Goal: Transaction & Acquisition: Purchase product/service

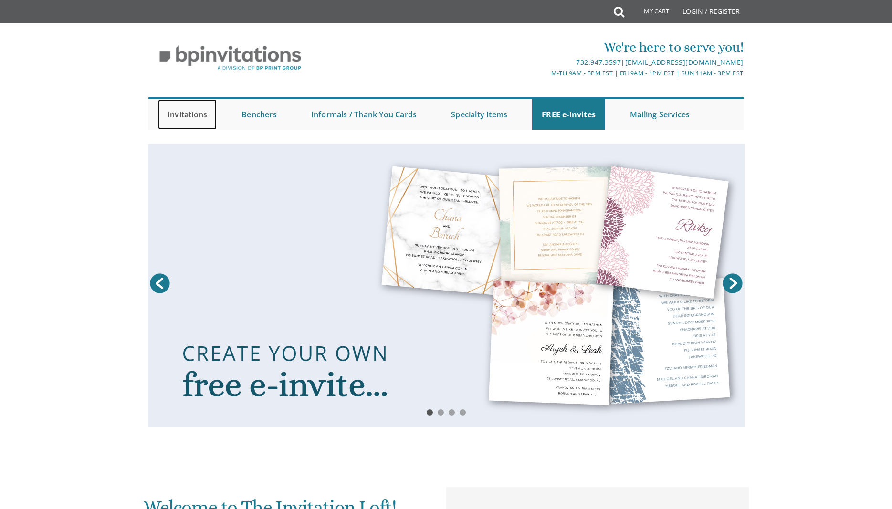
click at [190, 115] on link "Invitations" at bounding box center [187, 114] width 59 height 31
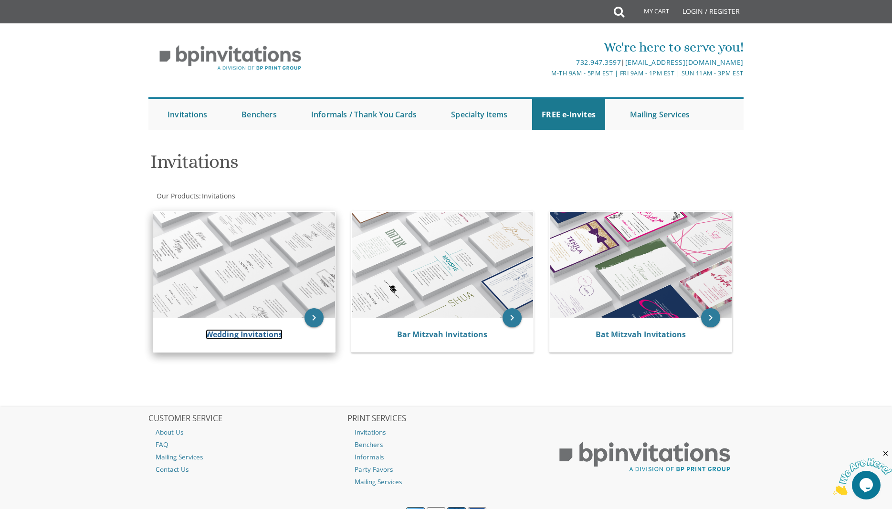
click at [265, 335] on link "Wedding Invitations" at bounding box center [244, 334] width 77 height 11
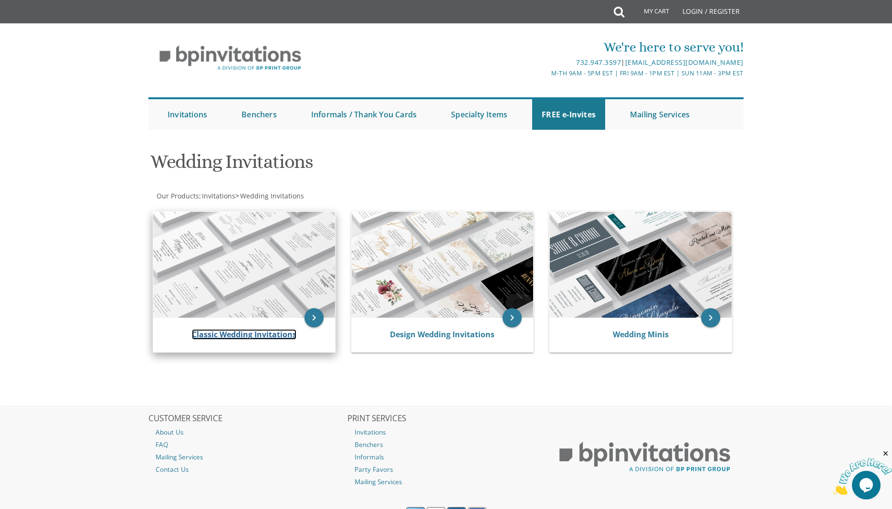
click at [242, 338] on link "Classic Wedding Invitations" at bounding box center [244, 334] width 105 height 11
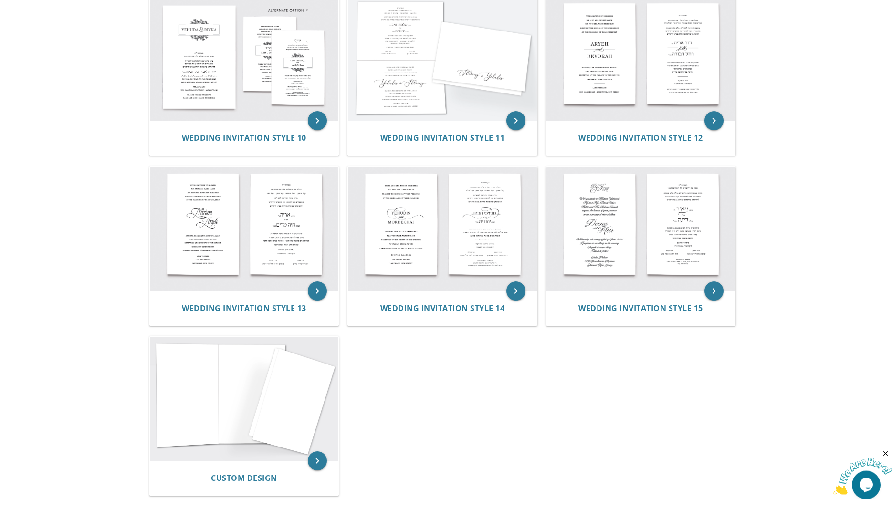
scroll to position [676, 0]
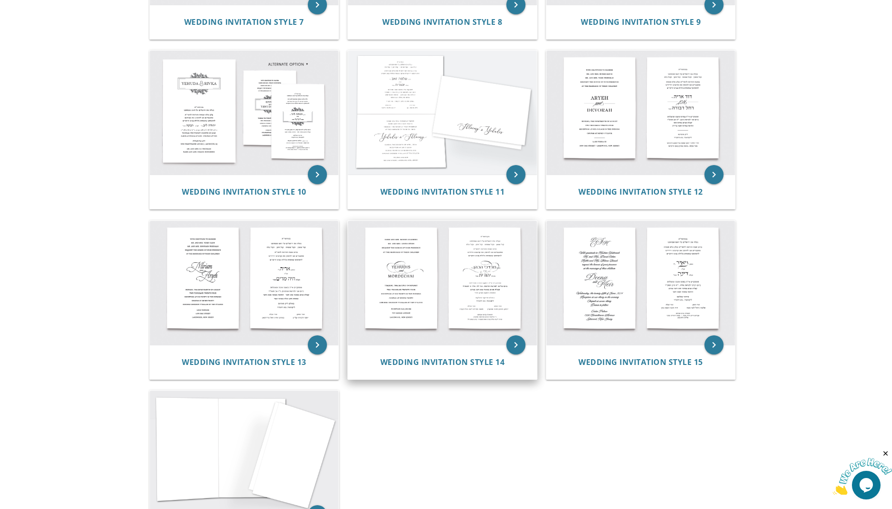
click at [463, 299] on img at bounding box center [442, 283] width 189 height 124
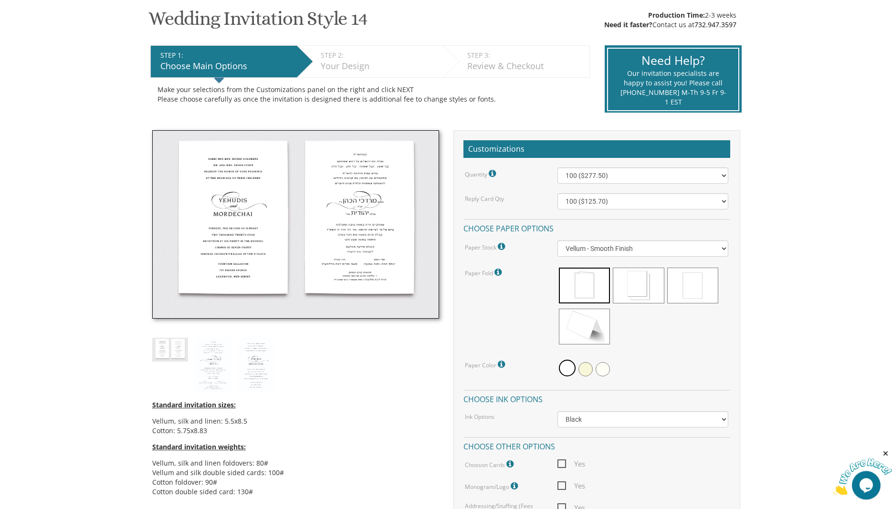
scroll to position [243, 0]
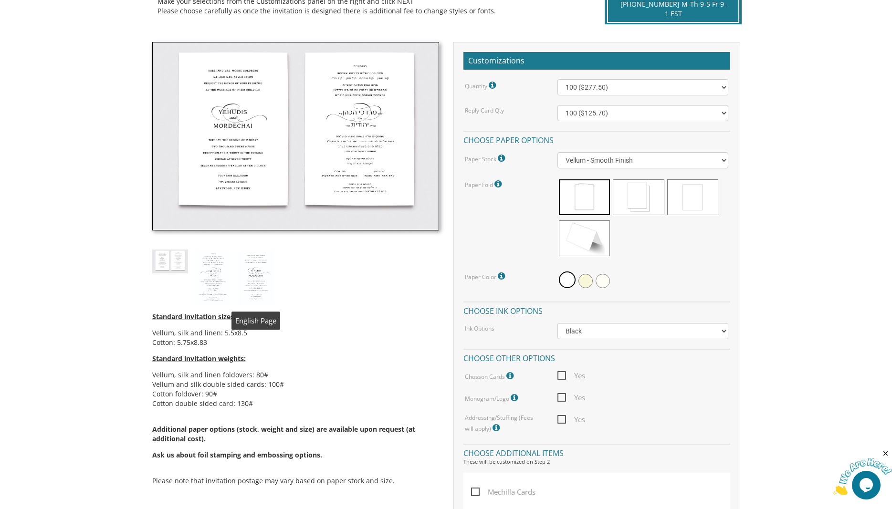
click at [246, 287] on img at bounding box center [256, 277] width 36 height 55
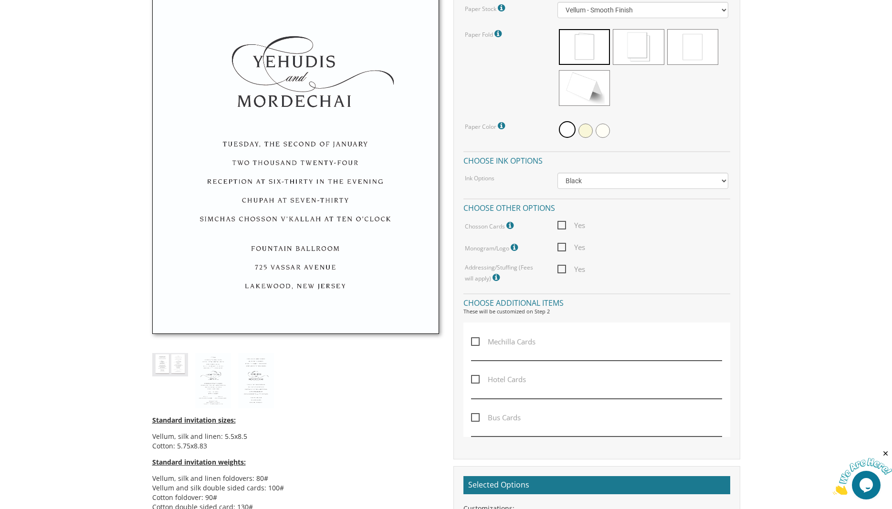
scroll to position [406, 0]
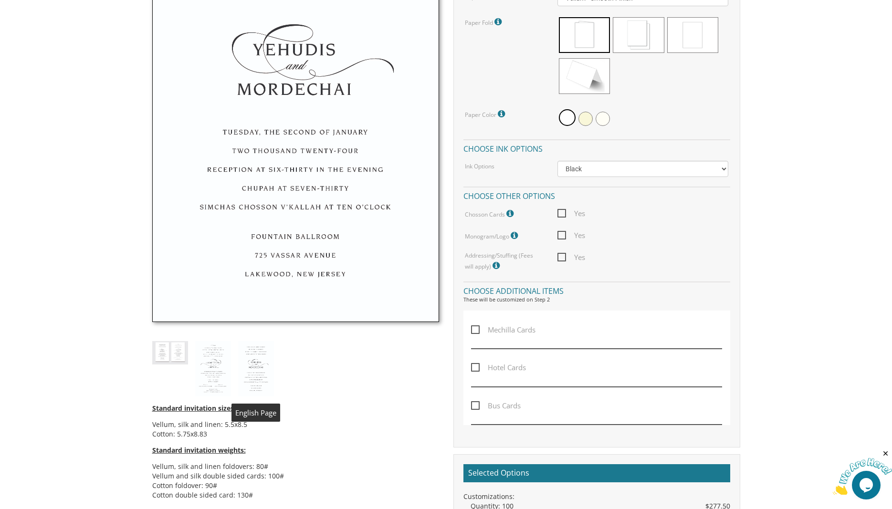
click at [259, 371] on img at bounding box center [256, 368] width 36 height 55
click at [231, 365] on div "Standard invitation sizes: Vellum, silk and linen: 5.5x8.5 Cotton: 5.75x8.83 St…" at bounding box center [295, 237] width 301 height 715
click at [222, 364] on img at bounding box center [213, 368] width 36 height 55
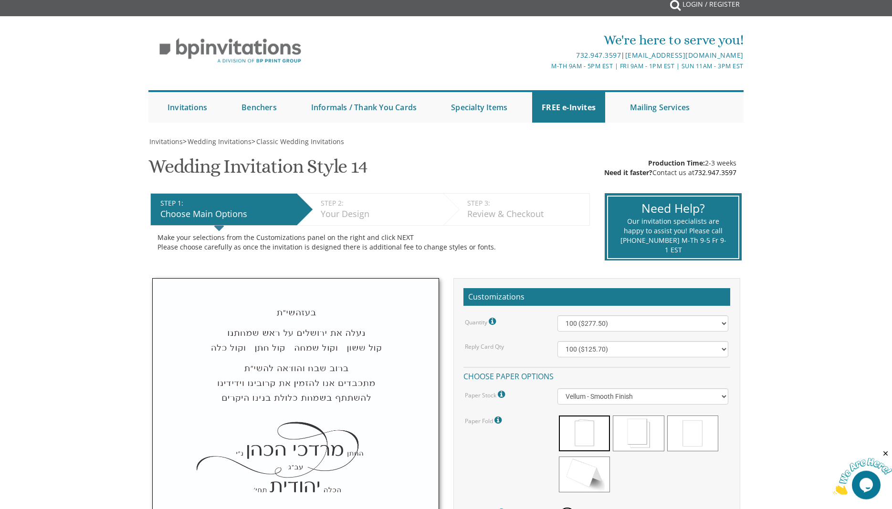
scroll to position [0, 0]
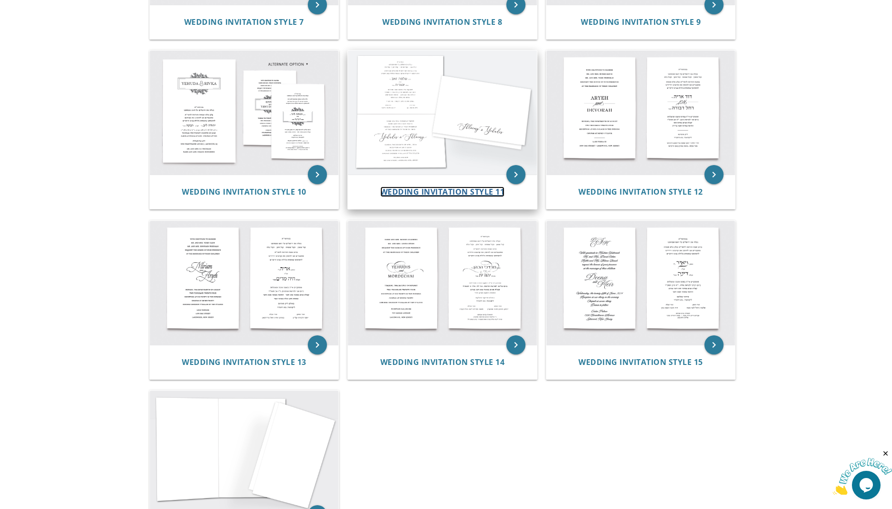
click at [472, 196] on span "Wedding Invitation Style 11" at bounding box center [442, 192] width 125 height 11
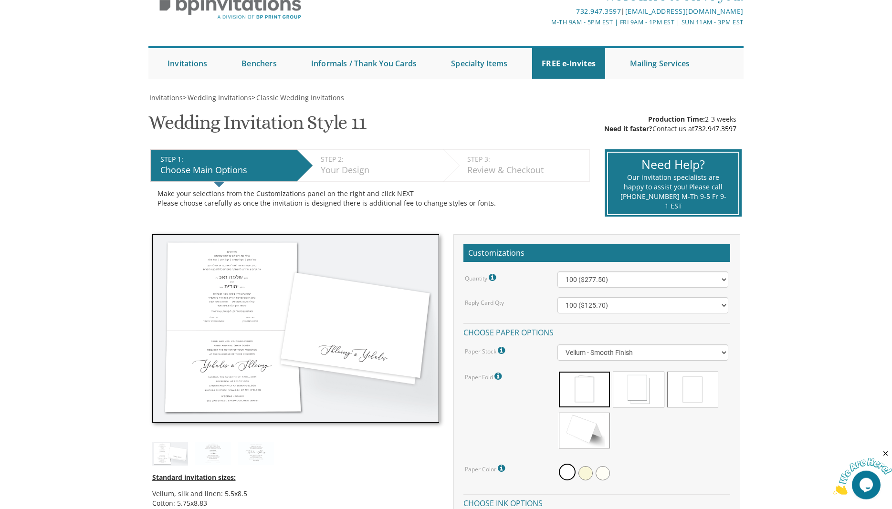
scroll to position [81, 0]
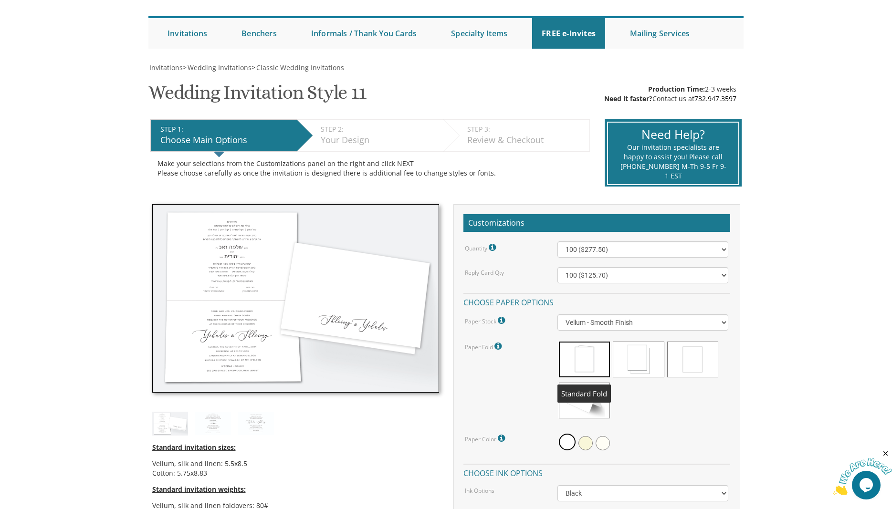
click at [576, 361] on span at bounding box center [584, 360] width 51 height 36
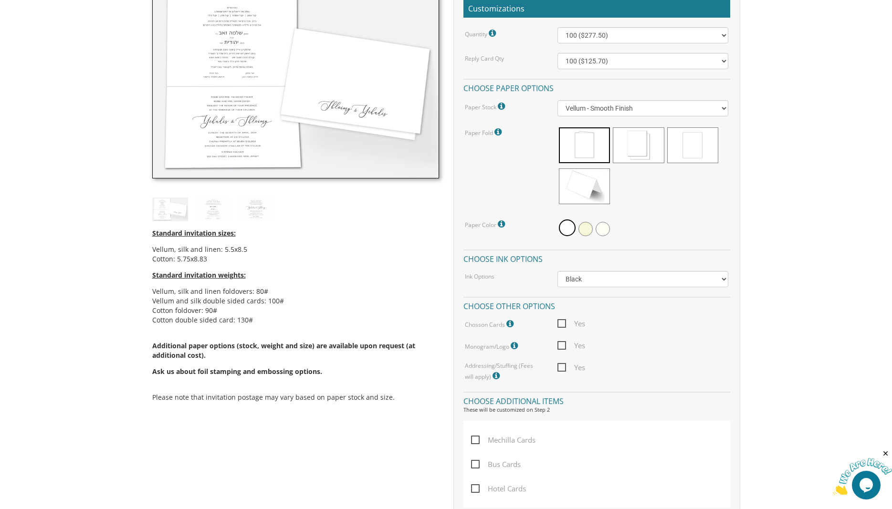
scroll to position [325, 0]
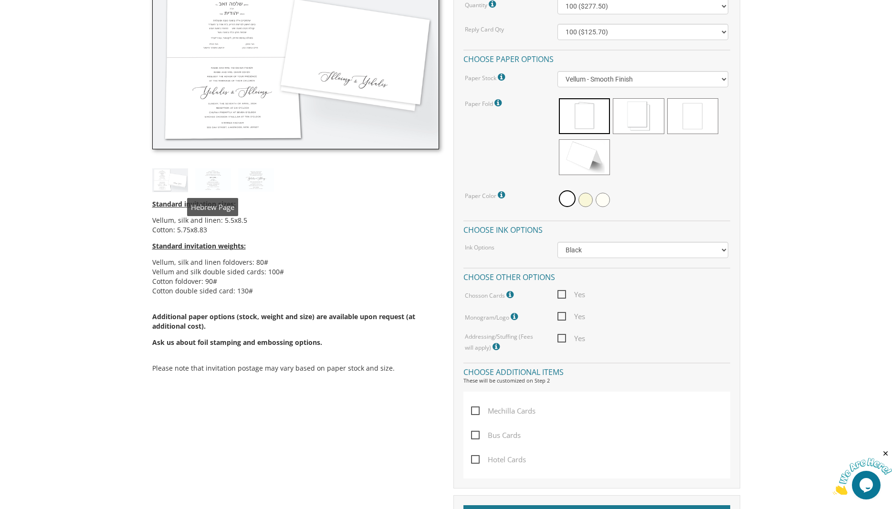
click at [215, 177] on img at bounding box center [213, 180] width 36 height 23
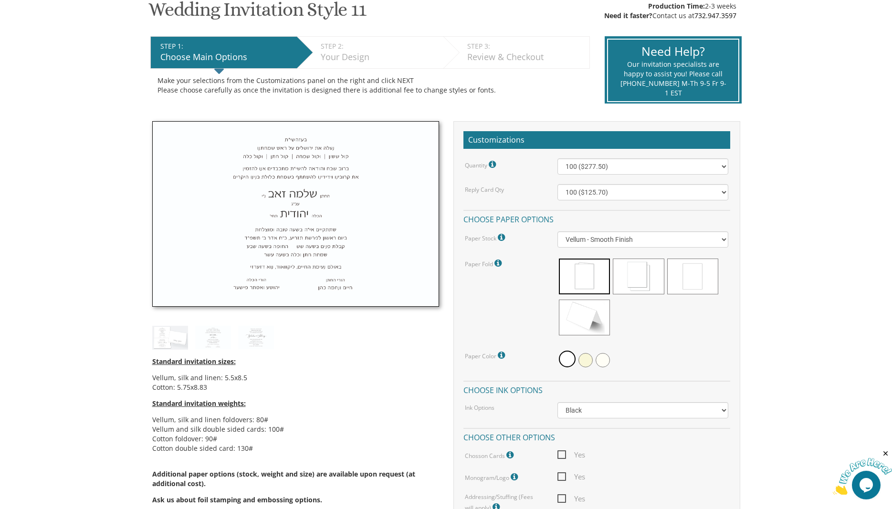
scroll to position [162, 0]
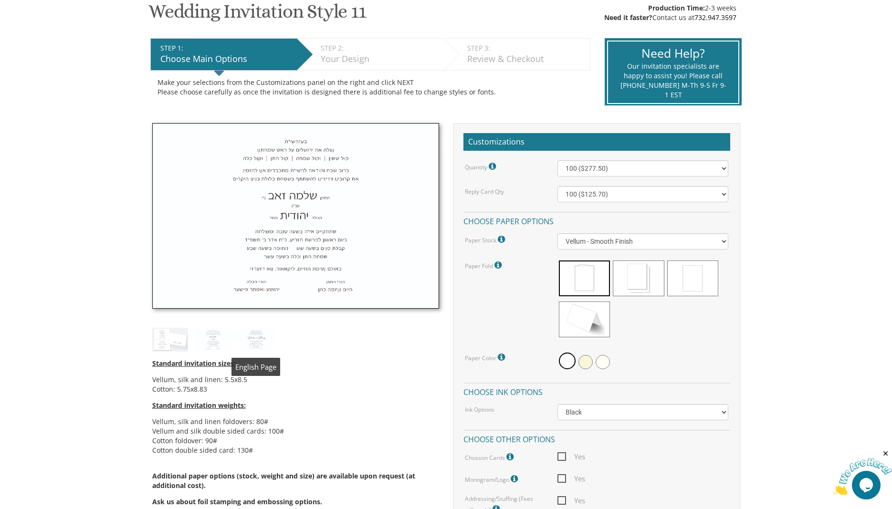
click at [260, 341] on img at bounding box center [256, 339] width 36 height 23
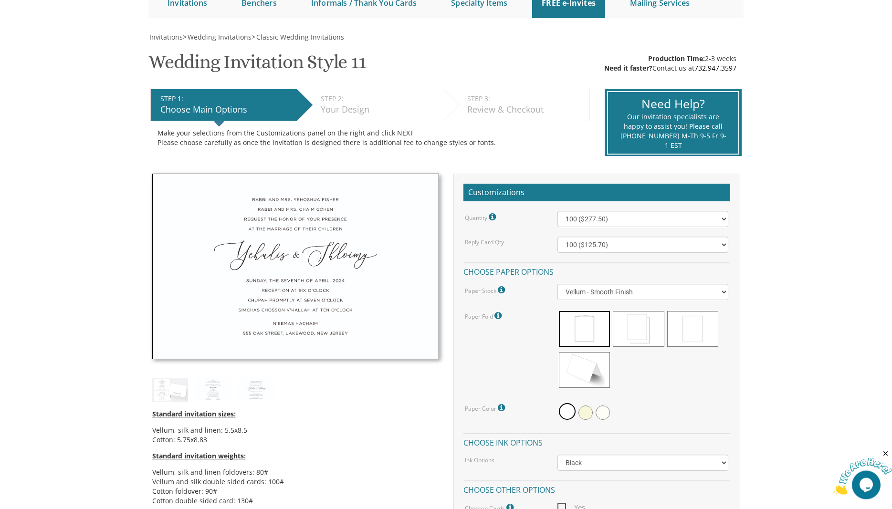
scroll to position [0, 0]
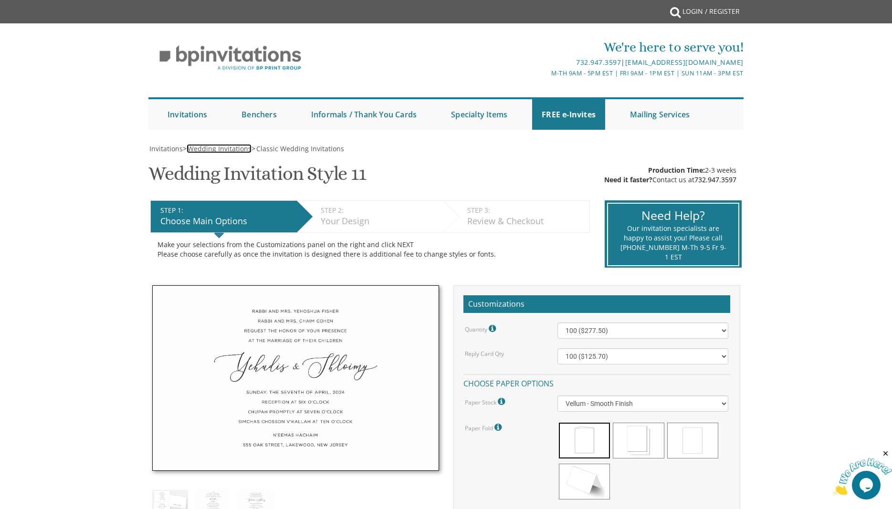
click at [223, 148] on span "Wedding Invitations" at bounding box center [220, 148] width 64 height 9
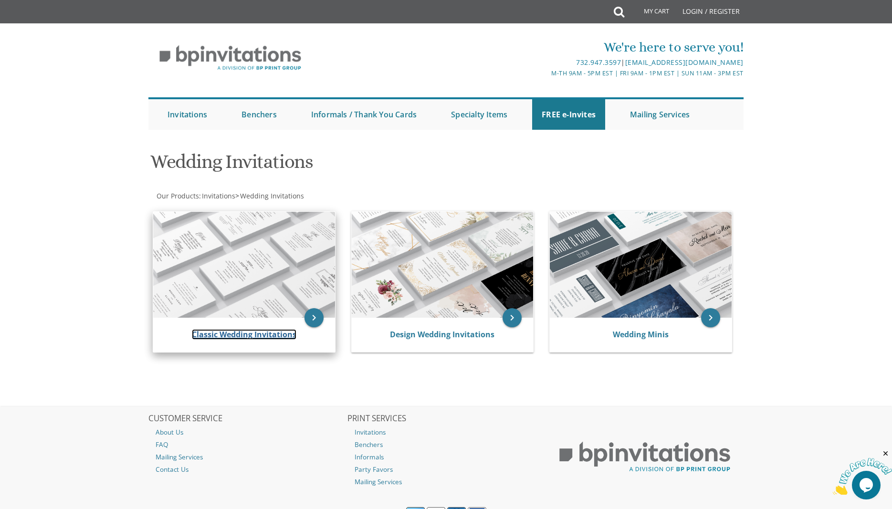
drag, startPoint x: 264, startPoint y: 332, endPoint x: 223, endPoint y: 302, distance: 50.5
click at [263, 332] on link "Classic Wedding Invitations" at bounding box center [244, 334] width 105 height 11
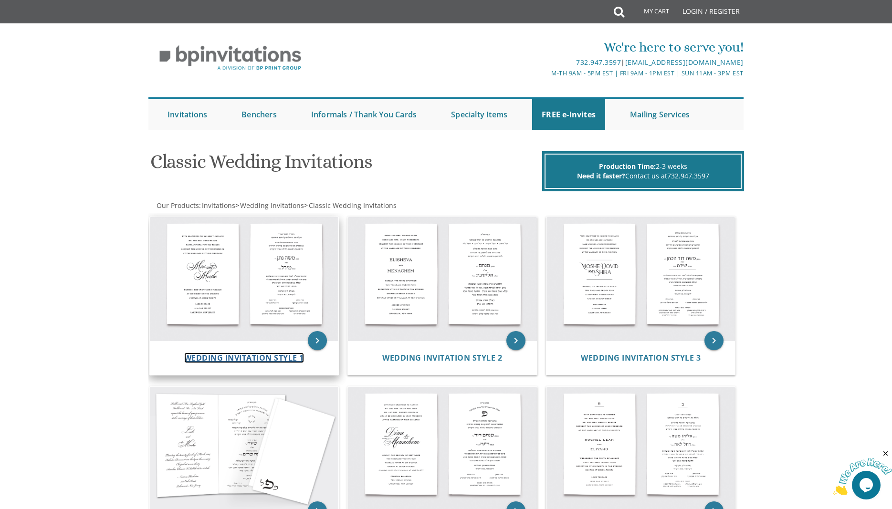
click at [257, 356] on span "Wedding Invitation Style 1" at bounding box center [244, 358] width 120 height 11
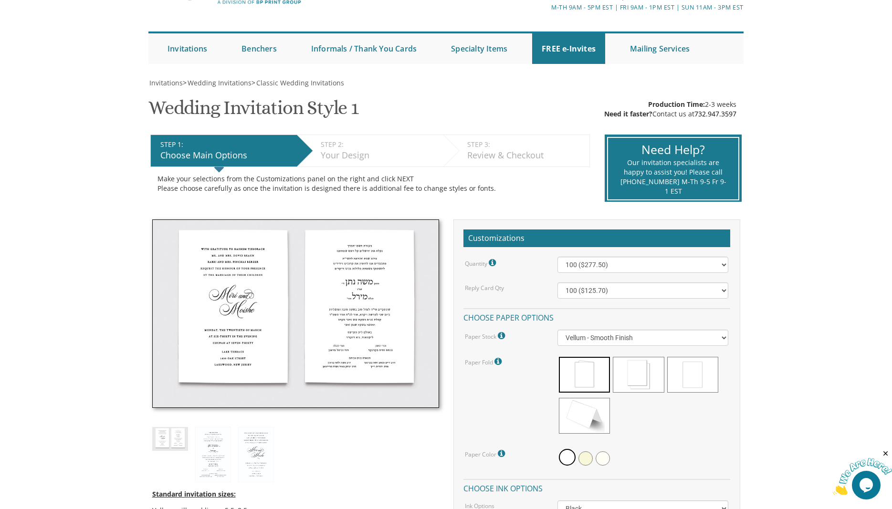
scroll to position [162, 0]
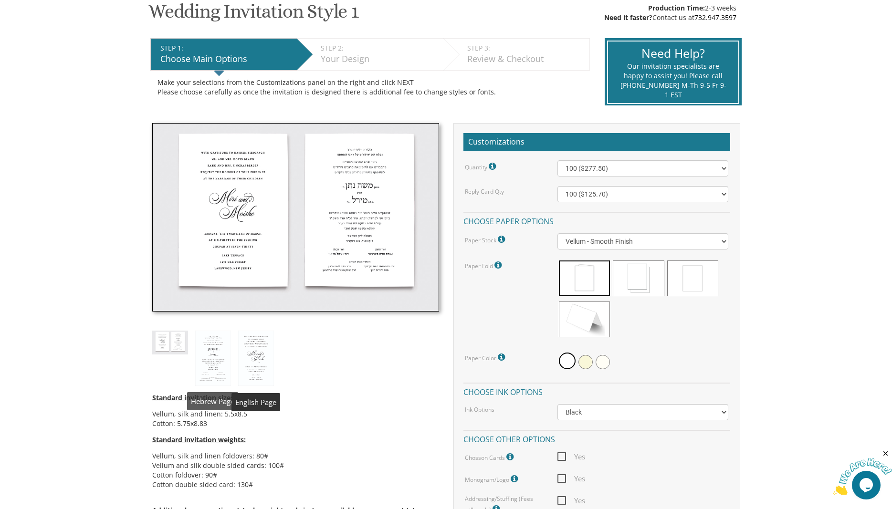
click at [214, 352] on img at bounding box center [213, 358] width 36 height 55
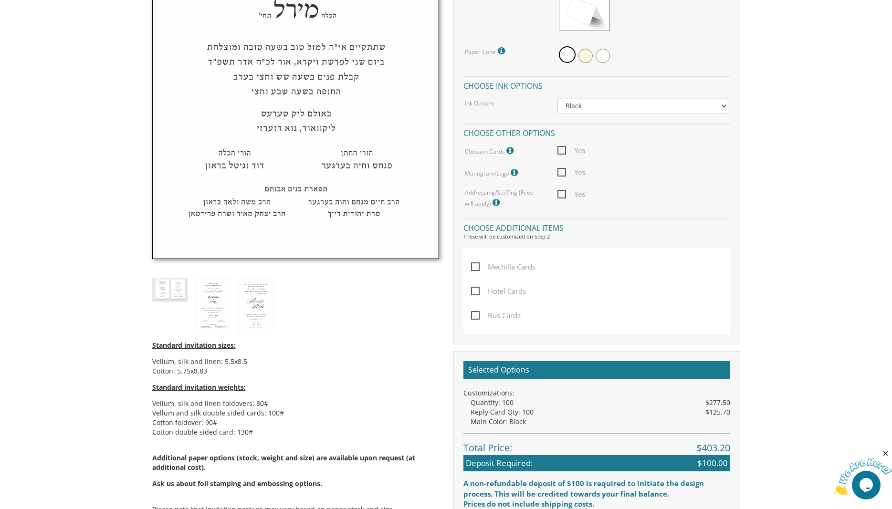
scroll to position [487, 0]
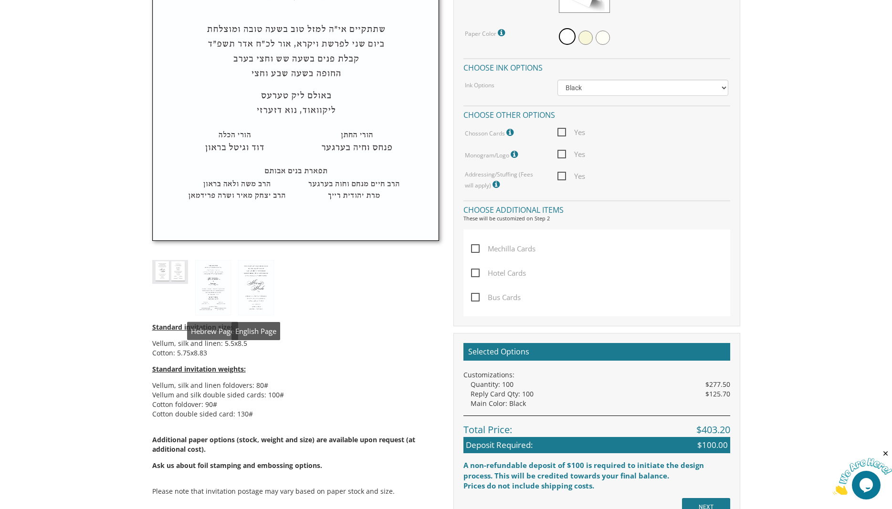
click at [263, 289] on img at bounding box center [256, 287] width 36 height 55
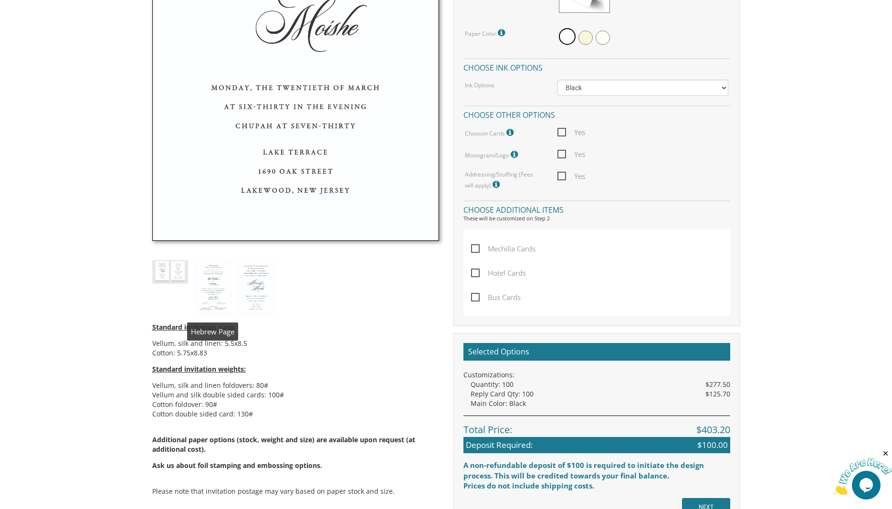
click at [211, 295] on img at bounding box center [213, 287] width 36 height 55
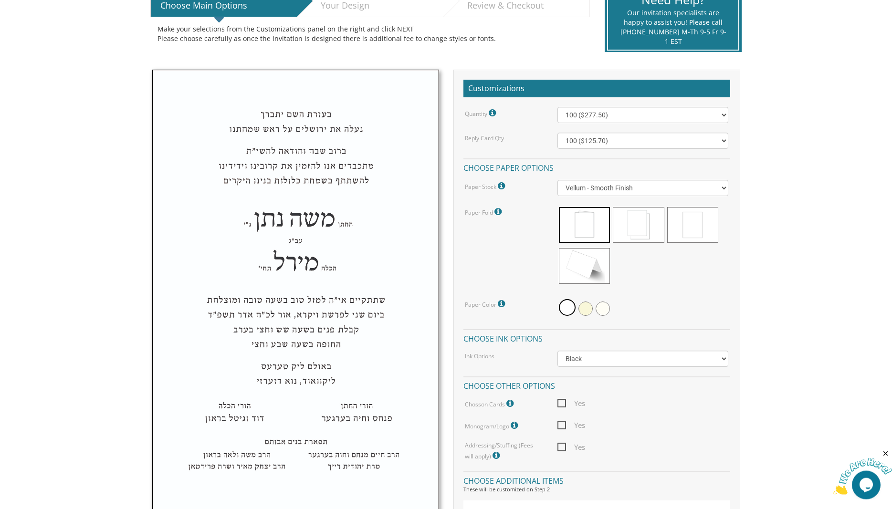
scroll to position [243, 0]
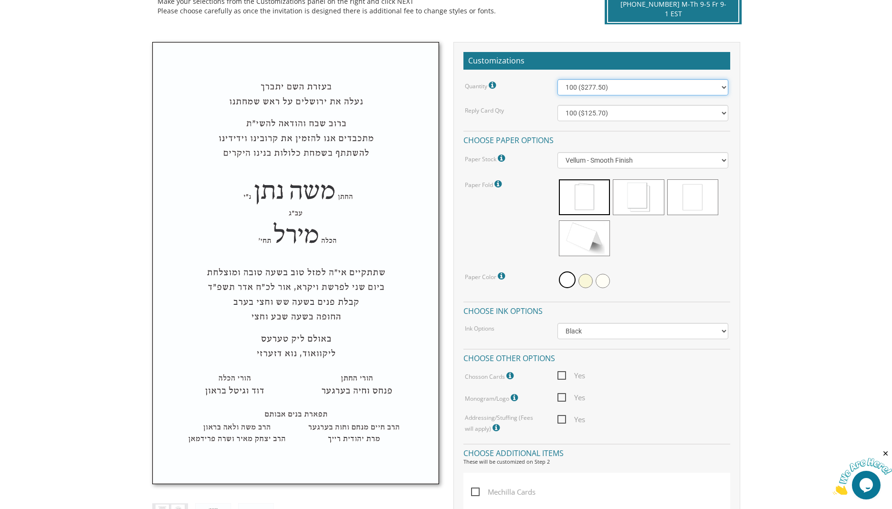
click at [558, 79] on select "100 ($277.50) 200 ($330.45) 300 ($380.65) 400 ($432.70) 500 ($482.10) 600 ($534…" at bounding box center [643, 87] width 171 height 16
select select "1500"
click option "1500 ($983.75)" at bounding box center [0, 0] width 0 height 0
click at [558, 105] on select "100 ($125.70) 200 ($150.60) 300 ($177.95) 400 ($270.70) 500 ($225.30) 600 ($249…" at bounding box center [643, 113] width 171 height 16
click at [593, 116] on select "100 ($125.70) 200 ($150.60) 300 ($177.95) 400 ($270.70) 500 ($225.30) 600 ($249…" at bounding box center [643, 113] width 171 height 16
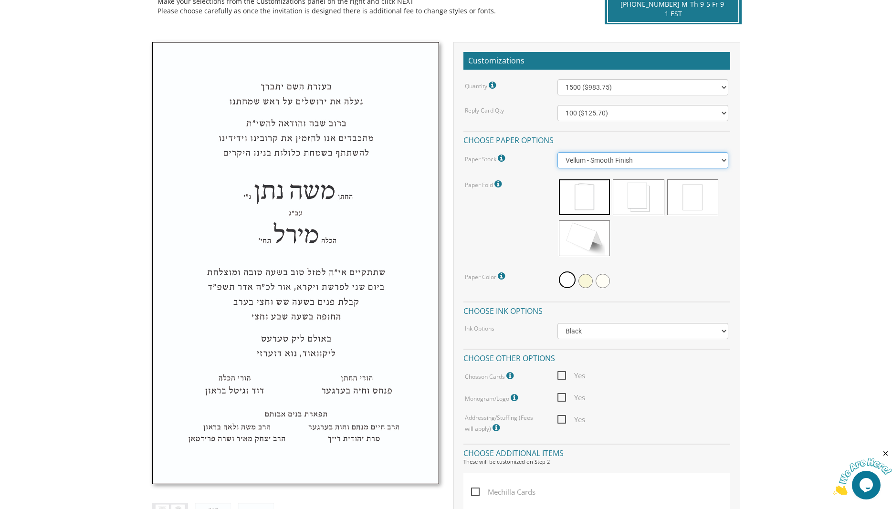
click at [558, 152] on select "Vellum - Smooth Finish Linen - Subtle Embossed Crosshatch Texture Silk - Soft, …" at bounding box center [643, 160] width 171 height 16
click option "Vellum - Smooth Finish" at bounding box center [0, 0] width 0 height 0
click at [587, 191] on span at bounding box center [584, 197] width 51 height 36
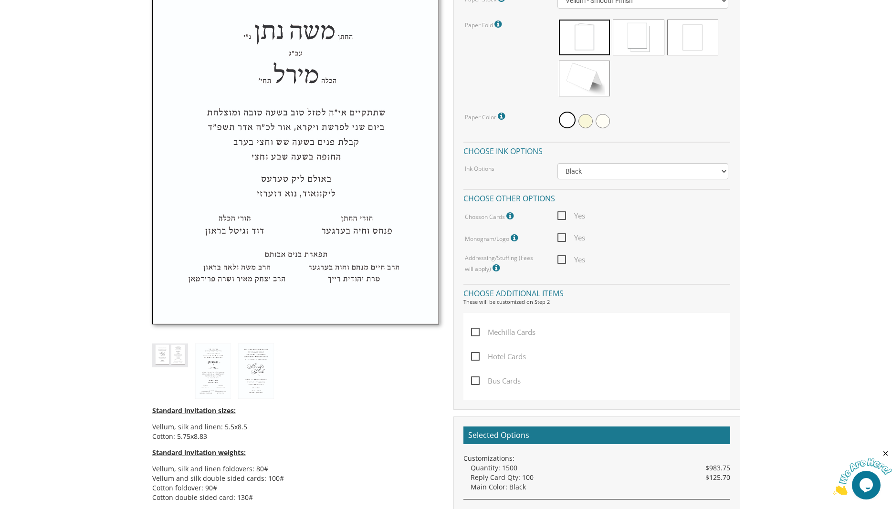
scroll to position [406, 0]
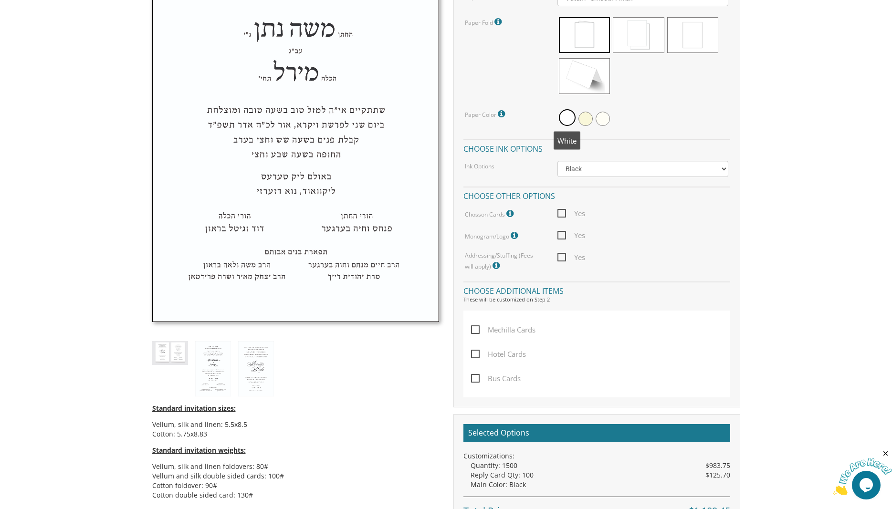
click at [570, 119] on span at bounding box center [567, 117] width 17 height 17
click at [589, 120] on span at bounding box center [586, 119] width 14 height 14
click at [562, 118] on span at bounding box center [566, 119] width 14 height 14
click at [558, 161] on select "Black Colored Ink ($65.00) Black + One Color ($211.00) Two Colors ($265.00)" at bounding box center [643, 169] width 171 height 16
click option "Colored Ink ($65.00)" at bounding box center [0, 0] width 0 height 0
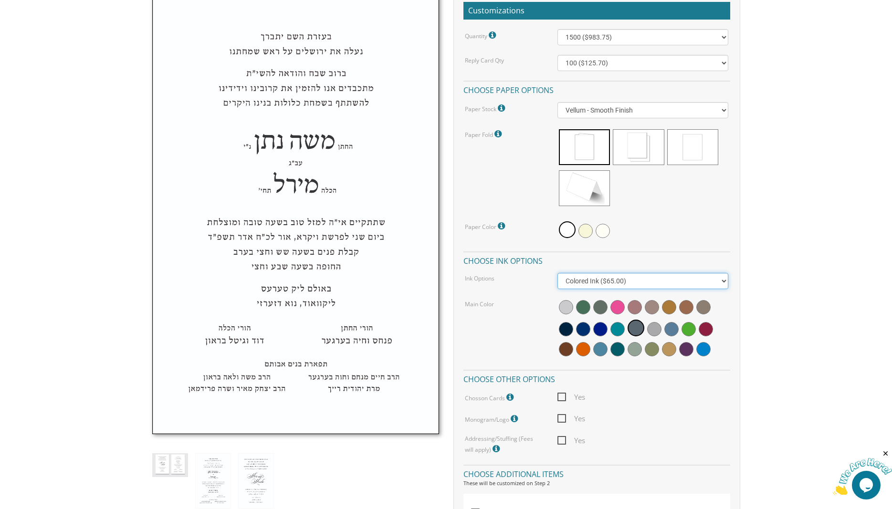
scroll to position [325, 0]
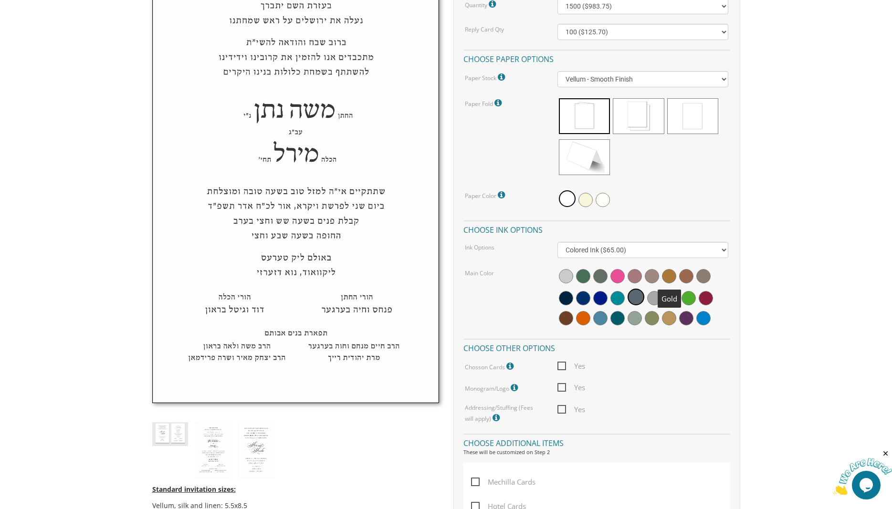
click at [664, 278] on span at bounding box center [669, 276] width 14 height 14
click at [558, 242] on select "Black Colored Ink ($65.00) Black + One Color ($211.00) Two Colors ($265.00)" at bounding box center [643, 250] width 171 height 16
select select "Black"
click option "Black" at bounding box center [0, 0] width 0 height 0
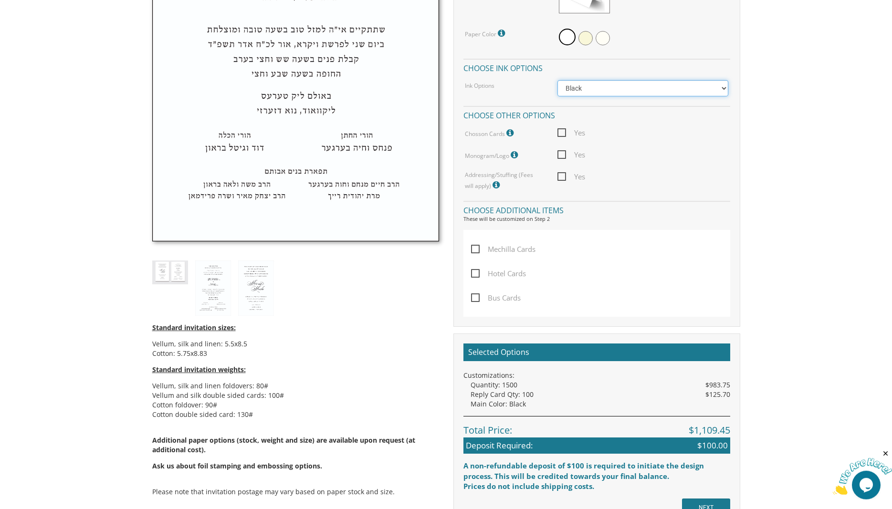
scroll to position [487, 0]
click at [564, 132] on span "Yes" at bounding box center [572, 132] width 28 height 12
click at [564, 132] on input "Yes" at bounding box center [561, 131] width 6 height 6
checkbox input "true"
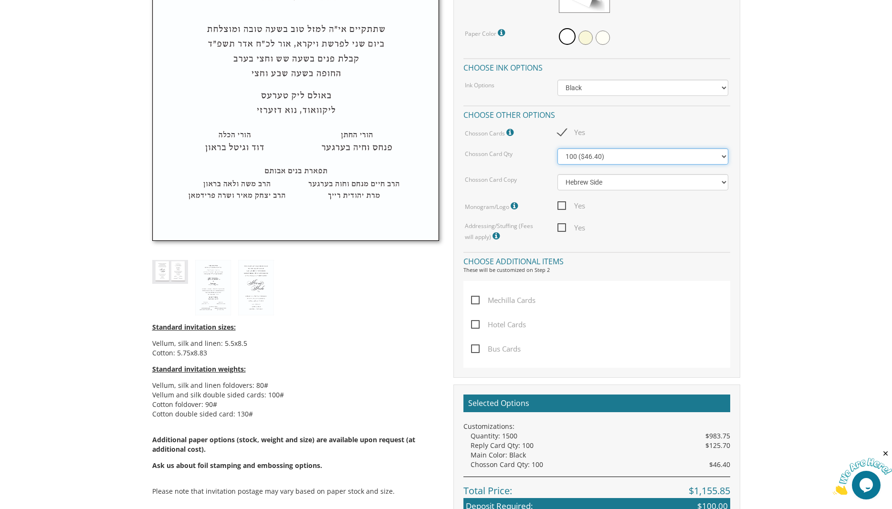
click at [558, 148] on select "100 ($46.40) 200 ($55.20) 300 ($61.85)" at bounding box center [643, 156] width 171 height 16
click at [611, 139] on div "Quantity Please note: Quantities may be modified after order completion. For we…" at bounding box center [597, 39] width 267 height 406
click at [558, 174] on select "Hebrew Side English Side" at bounding box center [643, 182] width 171 height 16
click option "Hebrew Side" at bounding box center [0, 0] width 0 height 0
click at [637, 130] on div "Yes" at bounding box center [642, 132] width 185 height 12
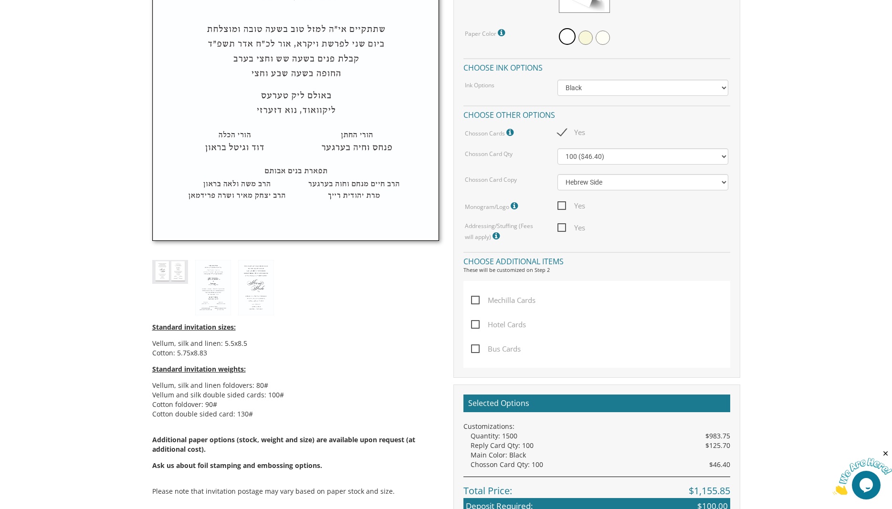
click at [563, 205] on span "Yes" at bounding box center [572, 206] width 28 height 12
click at [563, 205] on input "Yes" at bounding box center [561, 205] width 6 height 6
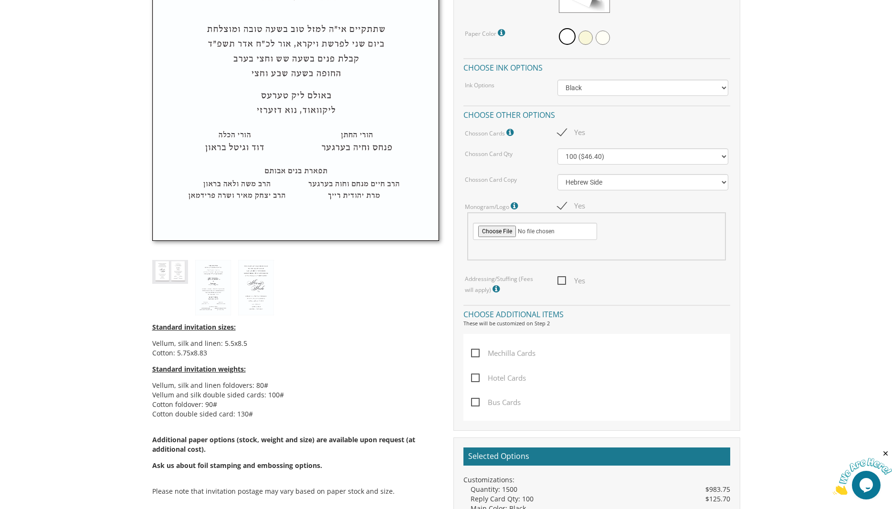
click at [557, 204] on div "Yes" at bounding box center [642, 206] width 185 height 12
click at [567, 204] on span "Yes" at bounding box center [572, 206] width 28 height 12
click at [564, 204] on input "Yes" at bounding box center [561, 205] width 6 height 6
checkbox input "false"
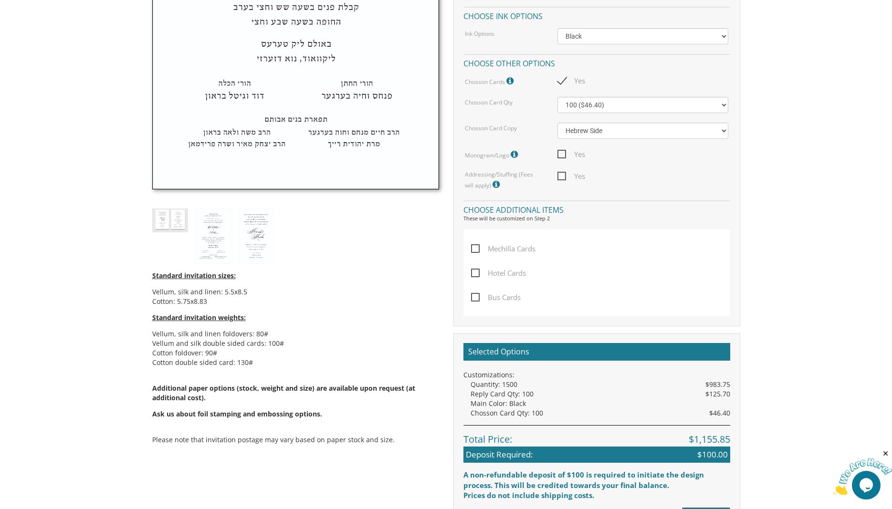
scroll to position [568, 0]
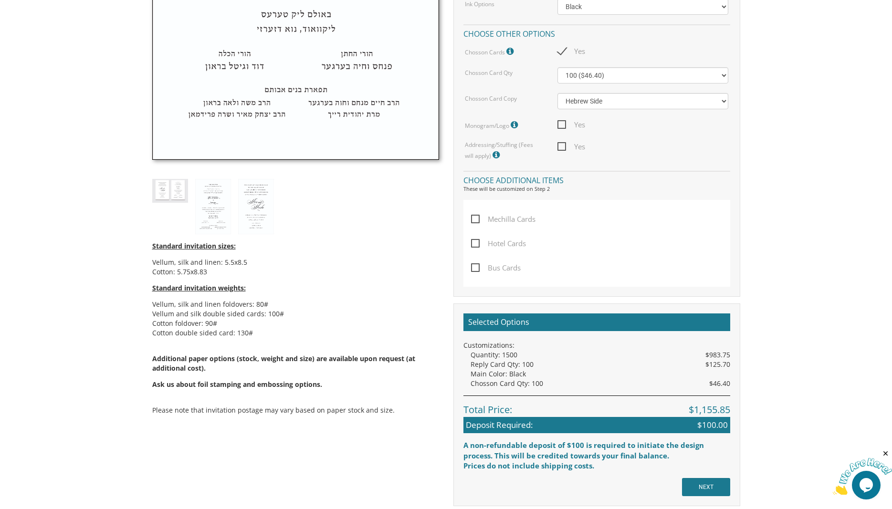
click at [564, 147] on span "Yes" at bounding box center [572, 147] width 28 height 12
click at [564, 147] on input "Yes" at bounding box center [561, 146] width 6 height 6
checkbox input "true"
click at [474, 218] on span "Mechilla Cards" at bounding box center [503, 219] width 64 height 12
click at [474, 218] on input "Mechilla Cards" at bounding box center [474, 218] width 6 height 6
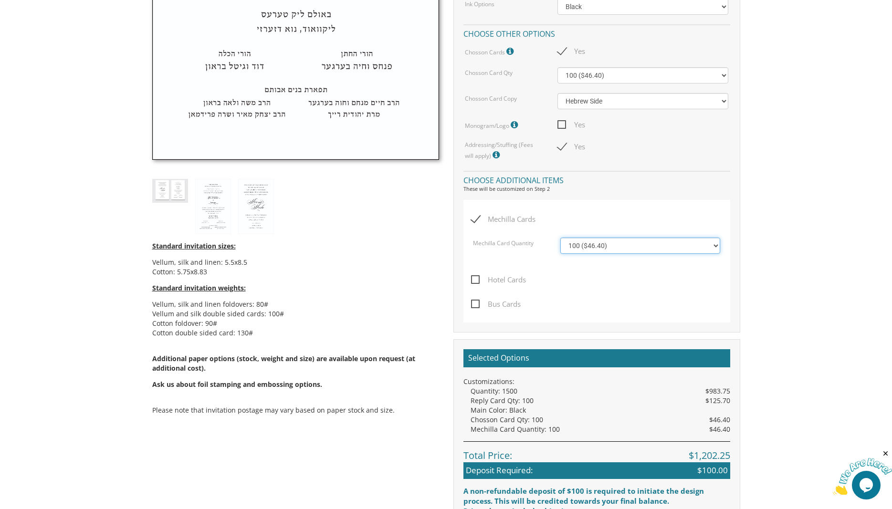
click at [560, 238] on select "100 ($46.40) 200 ($55.20) 300 ($61.85) 400 ($70.60) 500 ($77.20)" at bounding box center [640, 246] width 160 height 16
click at [596, 227] on div "Mechilla Cards" at bounding box center [596, 225] width 251 height 24
click at [480, 213] on span "Mechilla Cards" at bounding box center [503, 219] width 64 height 12
click at [477, 215] on input "Mechilla Cards" at bounding box center [474, 218] width 6 height 6
checkbox input "false"
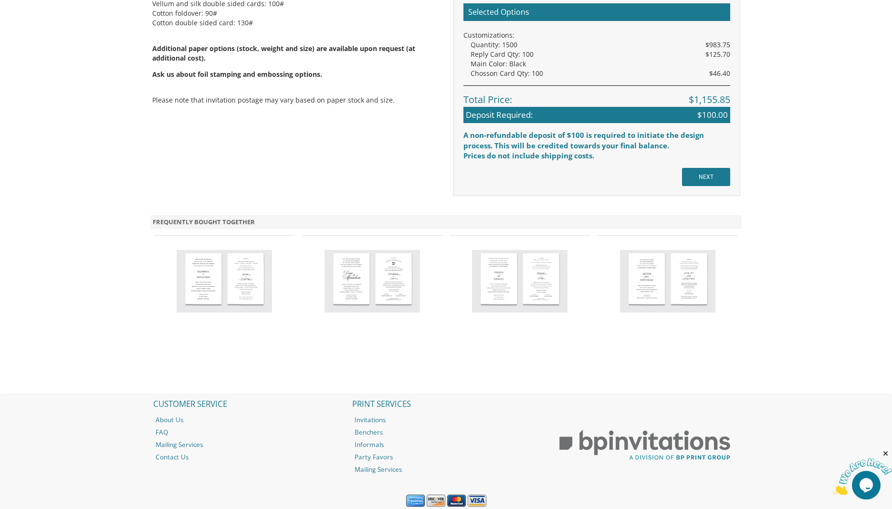
scroll to position [893, 0]
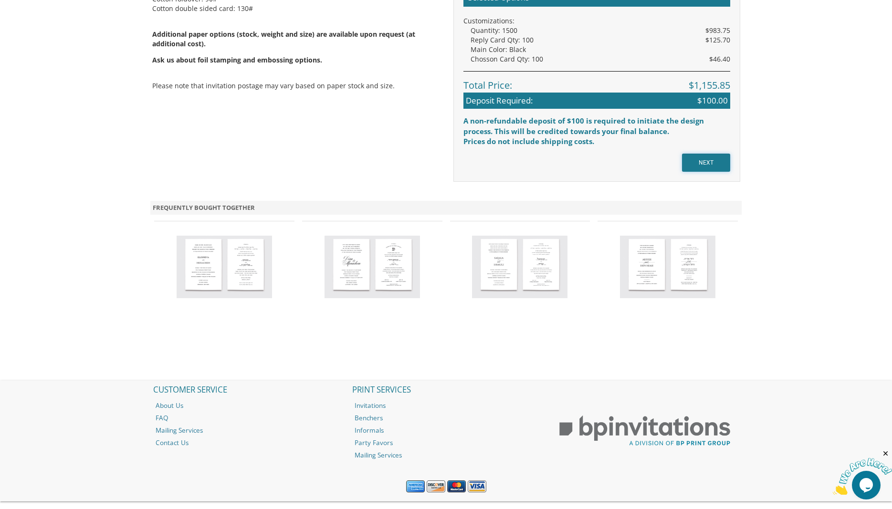
click at [708, 160] on input "NEXT" at bounding box center [706, 163] width 48 height 18
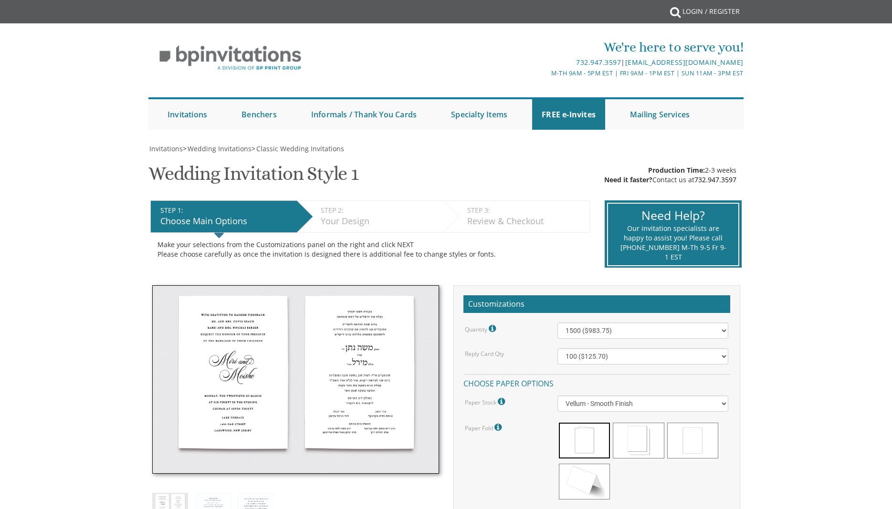
select select "1500"
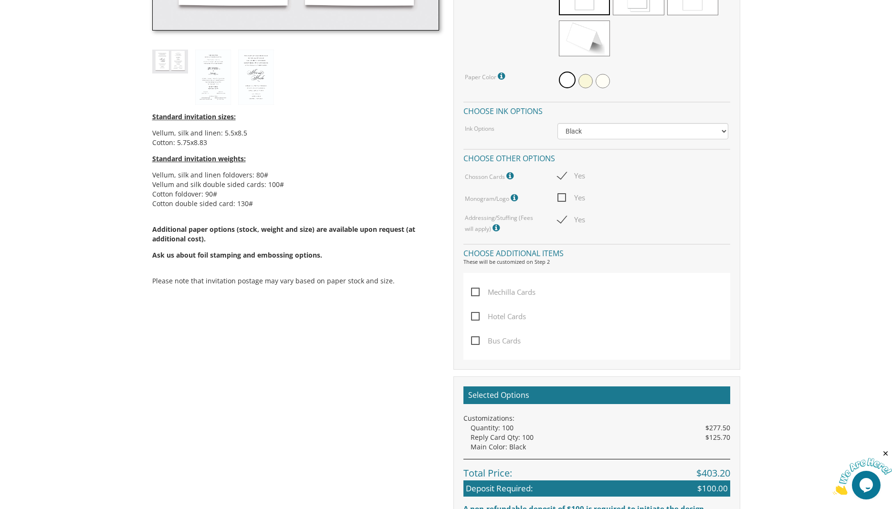
scroll to position [525, 0]
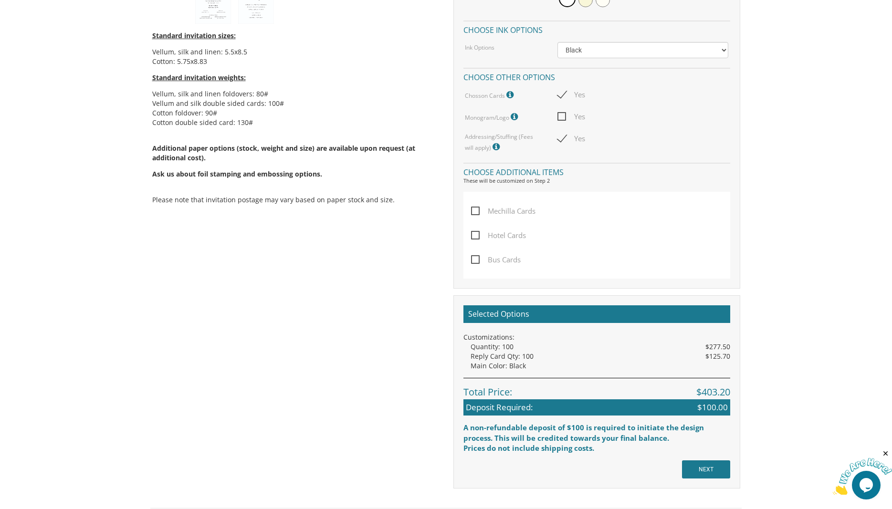
click at [503, 93] on label "Chosson Cards Chosson Cards print on white or cream vellum stock with black ink." at bounding box center [490, 95] width 51 height 12
click at [578, 94] on span "Yes" at bounding box center [572, 95] width 28 height 12
click at [564, 94] on input "Yes" at bounding box center [561, 94] width 6 height 6
drag, startPoint x: 559, startPoint y: 91, endPoint x: 646, endPoint y: 95, distance: 86.9
click at [559, 91] on span "Yes" at bounding box center [572, 95] width 28 height 12
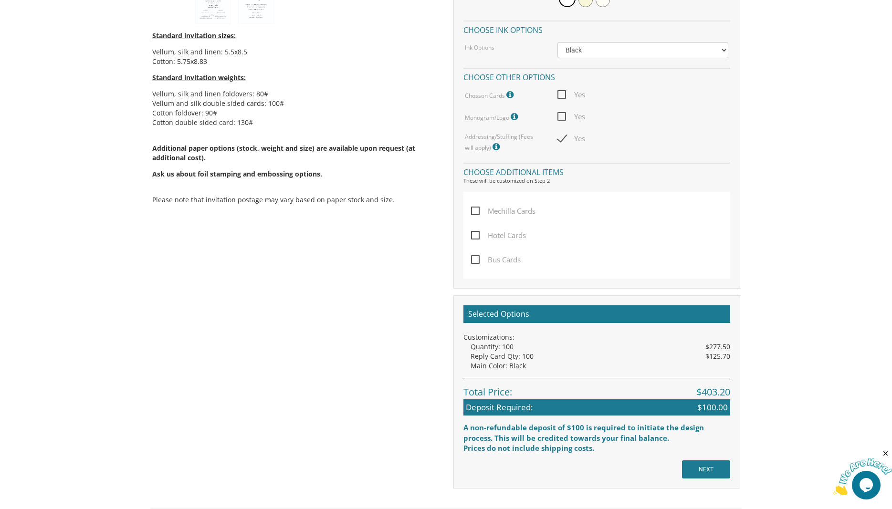
click at [559, 91] on input "Yes" at bounding box center [561, 94] width 6 height 6
checkbox input "true"
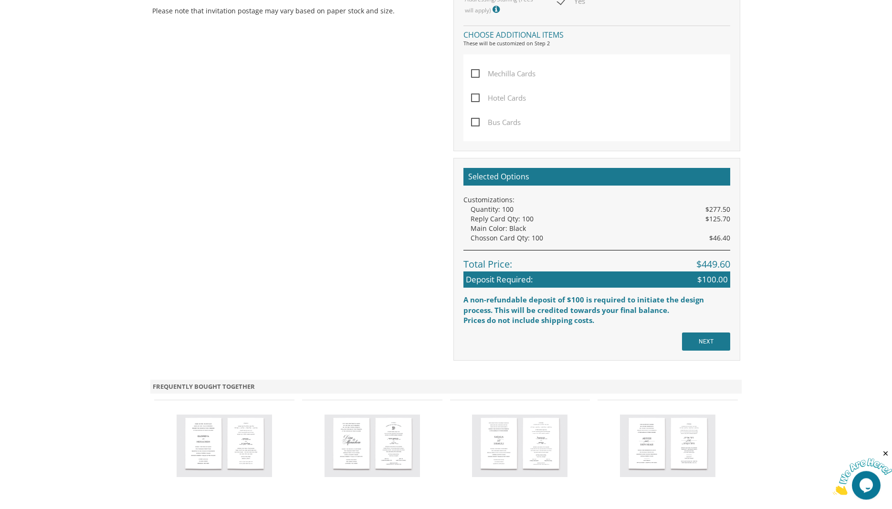
scroll to position [768, 0]
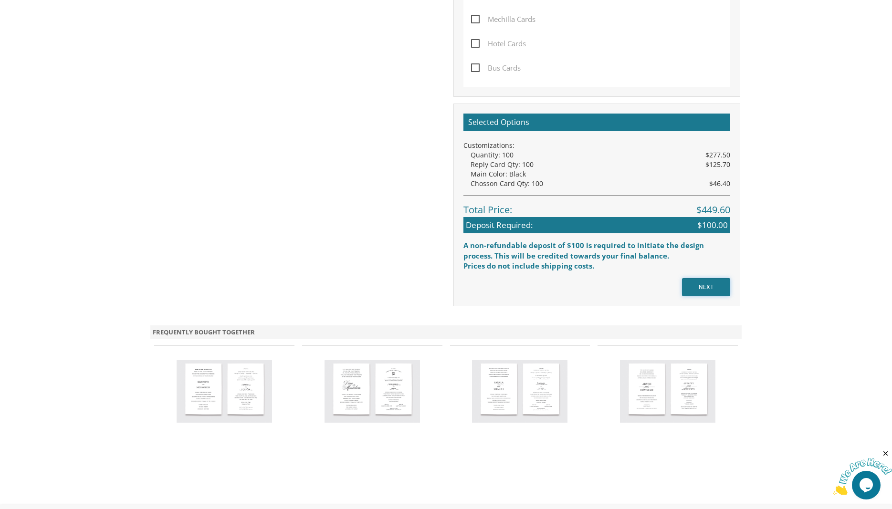
click at [709, 289] on input "NEXT" at bounding box center [706, 287] width 48 height 18
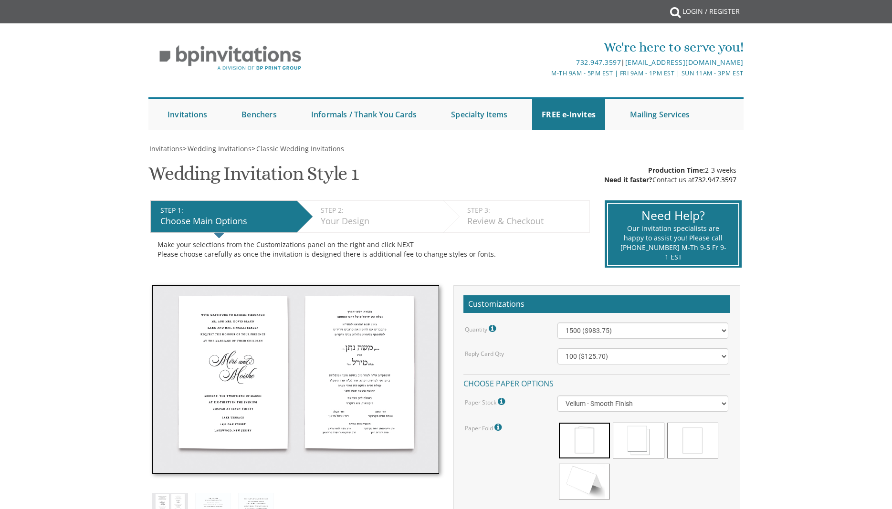
select select "1500"
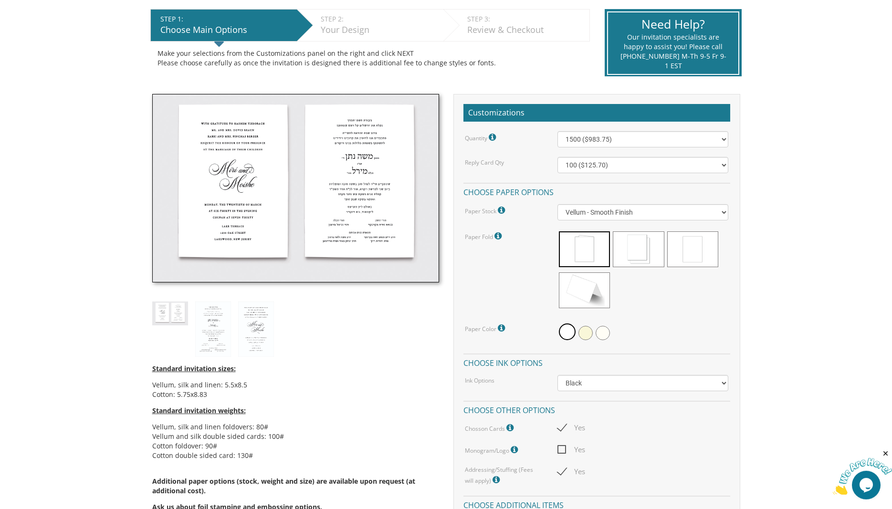
scroll to position [119, 0]
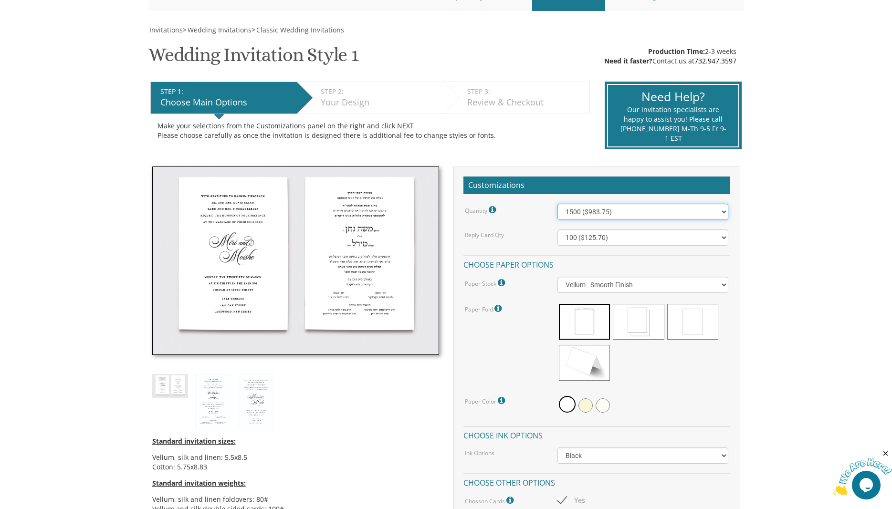
click at [558, 204] on select "100 ($277.50) 200 ($330.45) 300 ($380.65) 400 ($432.70) 500 ($482.10) 600 ($534…" at bounding box center [643, 212] width 171 height 16
click option "1500 ($983.75)" at bounding box center [0, 0] width 0 height 0
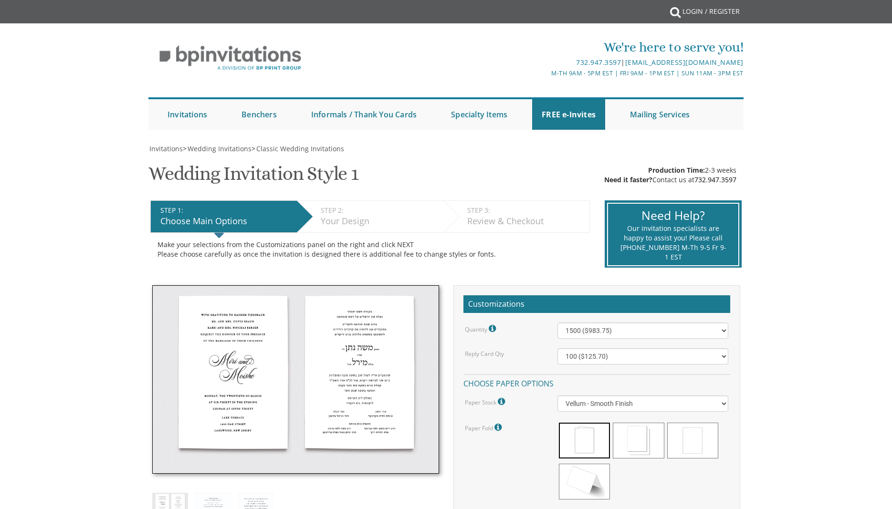
select select "1500"
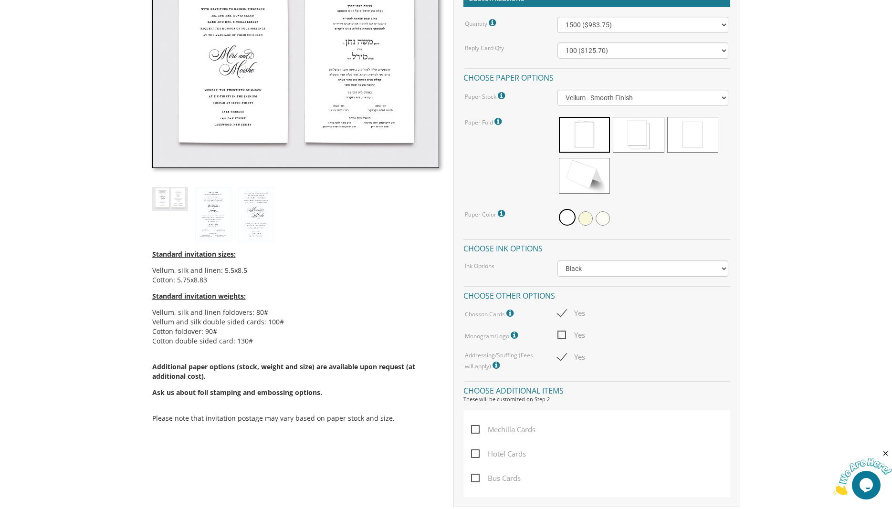
scroll to position [281, 0]
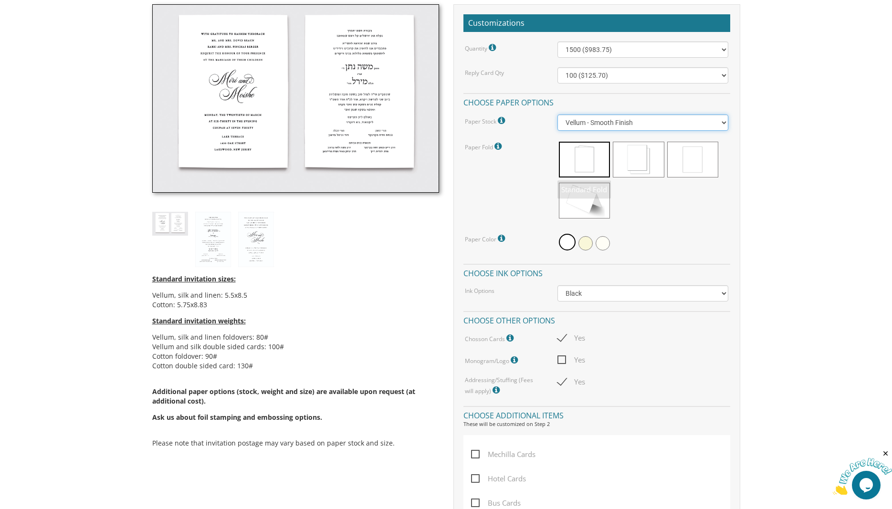
click at [558, 115] on select "Vellum - Smooth Finish Linen - Subtle Embossed Crosshatch Texture Silk - Soft, …" at bounding box center [643, 123] width 171 height 16
select select "Cotton"
click option "Cotton - Rich Texture, Premium Quality" at bounding box center [0, 0] width 0 height 0
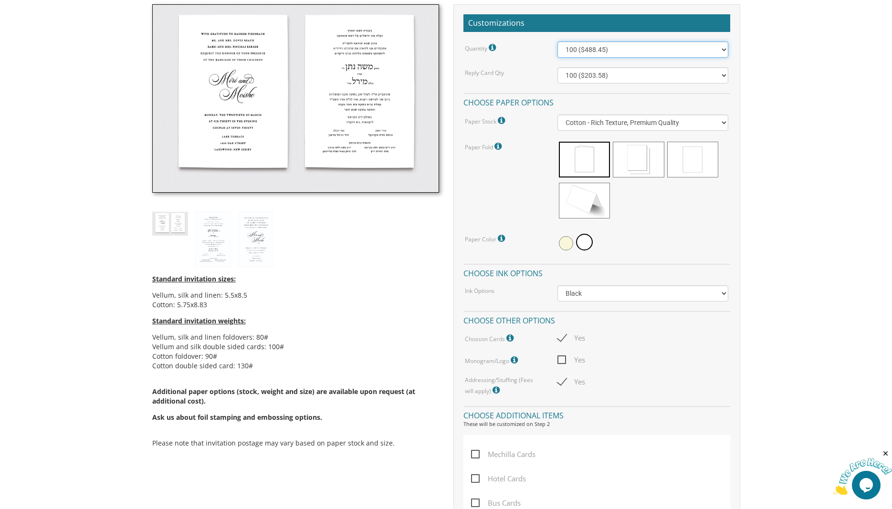
click at [558, 42] on select "100 ($488.45) 200 ($560.80) 300 ($718.65) 400 ($820.35) 500 ($978.25) 600 ($1,1…" at bounding box center [643, 50] width 171 height 16
select select "1500"
click option "1500 ($2,156.40)" at bounding box center [0, 0] width 0 height 0
click at [558, 115] on select "Vellum - Smooth Finish Linen - Subtle Embossed Crosshatch Texture Silk - Soft, …" at bounding box center [643, 123] width 171 height 16
select select "Vellum"
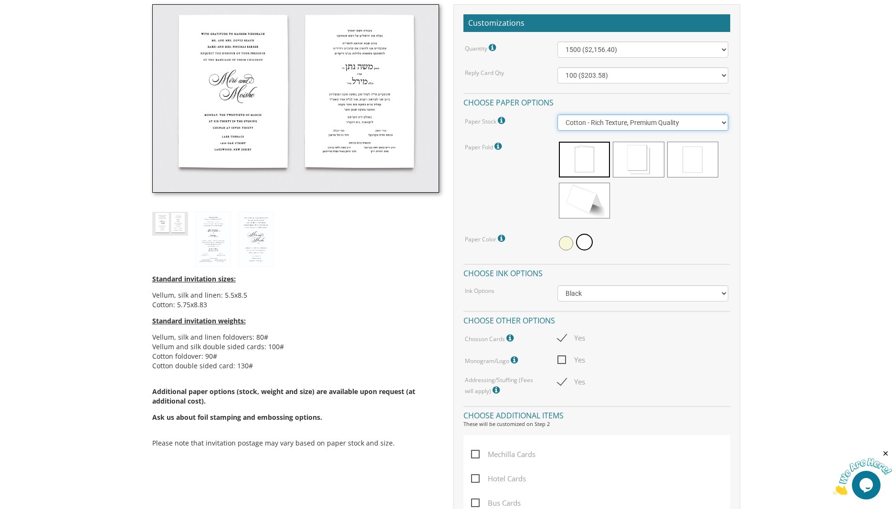
click option "Vellum - Smooth Finish" at bounding box center [0, 0] width 0 height 0
click at [585, 155] on span at bounding box center [584, 160] width 51 height 36
click at [558, 67] on select "100 ($125.70) 200 ($150.60) 300 ($177.95) 400 ($270.70) 500 ($225.30) 600 ($249…" at bounding box center [643, 75] width 171 height 16
click at [532, 77] on div "Reply Card Qty" at bounding box center [504, 72] width 93 height 10
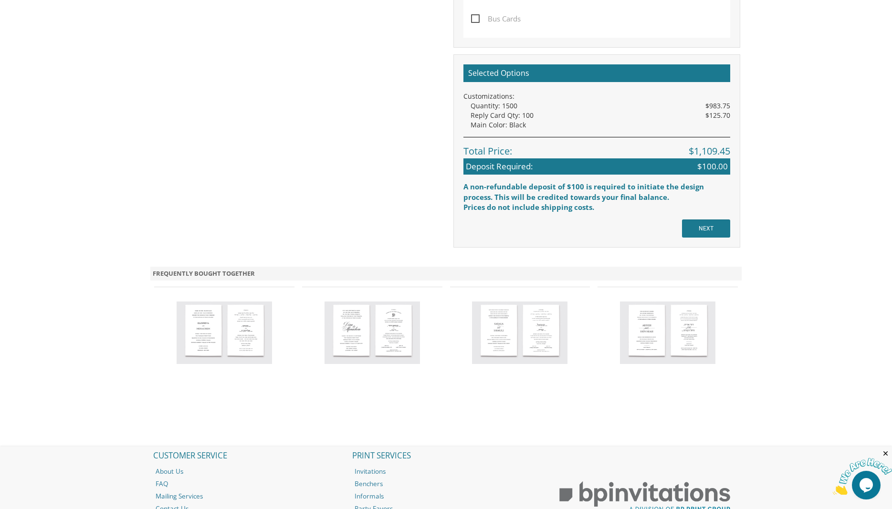
scroll to position [768, 0]
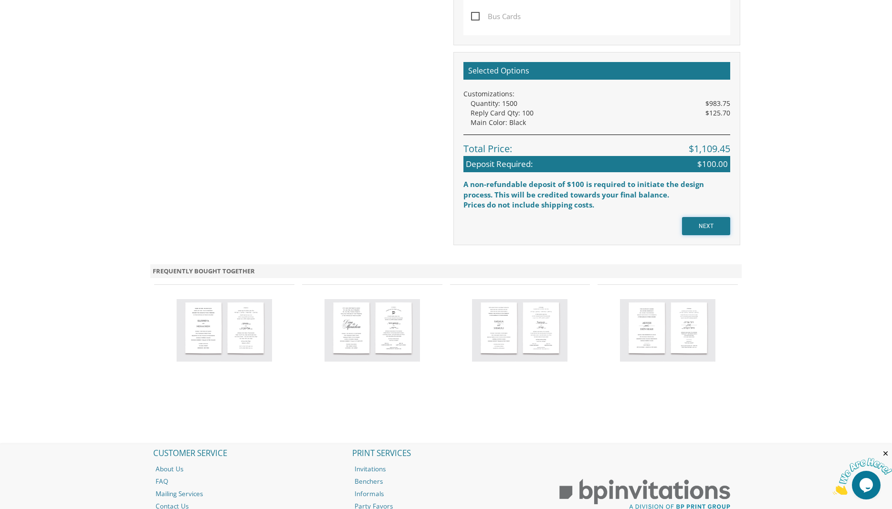
drag, startPoint x: 713, startPoint y: 223, endPoint x: 441, endPoint y: 147, distance: 283.1
click at [713, 222] on input "NEXT" at bounding box center [706, 226] width 48 height 18
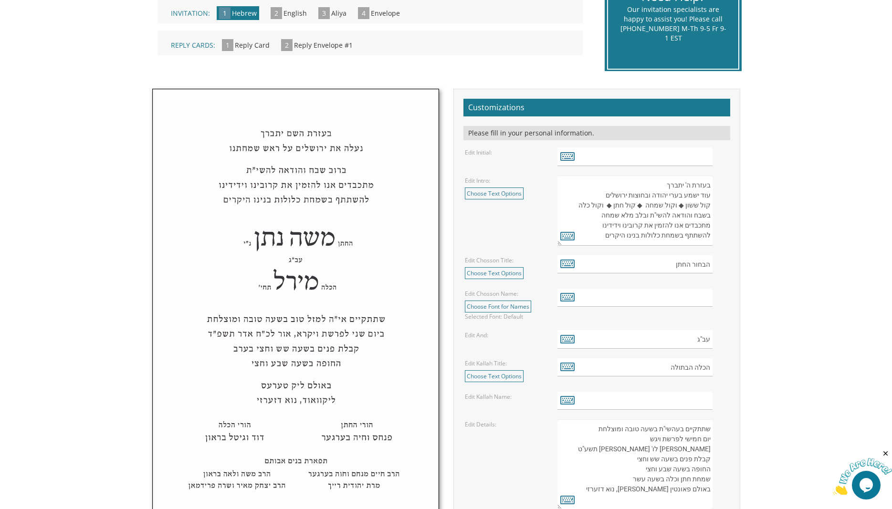
scroll to position [243, 0]
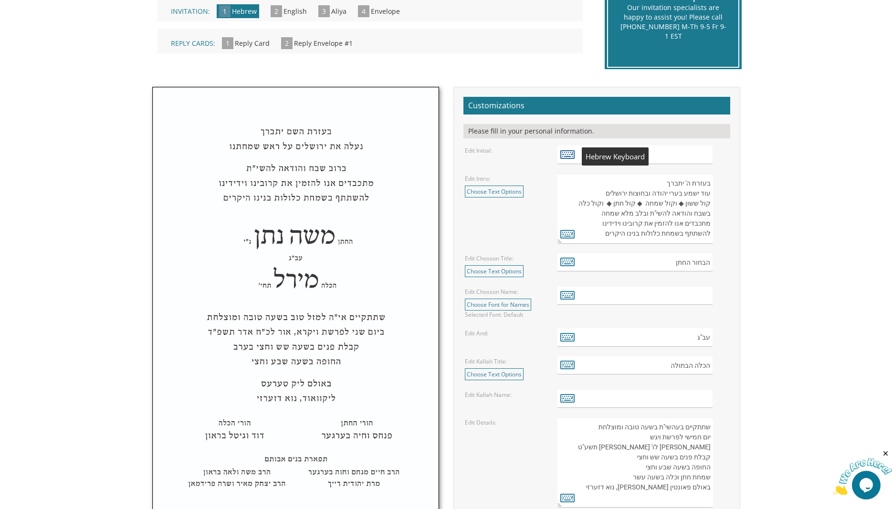
click at [567, 158] on icon at bounding box center [567, 154] width 14 height 13
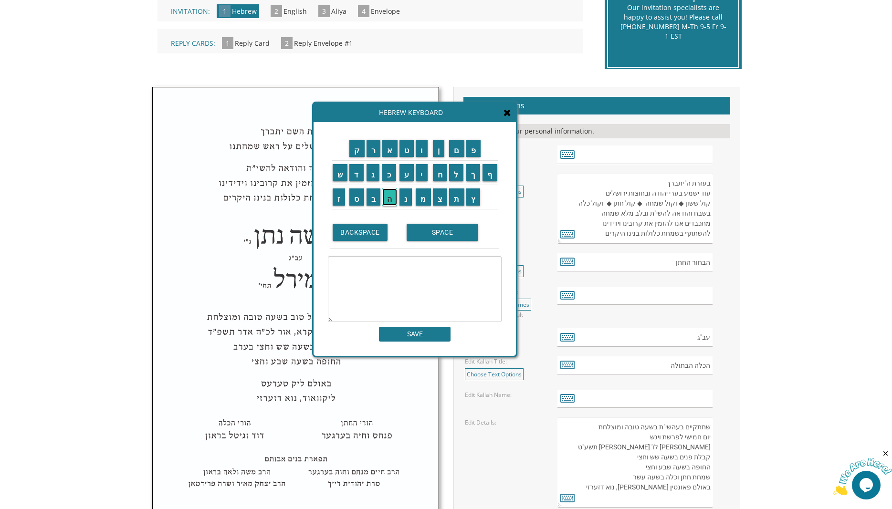
click at [392, 197] on input "ה" at bounding box center [389, 197] width 15 height 17
type textarea "ה"
click at [413, 337] on input "SAVE" at bounding box center [415, 334] width 72 height 15
type input "ה"
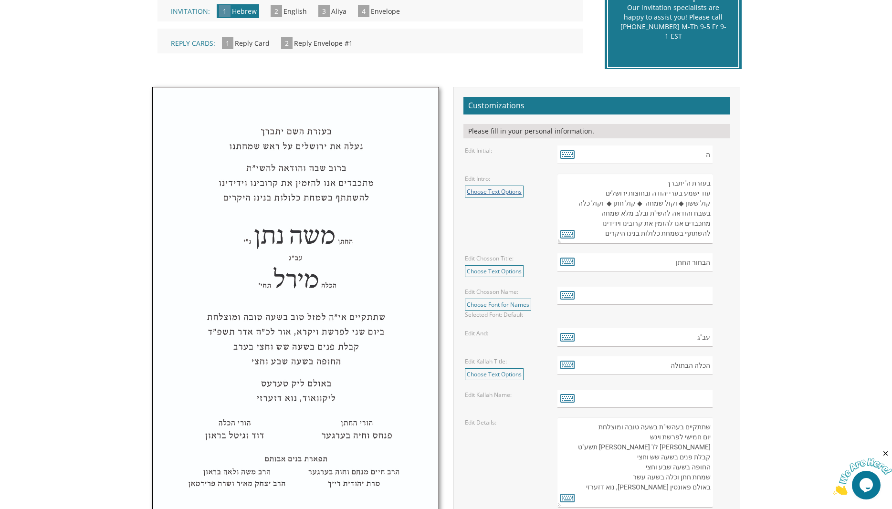
click at [474, 190] on link "Choose Text Options" at bounding box center [494, 192] width 59 height 12
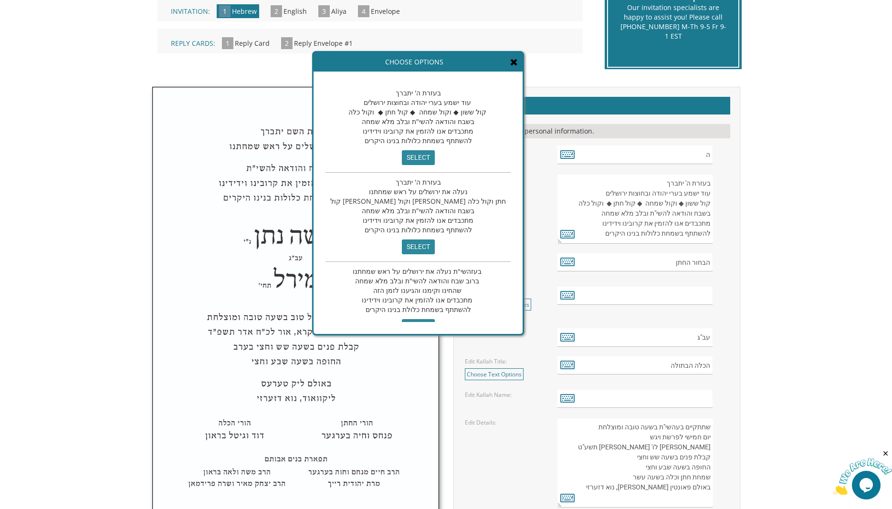
click at [377, 93] on span "בעזרת ה' יתברך עוד ישמע בערי יהודה ובחוצות ירושלים קול ששון ◆ וקול שמחה ◆ קול ח…" at bounding box center [418, 116] width 140 height 57
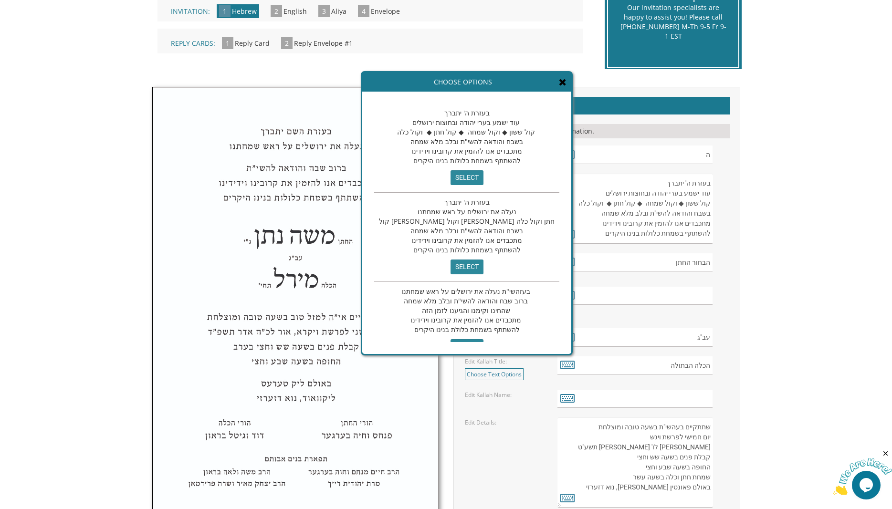
drag, startPoint x: 375, startPoint y: 93, endPoint x: 423, endPoint y: 113, distance: 52.7
click at [423, 113] on span "בעזרת ה' יתברך עוד ישמע בערי יהודה ובחוצות ירושלים קול ששון ◆ וקול שמחה ◆ קול ח…" at bounding box center [467, 136] width 140 height 57
click at [439, 127] on div "בעזרת ה' יתברך עוד ישמע בערי יהודה ובחוצות ירושלים קול ששון ◆ וקול שמחה ◆ קול ח…" at bounding box center [466, 148] width 185 height 89
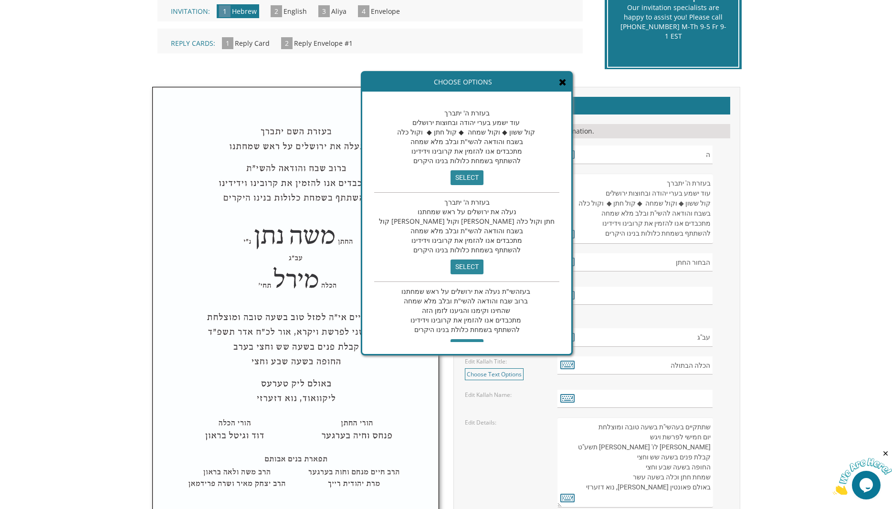
click at [441, 117] on span "בעזרת ה' יתברך עוד ישמע בערי יהודה ובחוצות ירושלים קול ששון ◆ וקול שמחה ◆ קול ח…" at bounding box center [467, 136] width 140 height 57
click at [430, 119] on span "בעזרת ה' יתברך עוד ישמע בערי יהודה ובחוצות ירושלים קול ששון ◆ וקול שמחה ◆ קול ח…" at bounding box center [467, 136] width 140 height 57
click at [430, 118] on span "בעזרת ה' יתברך עוד ישמע בערי יהודה ובחוצות ירושלים קול ששון ◆ וקול שמחה ◆ קול ח…" at bounding box center [467, 136] width 140 height 57
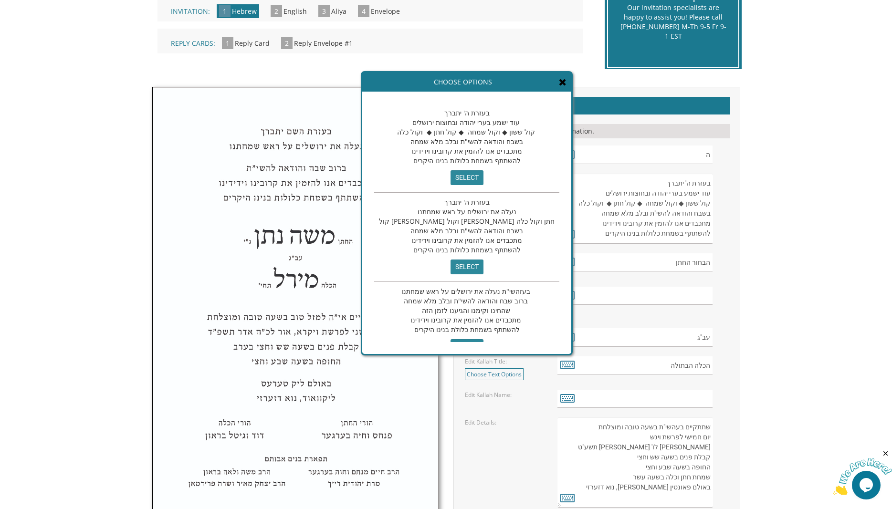
click at [447, 140] on span "בעזרת ה' יתברך עוד ישמע בערי יהודה ובחוצות ירושלים קול ששון ◆ וקול שמחה ◆ קול ח…" at bounding box center [467, 136] width 140 height 57
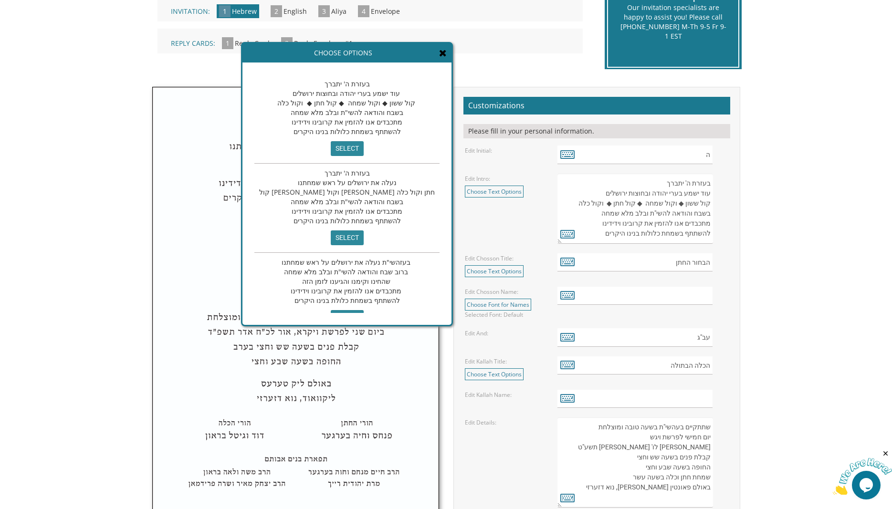
drag, startPoint x: 478, startPoint y: 145, endPoint x: 358, endPoint y: 116, distance: 123.3
click at [358, 116] on span "בעזרת ה' יתברך עוד ישמע בערי יהודה ובחוצות ירושלים קול ששון ◆ וקול שמחה ◆ קול ח…" at bounding box center [347, 107] width 140 height 57
click at [332, 148] on input "select" at bounding box center [347, 148] width 33 height 15
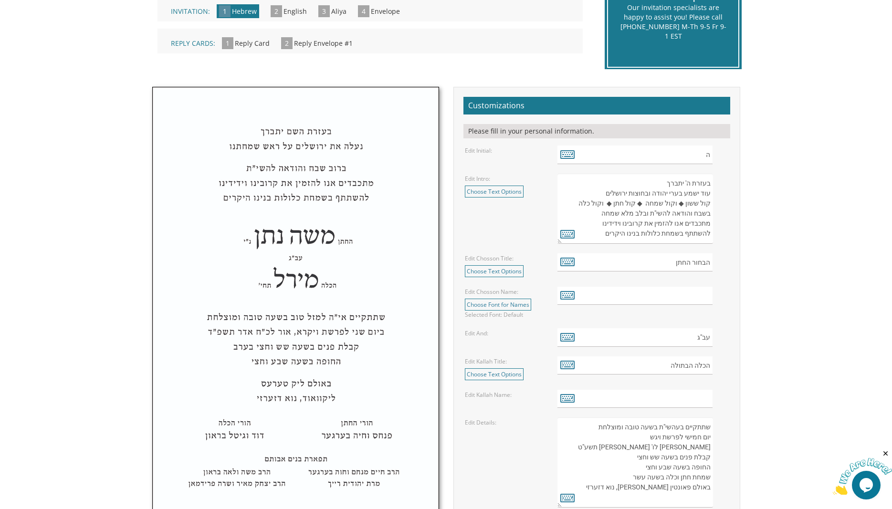
drag, startPoint x: 663, startPoint y: 181, endPoint x: 596, endPoint y: 235, distance: 85.9
click at [596, 235] on textarea "בעזרת ה' יתברך עוד ישמע בערי יהודה ובחוצות ירושלים קול ששון ◆ וקול שמחה ◆ קול ח…" at bounding box center [635, 209] width 155 height 70
click at [505, 194] on link "Choose Text Options" at bounding box center [494, 192] width 59 height 12
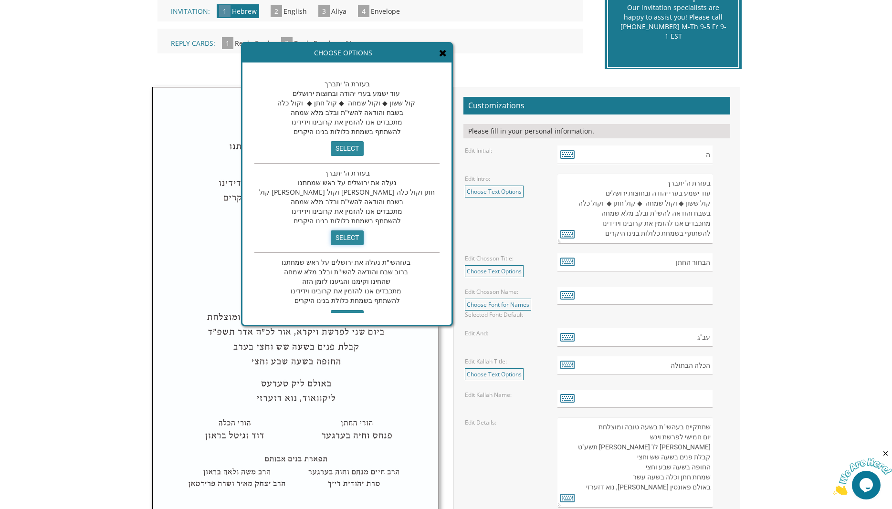
drag, startPoint x: 325, startPoint y: 235, endPoint x: 390, endPoint y: 230, distance: 64.7
click at [331, 235] on input "select" at bounding box center [347, 238] width 33 height 15
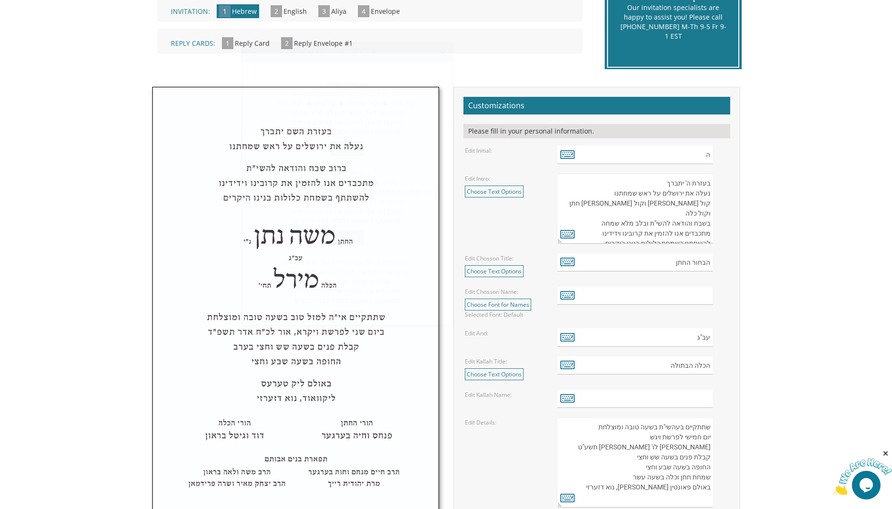
click at [675, 195] on textarea "בעזרת ה' יתברך עוד ישמע בערי יהודה ובחוצות ירושלים קול ששון ◆ וקול שמחה ◆ קול ח…" at bounding box center [635, 209] width 155 height 70
drag, startPoint x: 663, startPoint y: 183, endPoint x: 690, endPoint y: 219, distance: 44.6
click at [712, 236] on textarea "בעזרת ה' יתברך עוד ישמע בערי יהודה ובחוצות ירושלים קול ששון ◆ וקול שמחה ◆ קול ח…" at bounding box center [635, 209] width 155 height 70
click at [688, 218] on textarea "בעזרת ה' יתברך עוד ישמע בערי יהודה ובחוצות ירושלים קול ששון ◆ וקול שמחה ◆ קול ח…" at bounding box center [635, 209] width 155 height 70
drag, startPoint x: 663, startPoint y: 181, endPoint x: 711, endPoint y: 193, distance: 50.1
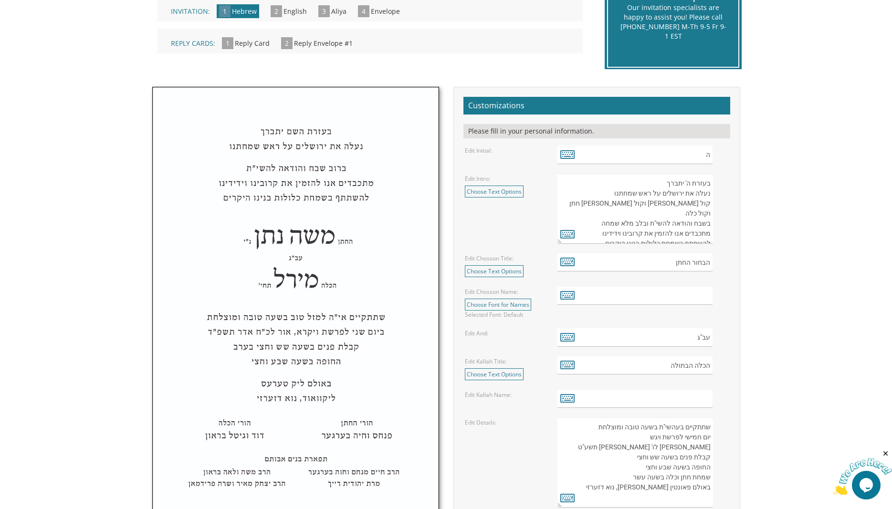
click at [711, 193] on textarea "בעזרת ה' יתברך עוד ישמע בערי יהודה ובחוצות ירושלים קול ששון ◆ וקול שמחה ◆ קול ח…" at bounding box center [635, 209] width 155 height 70
click at [686, 185] on textarea "בעזרת ה' יתברך עוד ישמע בערי יהודה ובחוצות ירושלים קול ששון ◆ וקול שמחה ◆ קול ח…" at bounding box center [635, 209] width 155 height 70
click at [704, 206] on textarea "בעזרת ה' יתברך עוד ישמע בערי יהודה ובחוצות ירושלים קול ששון ◆ וקול שמחה ◆ קול ח…" at bounding box center [635, 209] width 155 height 70
drag, startPoint x: 710, startPoint y: 182, endPoint x: 585, endPoint y: 239, distance: 136.9
click at [585, 239] on textarea "בעזרת ה' יתברך עוד ישמע בערי יהודה ובחוצות ירושלים קול ששון ◆ וקול שמחה ◆ קול ח…" at bounding box center [635, 209] width 155 height 70
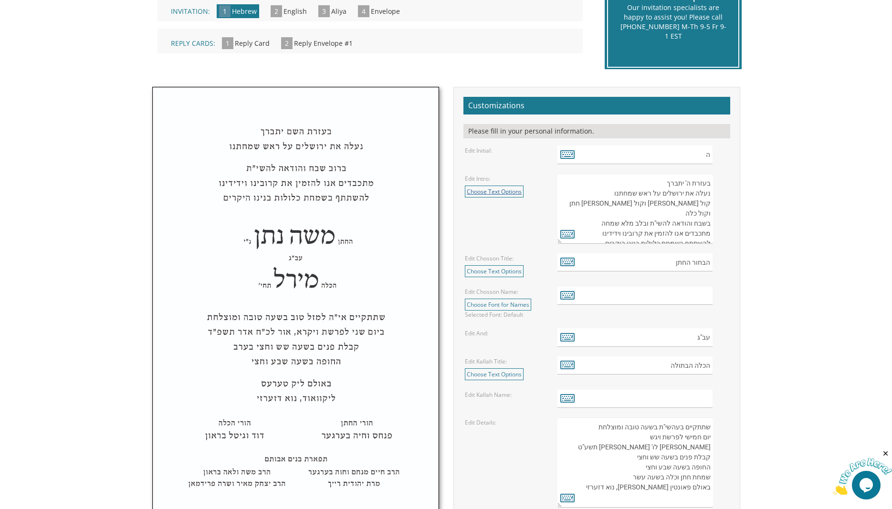
click at [495, 190] on link "Choose Text Options" at bounding box center [494, 192] width 59 height 12
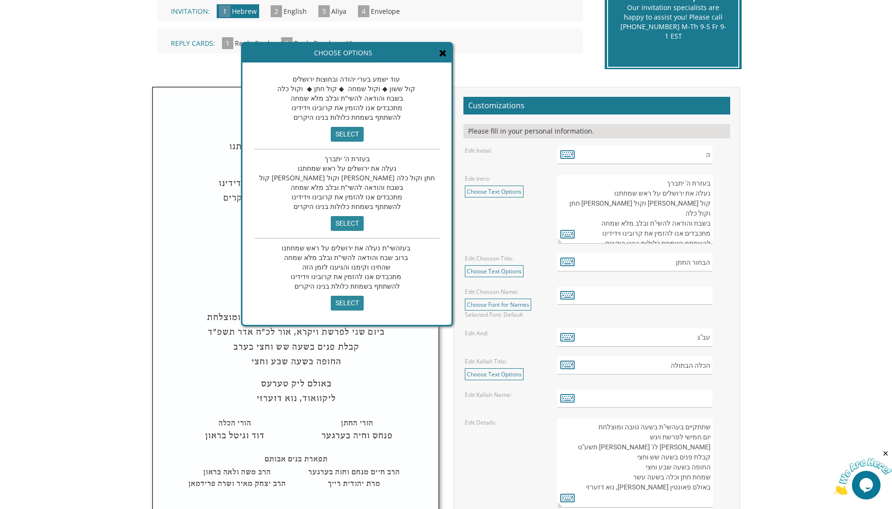
scroll to position [20, 0]
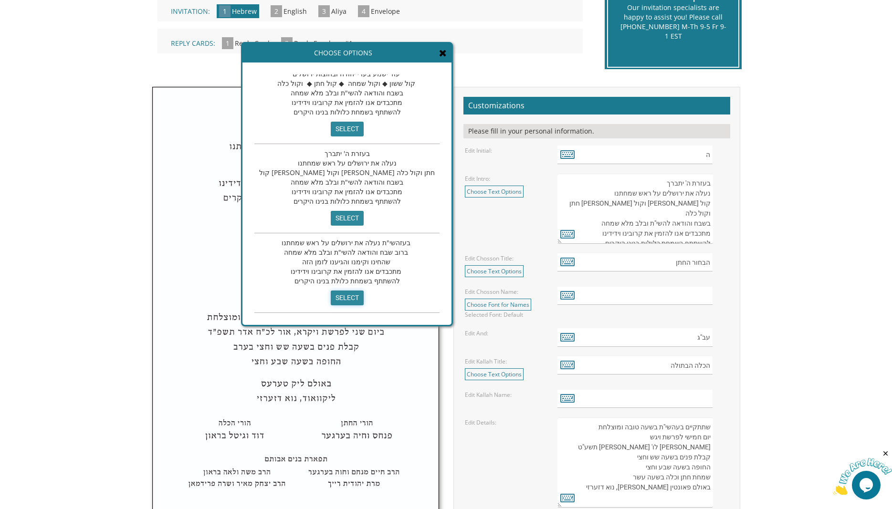
click at [331, 301] on input "select" at bounding box center [347, 298] width 33 height 15
type textarea "בעזהשי"ת נעלה את ירושלים על ראש שמחתנו ברוב שבח והודאה להשי"ת ובלב מלא שמחה שהח…"
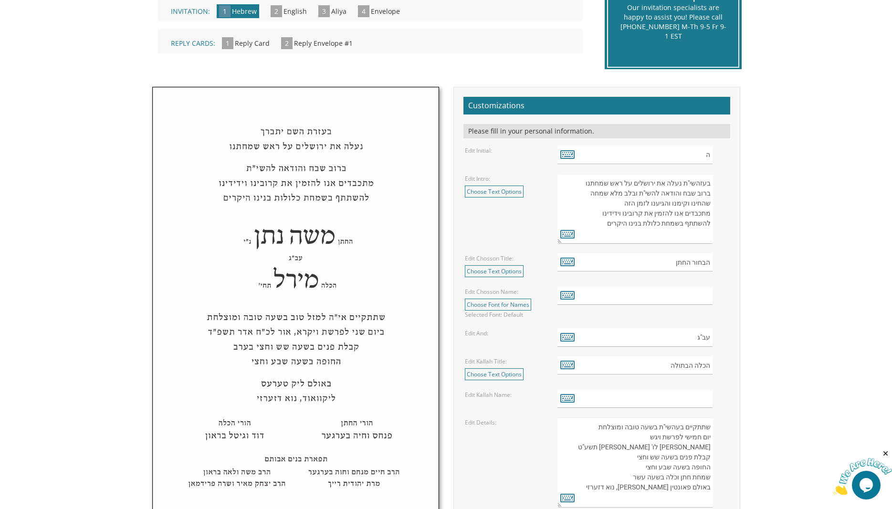
drag, startPoint x: 710, startPoint y: 183, endPoint x: 569, endPoint y: 224, distance: 147.3
click at [569, 224] on textarea "בעזרת ה' יתברך עוד ישמע בערי יהודה ובחוצות ירושלים קול ששון ◆ וקול שמחה ◆ קול ח…" at bounding box center [635, 209] width 155 height 70
click at [601, 245] on form "Customizations Please fill in your personal information. Edit Initial: ה Edit I…" at bounding box center [597, 452] width 267 height 710
click at [486, 192] on link "Choose Text Options" at bounding box center [494, 192] width 59 height 12
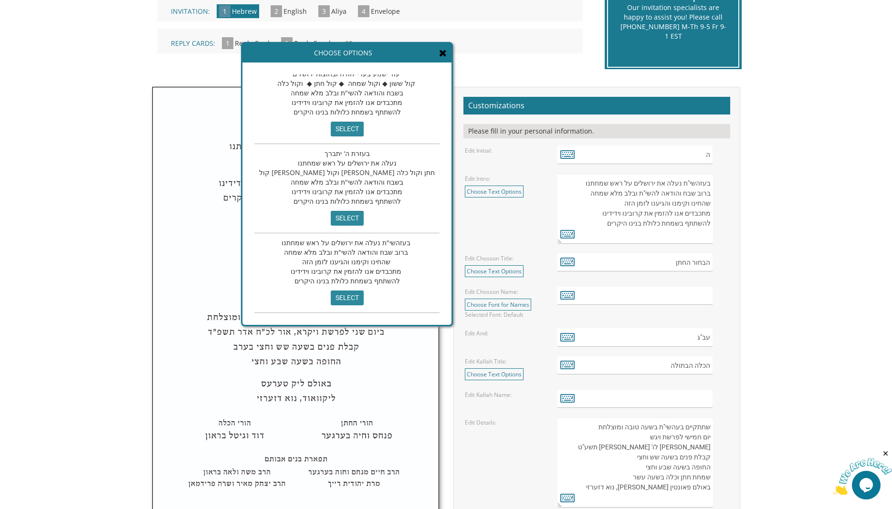
click at [604, 233] on textarea "בעזרת ה' יתברך עוד ישמע בערי יהודה ובחוצות ירושלים קול ששון ◆ וקול שמחה ◆ קול ח…" at bounding box center [635, 209] width 155 height 70
click at [500, 274] on link "Choose Text Options" at bounding box center [494, 271] width 59 height 12
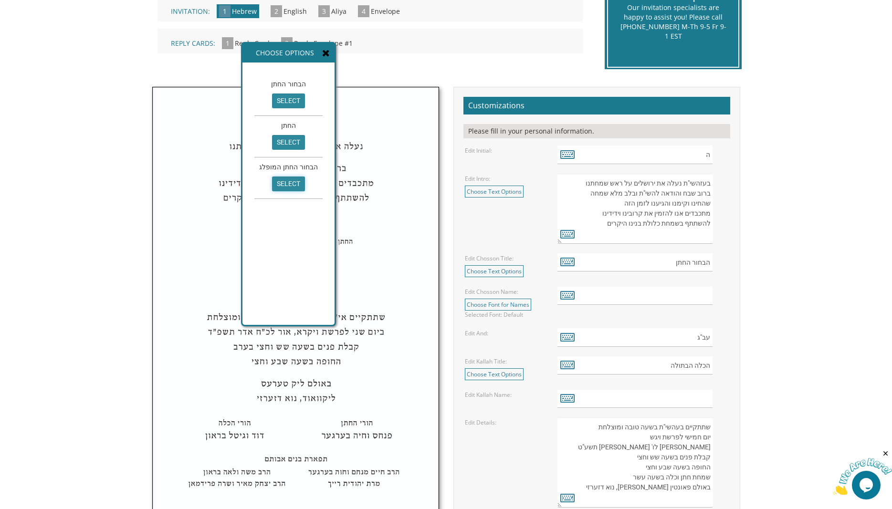
click at [285, 187] on input "select" at bounding box center [288, 184] width 33 height 15
type input "הבחור החתן המופלג"
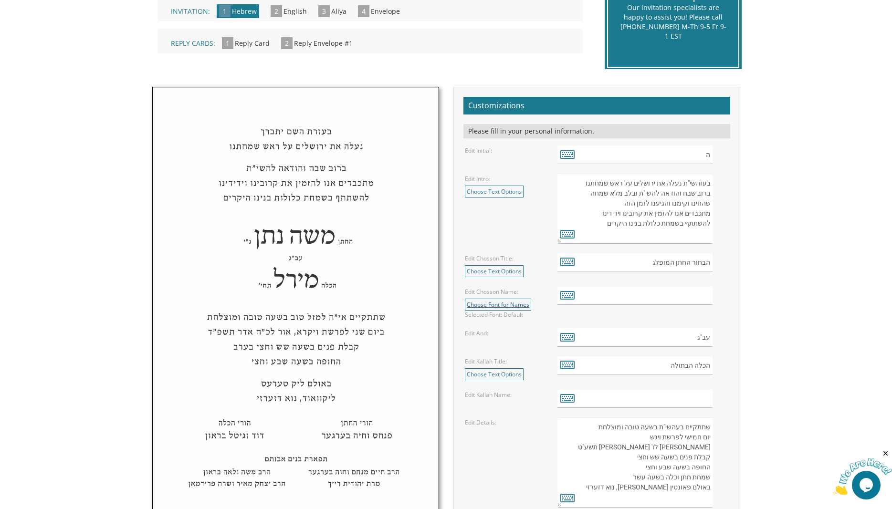
click at [511, 306] on link "Choose Font for Names" at bounding box center [498, 305] width 66 height 12
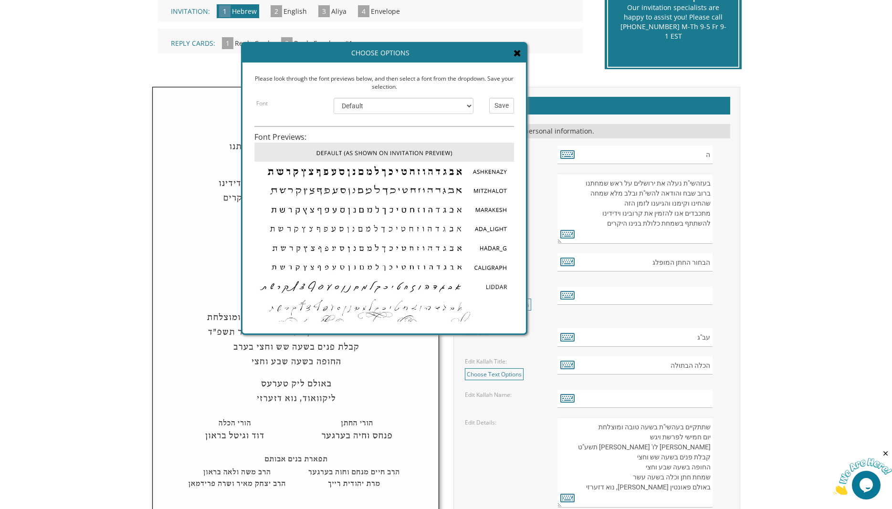
click at [515, 54] on icon at bounding box center [518, 53] width 8 height 10
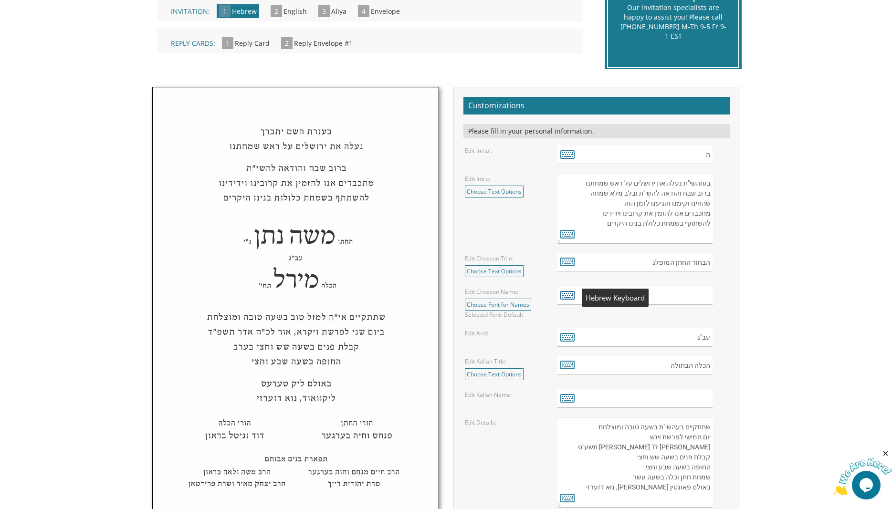
click at [570, 297] on icon at bounding box center [567, 294] width 14 height 13
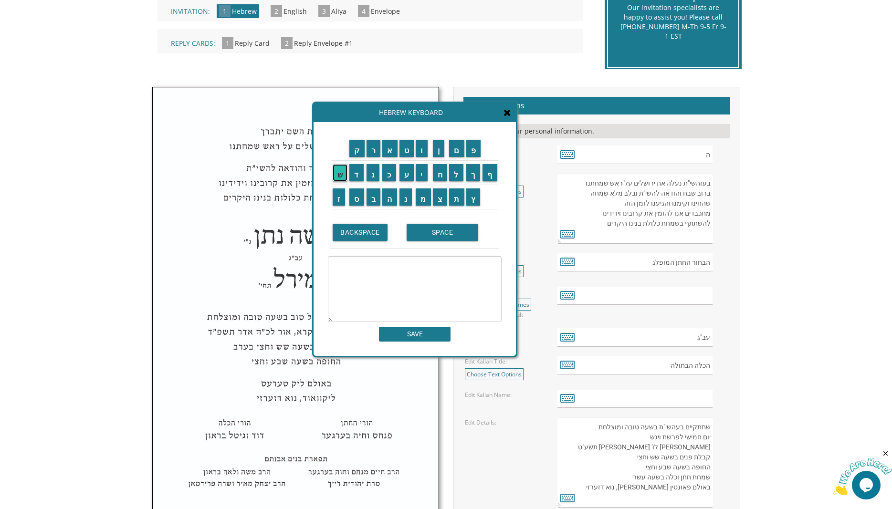
click at [333, 171] on input "ש" at bounding box center [340, 172] width 15 height 17
click at [425, 199] on input "מ" at bounding box center [423, 197] width 15 height 17
click at [406, 173] on input "ע" at bounding box center [407, 172] width 15 height 17
click at [425, 144] on input "ו" at bounding box center [422, 148] width 12 height 17
click at [440, 149] on input "ן" at bounding box center [439, 148] width 12 height 17
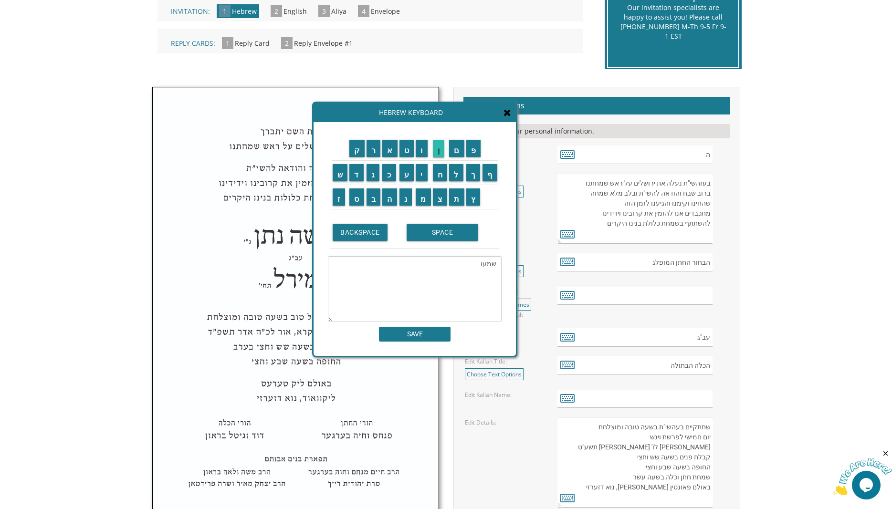
type textarea "שמעון"
click at [426, 333] on input "SAVE" at bounding box center [415, 334] width 72 height 15
type input "שמעון"
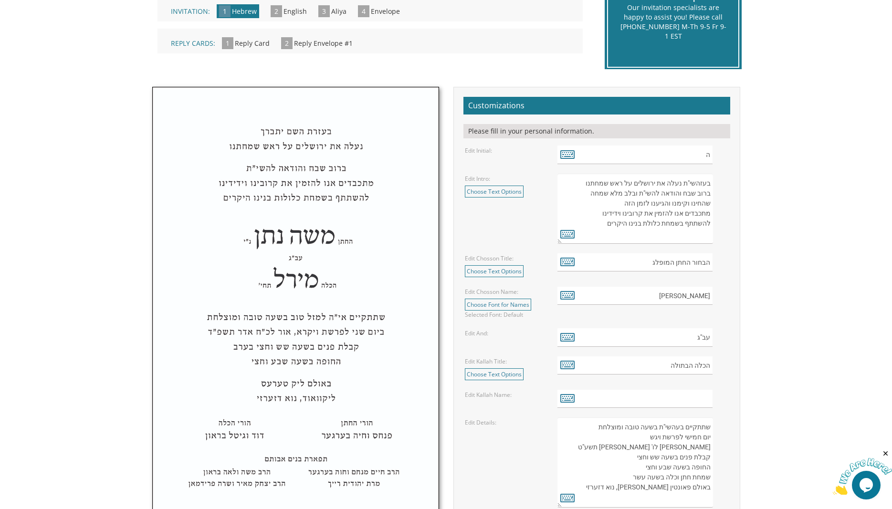
drag, startPoint x: 517, startPoint y: 379, endPoint x: 389, endPoint y: 348, distance: 132.5
click at [516, 378] on link "Choose Text Options" at bounding box center [494, 375] width 59 height 12
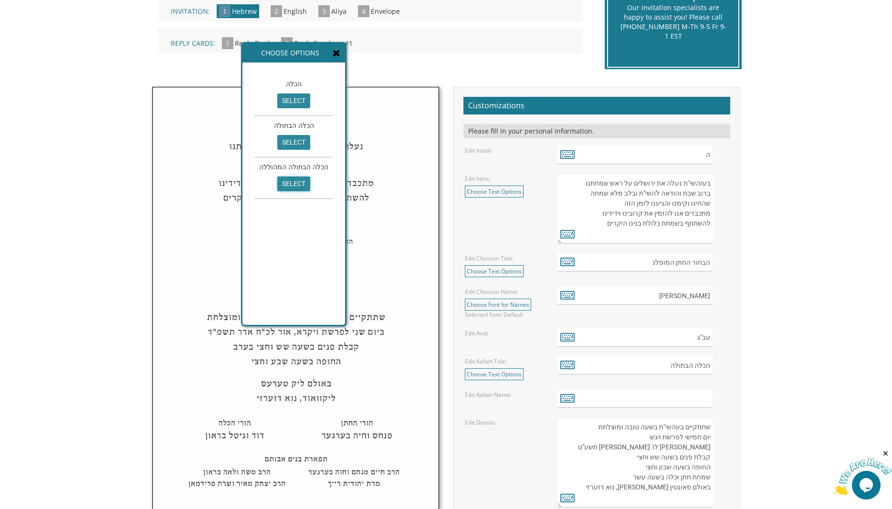
click at [292, 183] on input "select" at bounding box center [293, 184] width 33 height 15
type input "הכלה הבתולה המהוללה"
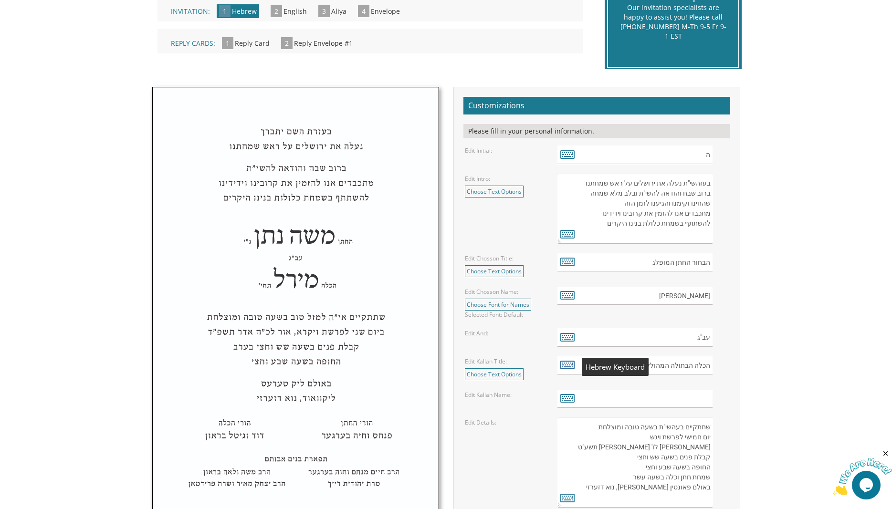
click at [566, 366] on icon at bounding box center [567, 364] width 14 height 13
type textarea "הכלה הבתולה המהוללה"
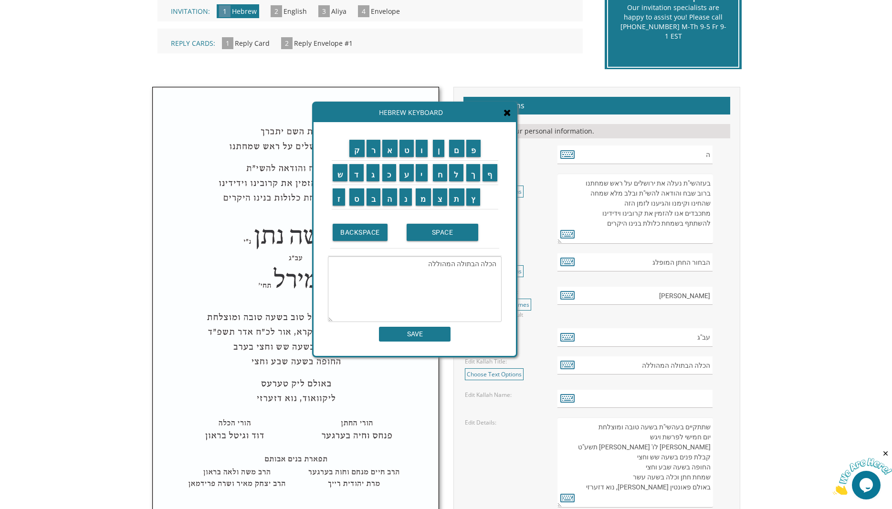
click at [507, 112] on icon at bounding box center [508, 113] width 8 height 10
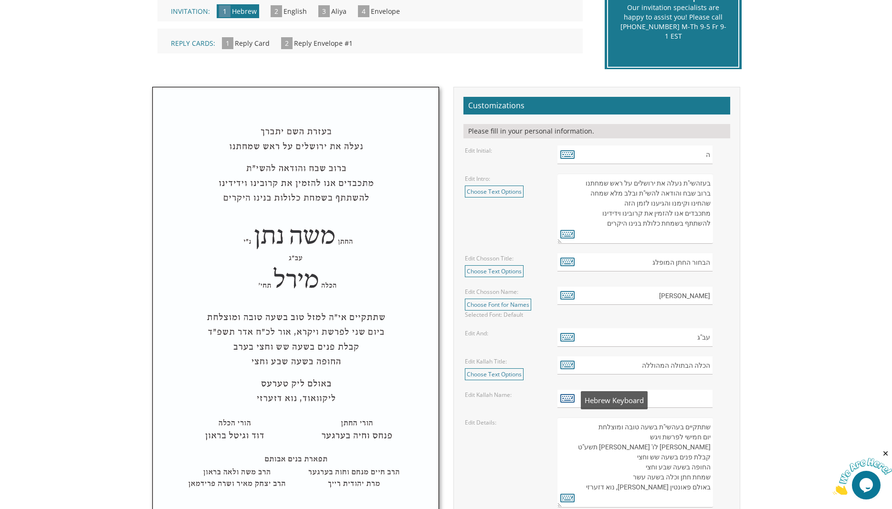
click at [566, 404] on icon at bounding box center [567, 397] width 14 height 13
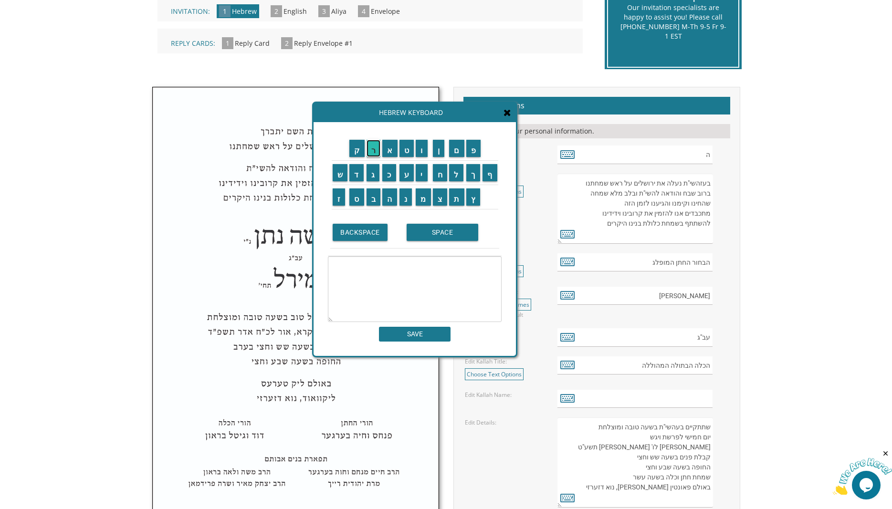
click at [370, 151] on input "ר" at bounding box center [374, 148] width 14 height 17
click at [420, 171] on input "י" at bounding box center [422, 172] width 12 height 17
click at [437, 197] on input "צ" at bounding box center [440, 197] width 15 height 17
click at [391, 146] on input "א" at bounding box center [389, 148] width 15 height 17
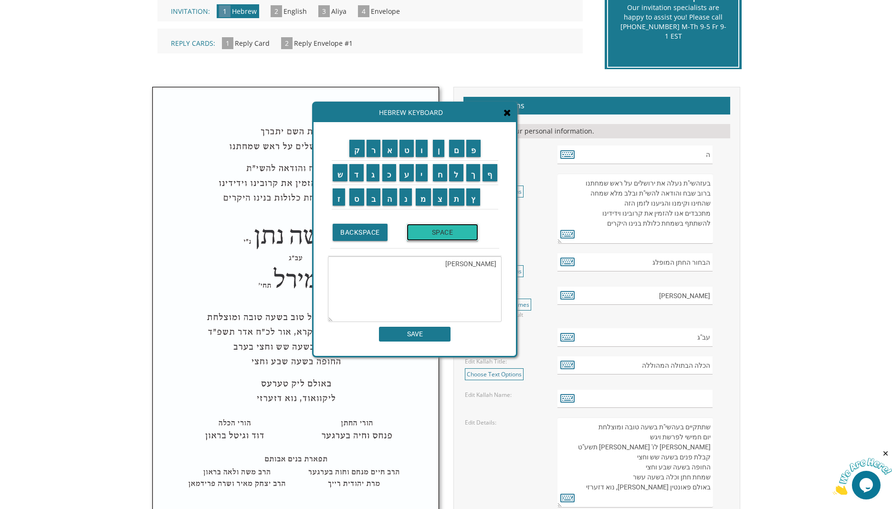
click at [426, 229] on input "SPACE" at bounding box center [443, 232] width 72 height 17
drag, startPoint x: 453, startPoint y: 174, endPoint x: 437, endPoint y: 168, distance: 16.5
click at [453, 174] on input "ל" at bounding box center [456, 172] width 14 height 17
click at [390, 149] on input "א" at bounding box center [389, 148] width 15 height 17
click at [387, 199] on input "ה" at bounding box center [389, 197] width 15 height 17
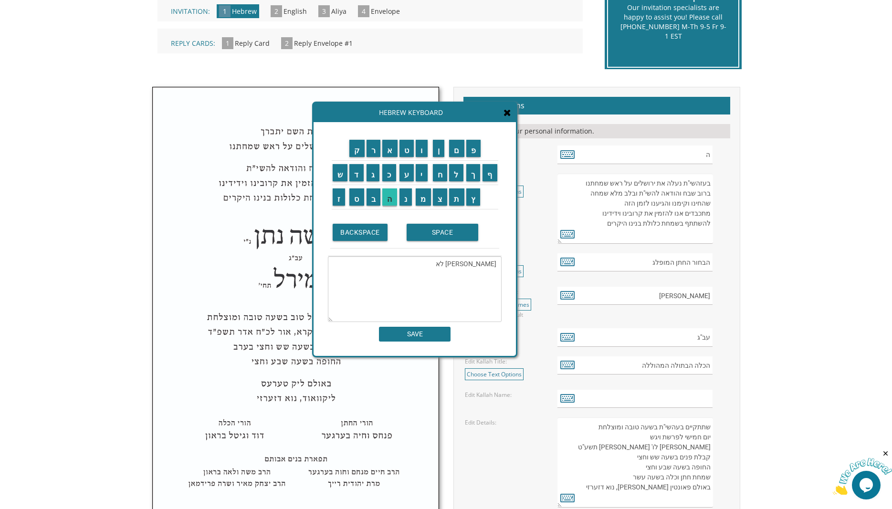
type textarea "רייצא לאה"
click at [413, 336] on input "SAVE" at bounding box center [415, 334] width 72 height 15
type input "רייצא לאה"
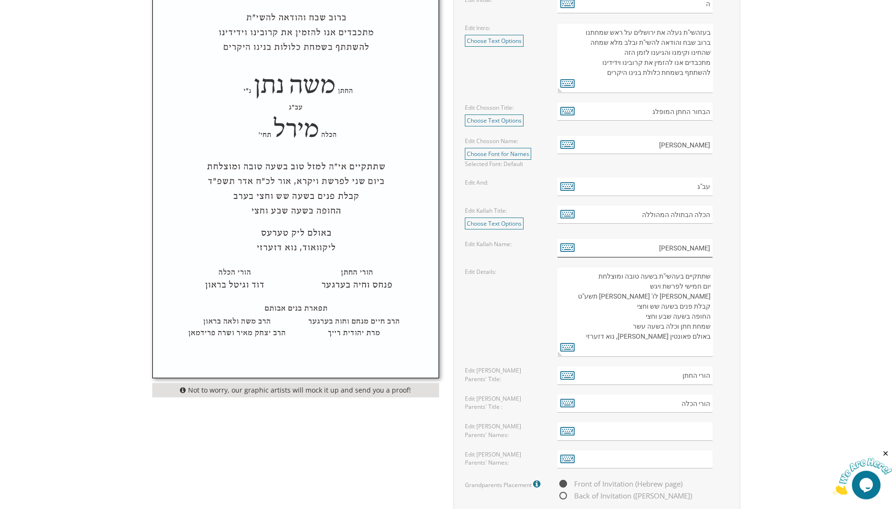
scroll to position [406, 0]
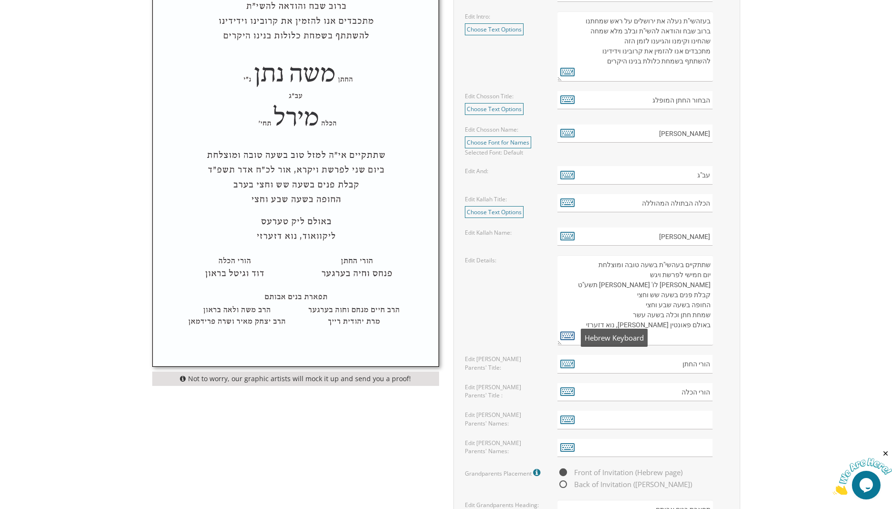
click at [572, 337] on icon at bounding box center [567, 335] width 14 height 13
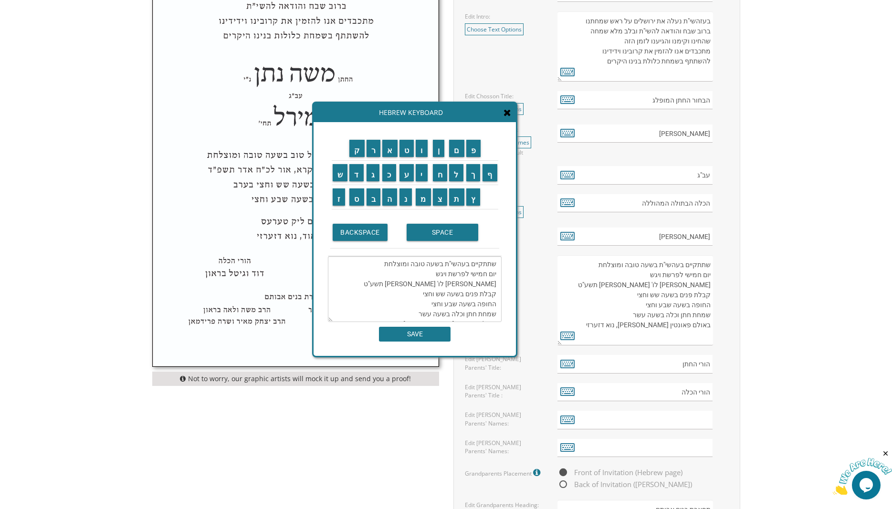
click at [475, 275] on textarea "שתתקיים בעהשי"ת בשעה טובה ומוצלחת יום חמישי לפרשת ויגש אור לו' טבת תשע"ט קבלת פ…" at bounding box center [415, 289] width 174 height 66
click at [476, 275] on textarea "שתתקיים בעהשי"ת בשעה טובה ומוצלחת יום חמישי לפרשת ויגש אור לו' טבת תשע"ט קבלת פ…" at bounding box center [415, 289] width 174 height 66
click at [475, 275] on textarea "שתתקיים בעהשי"ת בשעה טובה ומוצלחת יום חמישי לפרשת ויגש אור לו' טבת תשע"ט קבלת פ…" at bounding box center [415, 289] width 174 height 66
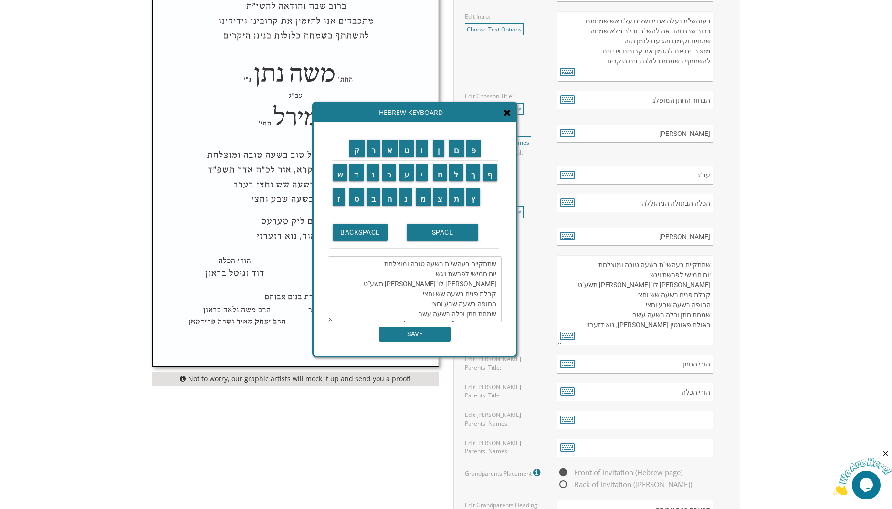
click at [475, 275] on textarea "שתתקיים בעהשי"ת בשעה טובה ומוצלחת יום חמישי לפרשת ויגש אור לו' טבת תשע"ט קבלת פ…" at bounding box center [415, 289] width 174 height 66
click at [431, 274] on textarea "שתתקיים בעהשי"ת בשעה טובה ומוצלחת יום חמישי לפרשת ויגש אור לו' טבת תשע"ט קבלת פ…" at bounding box center [415, 289] width 174 height 66
click at [421, 170] on input "י" at bounding box center [422, 172] width 12 height 17
click at [501, 273] on textarea "שתתקיים בעהשי"ת בשעה טובה ומוצלחת יום חמישי לפרשת ויגש אור לו' טבת תשע"ט קבלת פ…" at bounding box center [415, 289] width 174 height 66
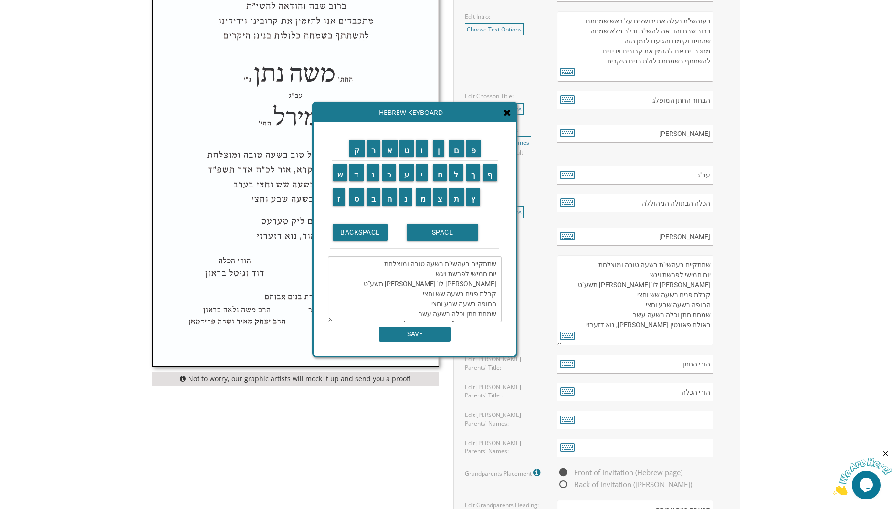
click at [497, 273] on textarea "שתתקיים בעהשי"ת בשעה טובה ומוצלחת יום חמישי לפרשת ויגש אור לו' טבת תשע"ט קבלת פ…" at bounding box center [415, 289] width 174 height 66
click at [495, 276] on textarea "שתתקיים בעהשי"ת בשעה טובה ומוצלחת יום חמישי לפרשת ויגש אור לו' טבת תשע"ט קבלת פ…" at bounding box center [415, 289] width 174 height 66
click at [497, 274] on textarea "שתתקיים בעהשי"ת בשעה טובה ומוצלחת יום חמישי לפרשת ויגש אור לו' טבת תשע"ט קבלת פ…" at bounding box center [415, 289] width 174 height 66
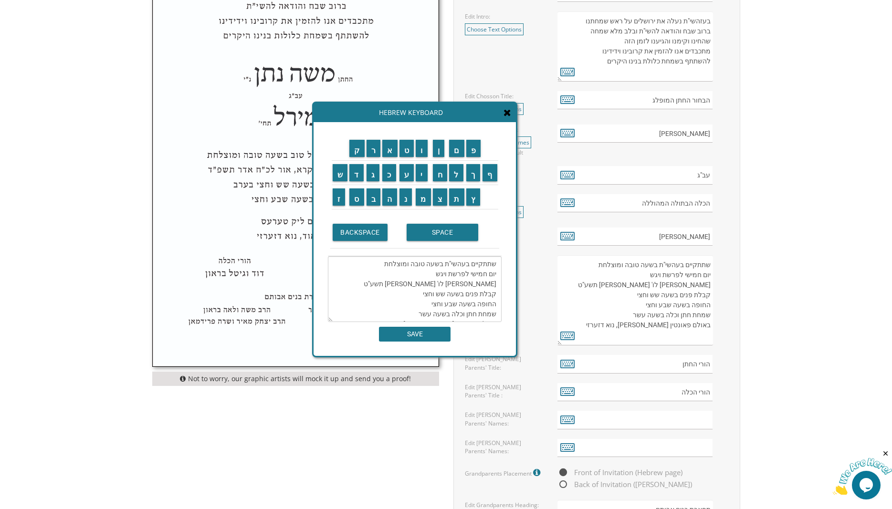
drag, startPoint x: 497, startPoint y: 274, endPoint x: 452, endPoint y: 285, distance: 46.4
click at [497, 275] on textarea "שתתקיים בעהשי"ת בשעה טובה ומוצלחת יום חמישי לפרשת ויגש אור לו' טבת תשע"ט קבלת פ…" at bounding box center [415, 289] width 174 height 66
click at [431, 285] on textarea "שתתקיים בעהשי"ת בשעה טובה ומוצלחת יום חמישי לפרשת ויגש אור לו' טבת תשע"ט קבלת פ…" at bounding box center [415, 289] width 174 height 66
click at [655, 295] on textarea "שתתקיים בעהשי"ת בשעה טובה ומוצלחת יום חמישי לפרשת ויגש אור לו' טבת תשע"ט קבלת פ…" at bounding box center [635, 300] width 155 height 90
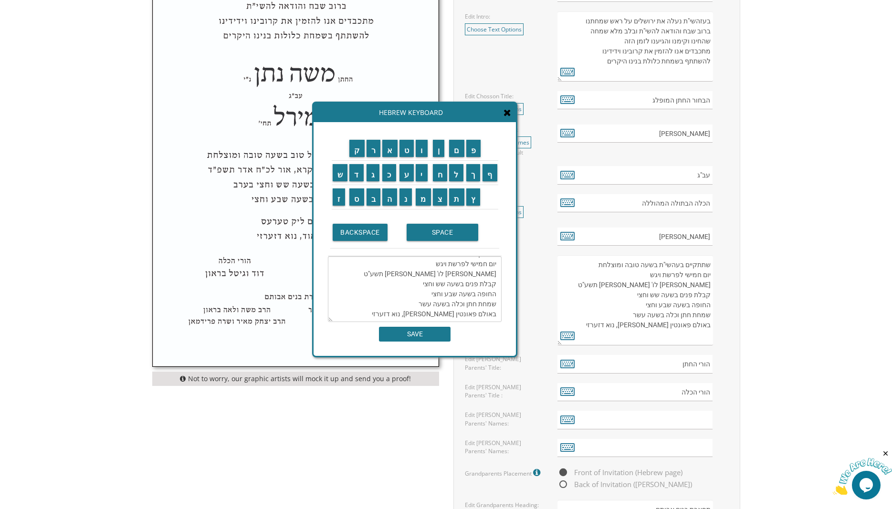
drag, startPoint x: 708, startPoint y: 274, endPoint x: 646, endPoint y: 276, distance: 62.1
click at [646, 276] on textarea "שתתקיים בעהשי"ת בשעה טובה ומוצלחת יום חמישי לפרשת ויגש אור לו' טבת תשע"ט קבלת פ…" at bounding box center [635, 300] width 155 height 90
click at [570, 337] on icon at bounding box center [567, 335] width 14 height 13
click at [494, 275] on textarea "שתתקיים בעהשי"ת בשעה טובה ומוצלחת יום חמישי לפרשת ויגש אור לו' טבת תשע"ט קבלת פ…" at bounding box center [415, 289] width 174 height 66
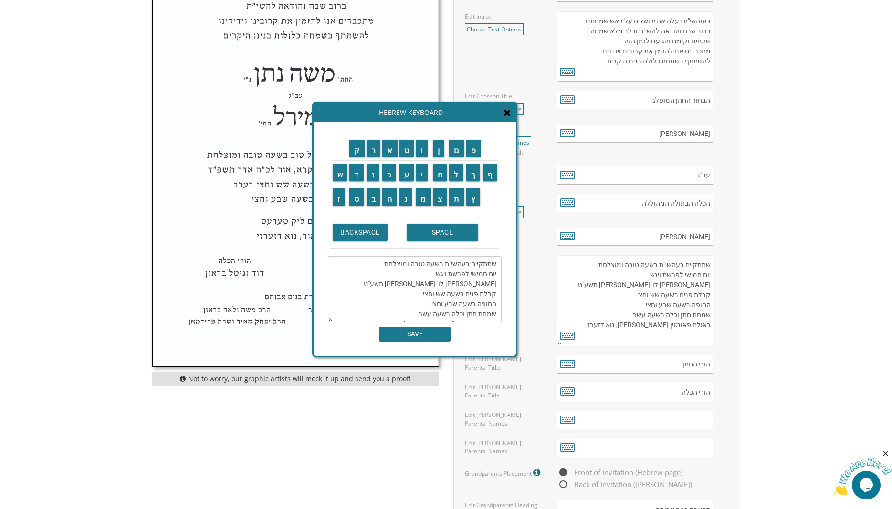
click at [455, 276] on textarea "שתתקיים בעהשי"ת בשעה טובה ומוצלחת יום חמישי לפרשת ויגש אור לו' טבת תשע"ט קבלת פ…" at bounding box center [415, 289] width 174 height 66
click at [431, 274] on textarea "שתתקיים בעהשי"ת בשעה טובה ומוצלחת יום חמישי לפרשת ויגש אור לו' טבת תשע"ט קבלת פ…" at bounding box center [415, 289] width 174 height 66
click at [497, 274] on textarea "שתתקיים בעהשי"ת בשעה טובה ומוצלחת יום חמישי לפרשת ויגש אור לו' טבת תשע"ט קבלת פ…" at bounding box center [415, 289] width 174 height 66
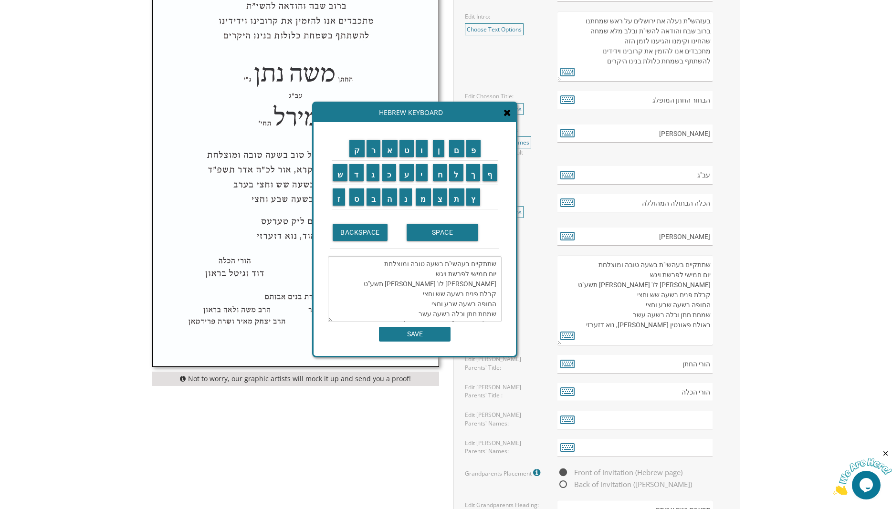
click at [497, 274] on textarea "שתתקיים בעהשי"ת בשעה טובה ומוצלחת יום חמישי לפרשת ויגש אור לו' טבת תשע"ט קבלת פ…" at bounding box center [415, 289] width 174 height 66
click at [491, 275] on textarea "שתתקיים בעהשי"ת בשעה טובה ומוצלחת יום חמישי לפרשת ויגש אור לו' טבת תשע"ט קבלת פ…" at bounding box center [415, 289] width 174 height 66
click at [496, 274] on textarea "שתתקיים בעהשי"ת בשעה טובה ומוצלחת יום חמישי לפרשת ויגש אור לו' טבת תשע"ט קבלת פ…" at bounding box center [415, 289] width 174 height 66
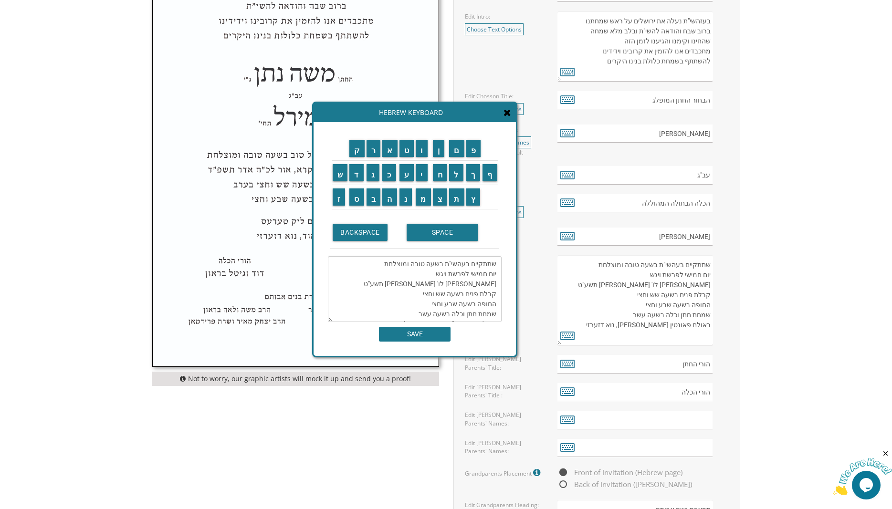
click at [483, 305] on textarea "שתתקיים בעהשי"ת בשעה טובה ומוצלחת יום חמישי לפרשת ויגש אור לו' טבת תשע"ט קבלת פ…" at bounding box center [415, 289] width 174 height 66
click at [643, 289] on textarea "שתתקיים בעהשי"ת בשעה טובה ומוצלחת יום חמישי לפרשת ויגש אור לו' טבת תשע"ט קבלת פ…" at bounding box center [635, 300] width 155 height 90
drag, startPoint x: 644, startPoint y: 276, endPoint x: 709, endPoint y: 274, distance: 64.5
click at [709, 274] on textarea "שתתקיים בעהשי"ת בשעה טובה ומוצלחת יום חמישי לפרשת ויגש אור לו' טבת תשע"ט קבלת פ…" at bounding box center [635, 300] width 155 height 90
click at [710, 278] on textarea "שתתקיים בעהשי"ת בשעה טובה ומוצלחת יום חמישי לפרשת ויגש אור לו' טבת תשע"ט קבלת פ…" at bounding box center [635, 300] width 155 height 90
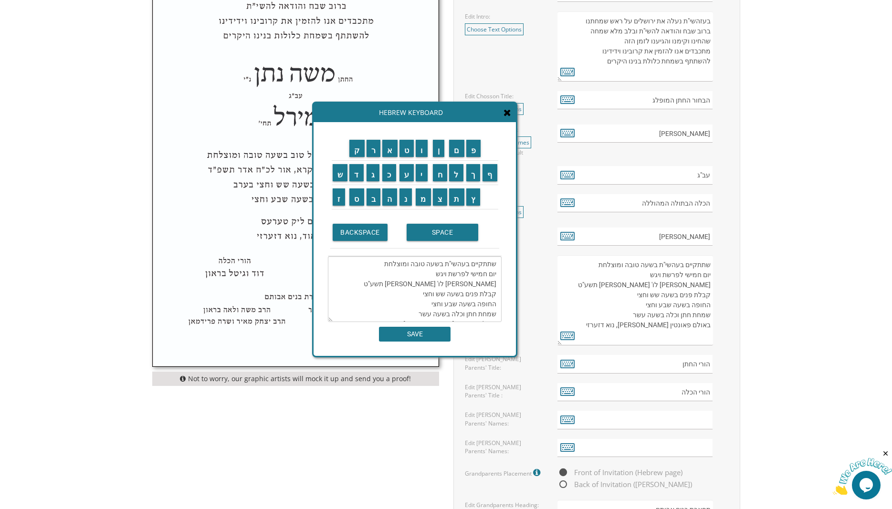
drag, startPoint x: 710, startPoint y: 276, endPoint x: 647, endPoint y: 278, distance: 63.5
click at [647, 278] on textarea "שתתקיים בעהשי"ת בשעה טובה ומוצלחת יום חמישי לפרשת ויגש אור לו' טבת תשע"ט קבלת פ…" at bounding box center [635, 300] width 155 height 90
click at [421, 173] on input "י" at bounding box center [422, 172] width 12 height 17
click at [362, 236] on input "BACKSPACE" at bounding box center [360, 232] width 55 height 17
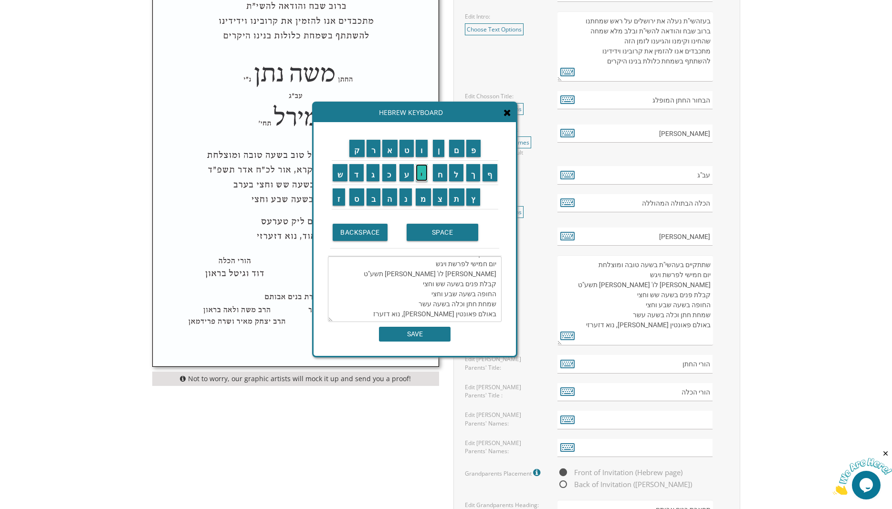
click at [422, 172] on input "י" at bounding box center [422, 172] width 12 height 17
click at [432, 274] on textarea "שתתקיים בעהשי"ת בשעה טובה ומוצלחת יום חמישי לפרשת ויגש אור לו' טבת תשע"ט קבלת פ…" at bounding box center [415, 289] width 174 height 66
click at [352, 234] on input "BACKSPACE" at bounding box center [360, 232] width 55 height 17
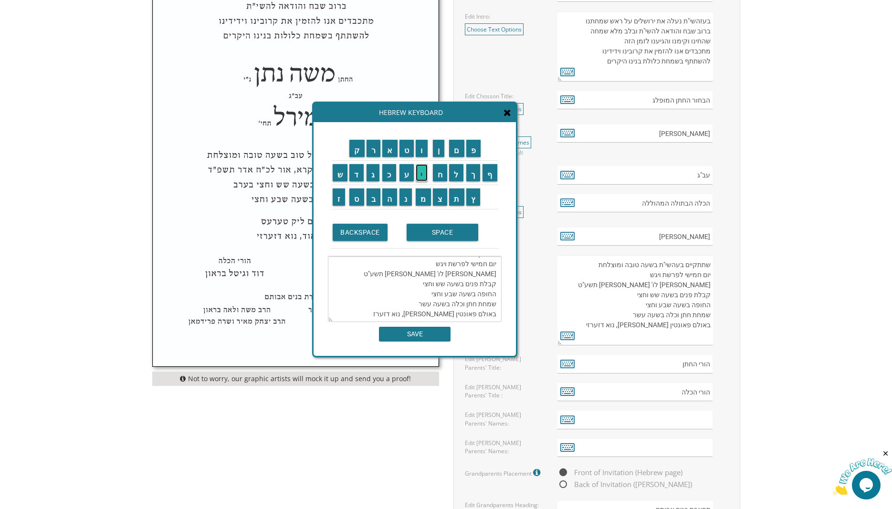
click at [424, 172] on input "י" at bounding box center [422, 172] width 12 height 17
type textarea "שתתקיים בעהשי"ת בשעה טובה ומוצלחת יום חמישי לפרשת ויגש אור לו' טבת תשע"ט קבלת פ…"
click at [482, 274] on textarea "שתתקיים בעהשי"ת בשעה טובה ומוצלחת יום חמישי לפרשת ויגש אור לו' טבת תשע"ט קבלת פ…" at bounding box center [415, 289] width 174 height 66
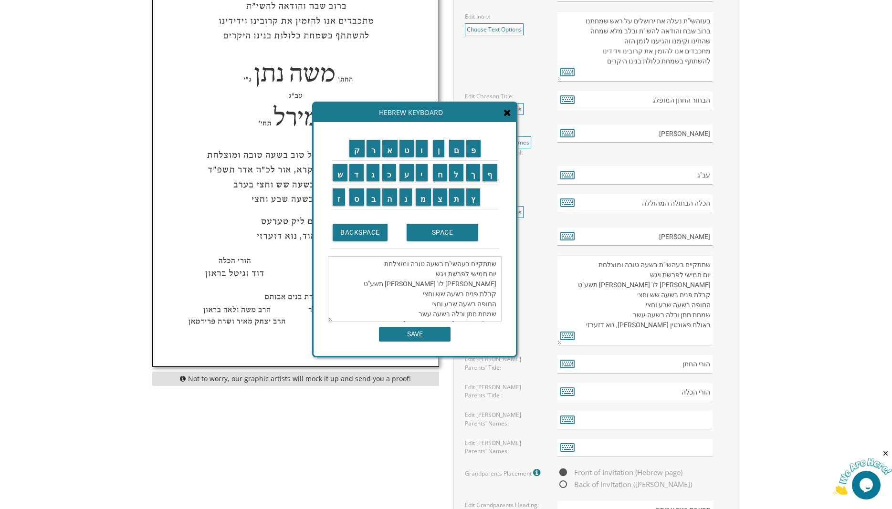
click at [507, 114] on icon at bounding box center [508, 113] width 8 height 10
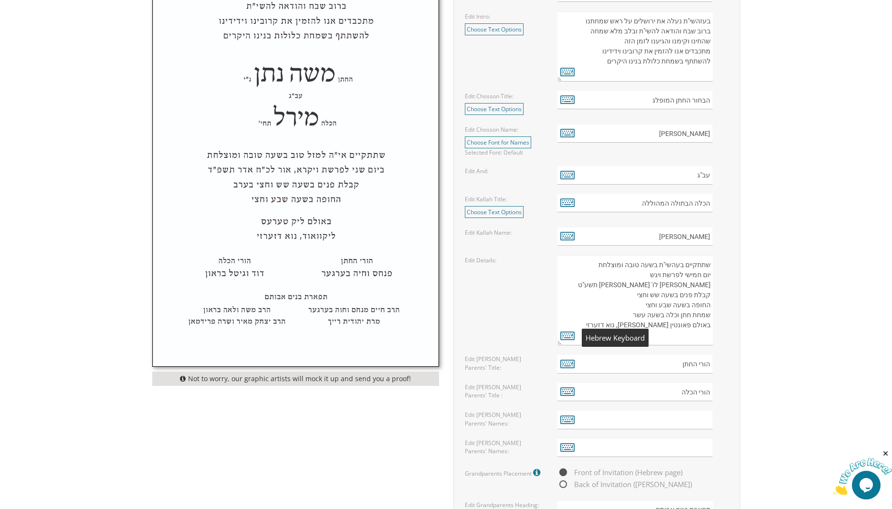
click at [643, 277] on textarea "שתתקיים בעהשי"ת בשעה טובה ומוצלחת יום חמישי לפרשת ויגש אור לו' טבת תשע"ט קבלת פ…" at bounding box center [635, 300] width 155 height 90
drag, startPoint x: 642, startPoint y: 278, endPoint x: 711, endPoint y: 276, distance: 68.8
click at [711, 276] on textarea "שתתקיים בעהשי"ת בשעה טובה ומוצלחת יום חמישי לפרשת ויגש אור לו' טבת תשע"ט קבלת פ…" at bounding box center [635, 300] width 155 height 90
drag, startPoint x: 651, startPoint y: 287, endPoint x: 712, endPoint y: 286, distance: 61.6
click at [712, 286] on textarea "שתתקיים בעהשי"ת בשעה טובה ומוצלחת יום חמישי לפרשת ויגש אור לו' טבת תשע"ט קבלת פ…" at bounding box center [635, 300] width 155 height 90
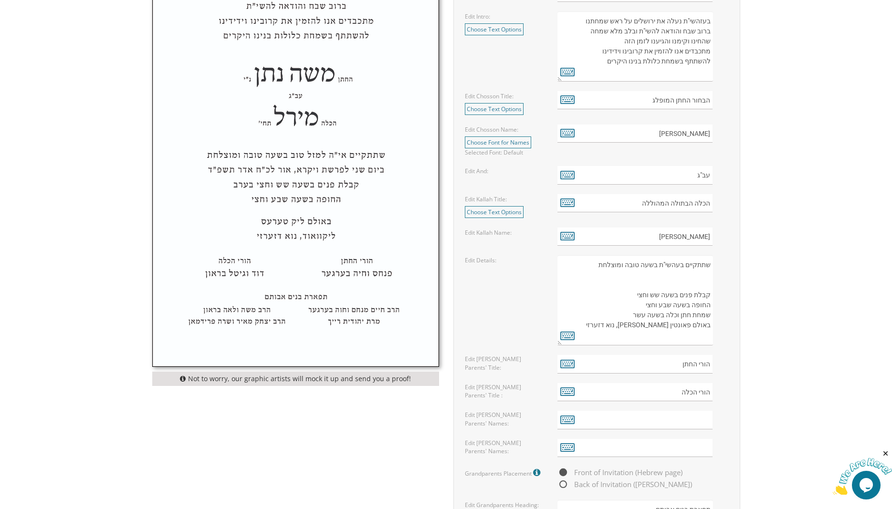
drag, startPoint x: 645, startPoint y: 326, endPoint x: 689, endPoint y: 326, distance: 44.4
click at [689, 326] on textarea "שתתקיים בעהשי"ת בשעה טובה ומוצלחת יום חמישי לפרשת ויגש אור לו' טבת תשע"ט קבלת פ…" at bounding box center [635, 300] width 155 height 90
type textarea "שתתקיים בעהשי"ת בשעה טובה ומוצלחת קבלת פנים בשעה שש וחצי החופה בשעה שבע וחצי שמ…"
drag, startPoint x: 570, startPoint y: 338, endPoint x: 507, endPoint y: 331, distance: 63.4
click at [569, 338] on icon at bounding box center [567, 335] width 14 height 13
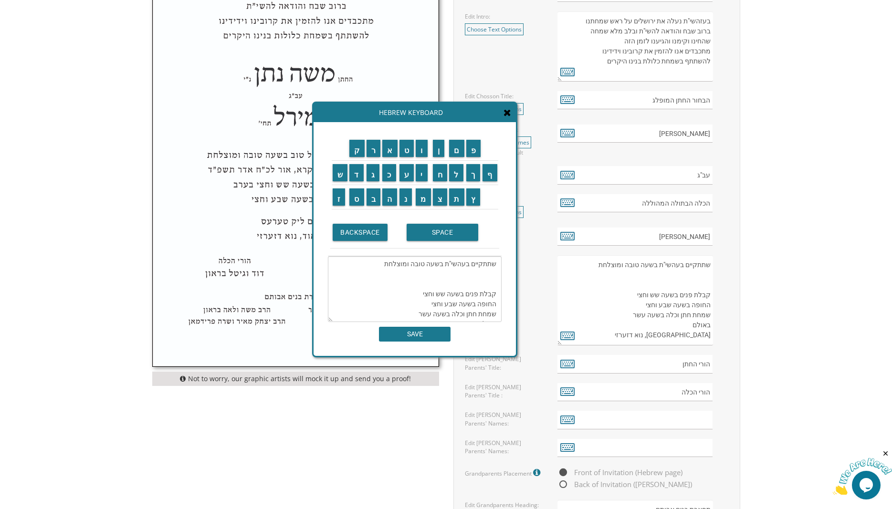
click at [489, 273] on textarea "שתתקיים בעהשי"ת בשעה טובה ומוצלחת קבלת פנים בשעה שש וחצי החופה בשעה שבע וחצי שמ…" at bounding box center [415, 289] width 174 height 66
click at [486, 275] on textarea "שתתקיים בעהשי"ת בשעה טובה ומוצלחת קבלת פנים בשעה שש וחצי החופה בשעה שבע וחצי שמ…" at bounding box center [415, 289] width 174 height 66
drag, startPoint x: 373, startPoint y: 265, endPoint x: 421, endPoint y: 263, distance: 47.8
click at [373, 264] on textarea "שתתקיים בעהשי"ת בשעה טובה ומוצלחת קבלת פנים בשעה שש וחצי החופה בשעה שבע וחצי שמ…" at bounding box center [415, 289] width 174 height 66
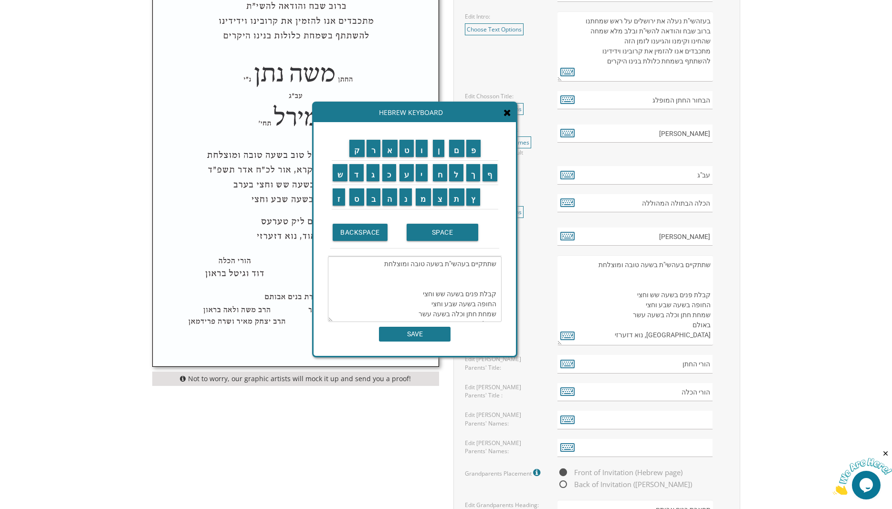
click at [388, 263] on textarea "שתתקיים בעהשי"ת בשעה טובה ומוצלחת קבלת פנים בשעה שש וחצי החופה בשעה שבע וחצי שמ…" at bounding box center [415, 289] width 174 height 66
click at [496, 265] on textarea "שתתקיים בעהשי"ת בשעה טובה ומוצלחת קבלת פנים בשעה שש וחצי החופה בשעה שבע וחצי שמ…" at bounding box center [415, 289] width 174 height 66
click at [496, 264] on textarea "שתתקיים בעהשי"ת בשעה טובה ומוצלחת קבלת פנים בשעה שש וחצי החופה בשעה שבע וחצי שמ…" at bounding box center [415, 289] width 174 height 66
click at [493, 272] on textarea "שתתקיים בעהשי"ת בשעה טובה ומוצלחת קבלת פנים בשעה שש וחצי החופה בשעה שבע וחצי שמ…" at bounding box center [415, 289] width 174 height 66
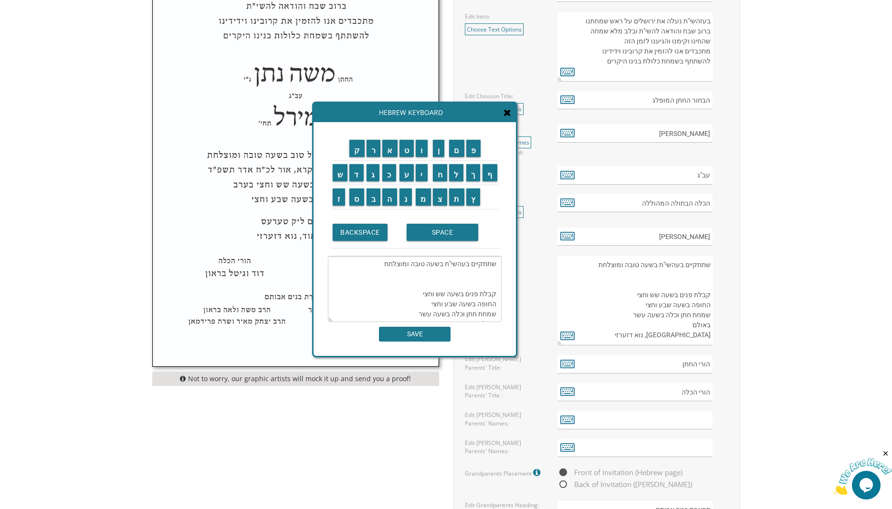
click at [493, 272] on textarea "שתתקיים בעהשי"ת בשעה טובה ומוצלחת קבלת פנים בשעה שש וחצי החופה בשעה שבע וחצי שמ…" at bounding box center [415, 289] width 174 height 66
click at [448, 289] on textarea "שתתקיים בעהשי"ת בשעה טובה ומוצלחת קבלת פנים בשעה שש וחצי החופה בשעה שבע וחצי שמ…" at bounding box center [415, 289] width 174 height 66
drag, startPoint x: 448, startPoint y: 287, endPoint x: 400, endPoint y: 276, distance: 49.4
click at [447, 287] on textarea "שתתקיים בעהשי"ת בשעה טובה ומוצלחת קבלת פנים בשעה שש וחצי החופה בשעה שבע וחצי שמ…" at bounding box center [415, 289] width 174 height 66
click at [400, 276] on textarea "שתתקיים בעהשי"ת בשעה טובה ומוצלחת קבלת פנים בשעה שש וחצי החופה בשעה שבע וחצי שמ…" at bounding box center [415, 289] width 174 height 66
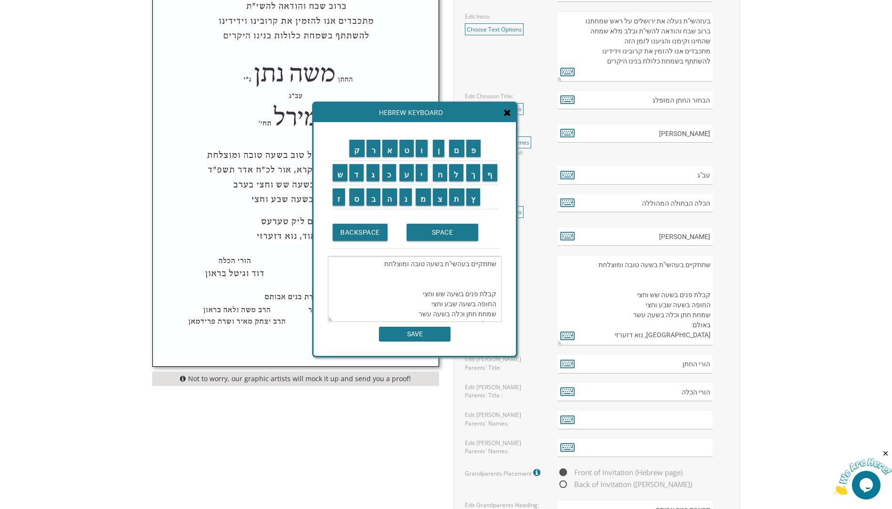
drag, startPoint x: 398, startPoint y: 275, endPoint x: 382, endPoint y: 275, distance: 16.2
click at [397, 275] on textarea "שתתקיים בעהשי"ת בשעה טובה ומוצלחת קבלת פנים בשעה שש וחצי החופה בשעה שבע וחצי שמ…" at bounding box center [415, 289] width 174 height 66
click at [331, 320] on textarea "שתתקיים בעהשי"ת בשעה טובה ומוצלחת קבלת פנים בשעה שש וחצי החופה בשעה שבע וחצי שמ…" at bounding box center [417, 289] width 178 height 67
click at [479, 277] on textarea "שתתקיים בעהשי"ת בשעה טובה ומוצלחת קבלת פנים בשעה שש וחצי החופה בשעה שבע וחצי שמ…" at bounding box center [417, 289] width 178 height 67
click at [378, 262] on textarea "שתתקיים בעהשי"ת בשעה טובה ומוצלחת קבלת פנים בשעה שש וחצי החופה בשעה שבע וחצי שמ…" at bounding box center [417, 289] width 178 height 67
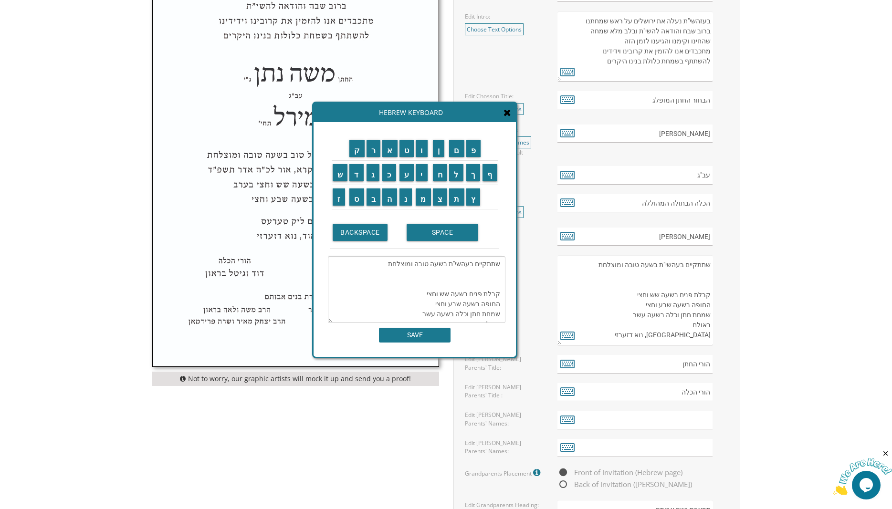
click at [399, 283] on textarea "שתתקיים בעהשי"ת בשעה טובה ומוצלחת קבלת פנים בשעה שש וחצי החופה בשעה שבע וחצי שמ…" at bounding box center [417, 289] width 178 height 67
click at [421, 296] on textarea "שתתקיים בעהשי"ת בשעה טובה ומוצלחת קבלת פנים בשעה שש וחצי החופה בשעה שבע וחצי שמ…" at bounding box center [417, 289] width 178 height 67
click at [422, 295] on textarea "שתתקיים בעהשי"ת בשעה טובה ומוצלחת קבלת פנים בשעה שש וחצי החופה בשעה שבע וחצי שמ…" at bounding box center [417, 289] width 178 height 67
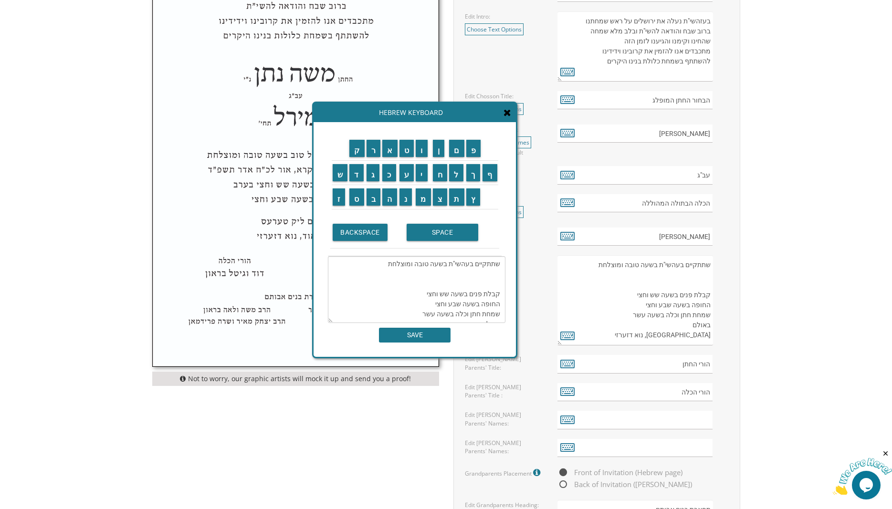
scroll to position [16, 0]
click at [422, 171] on input "י" at bounding box center [422, 172] width 12 height 17
type textarea "שתתקיים בעהשי"ת בשעה טובה ומוצלחת קבלת פנים בשעה שש וחצי החופה בשעה שבע וחצי שמ…"
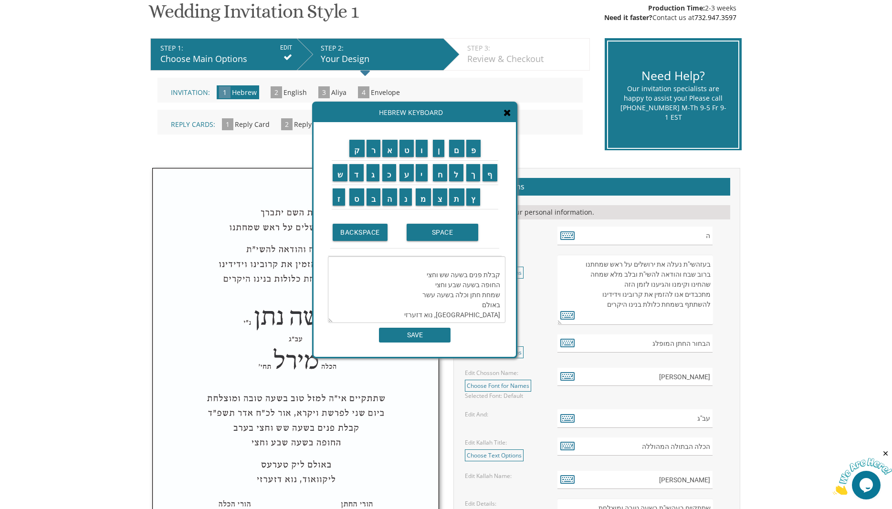
scroll to position [0, 0]
click at [502, 293] on textarea "שתתקיים בעהשי"ת בשעה טובה ומוצלחת קבלת פנים בשעה שש וחצי החופה בשעה שבע וחצי שמ…" at bounding box center [417, 289] width 178 height 67
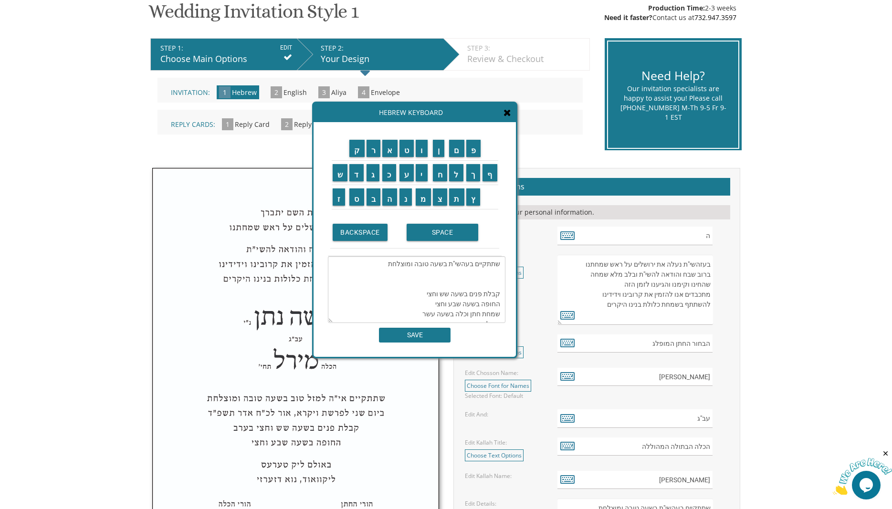
click at [422, 294] on textarea "שתתקיים בעהשי"ת בשעה טובה ומוצלחת קבלת פנים בשעה שש וחצי החופה בשעה שבע וחצי שמ…" at bounding box center [417, 289] width 178 height 67
click at [426, 338] on input "SAVE" at bounding box center [415, 335] width 72 height 15
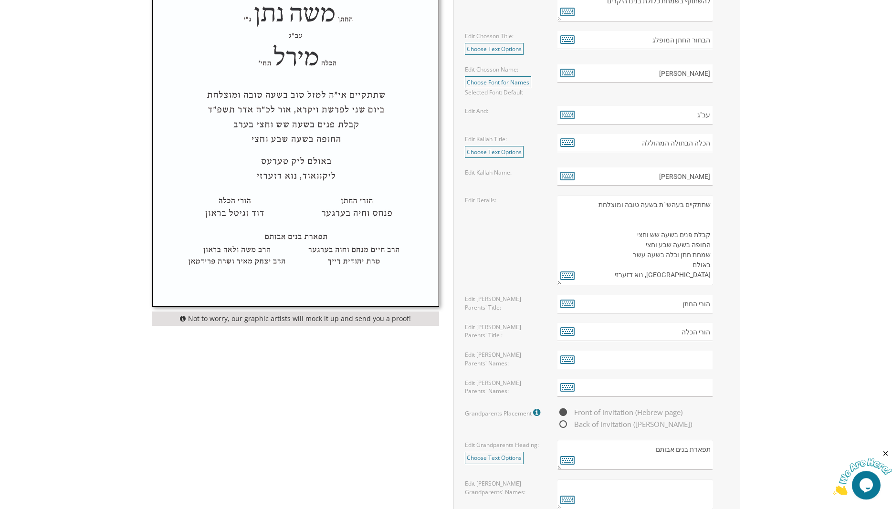
scroll to position [470, 0]
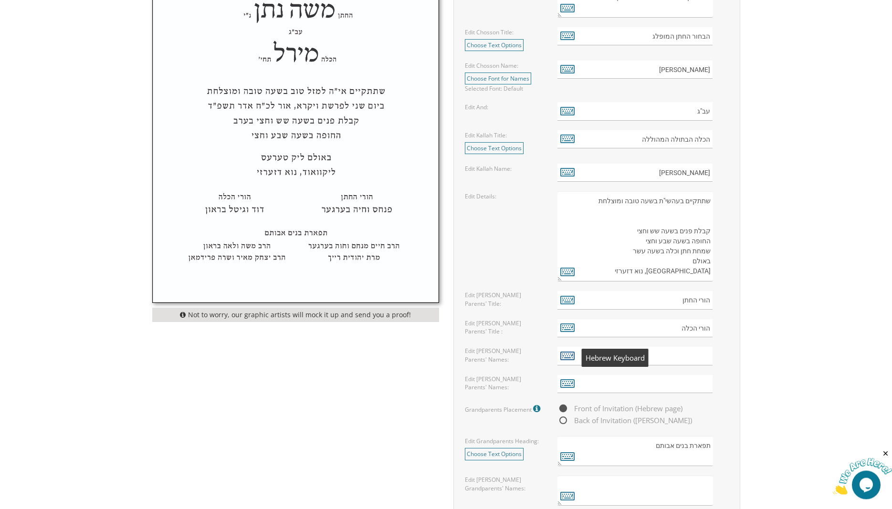
click at [568, 355] on icon at bounding box center [567, 355] width 14 height 13
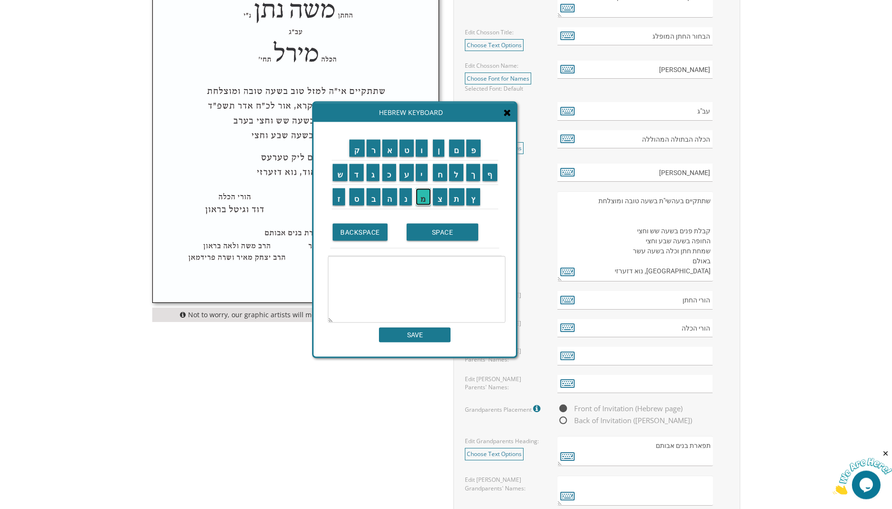
click at [423, 196] on input "מ" at bounding box center [423, 197] width 15 height 17
click at [341, 171] on input "ש" at bounding box center [340, 172] width 15 height 17
click at [388, 198] on input "ה" at bounding box center [389, 197] width 15 height 17
click at [434, 235] on input "SPACE" at bounding box center [443, 232] width 72 height 17
click at [389, 196] on input "ה" at bounding box center [389, 197] width 15 height 17
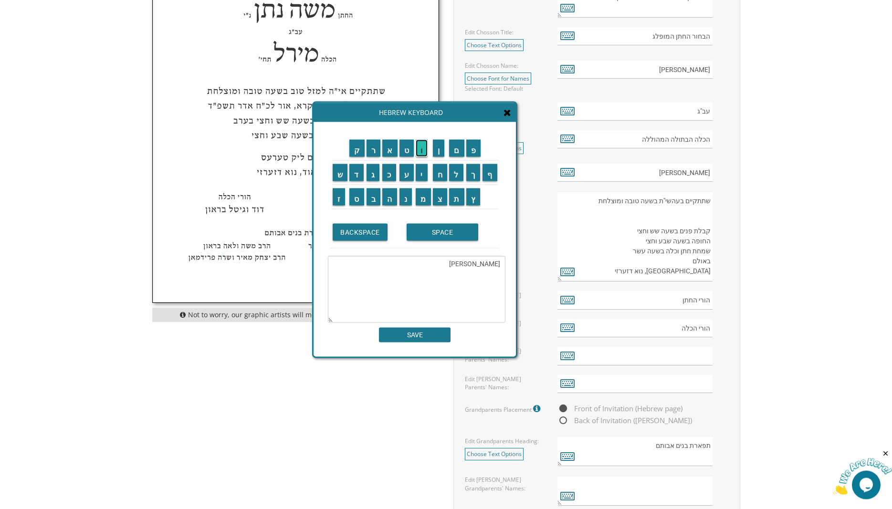
click at [422, 151] on input "ו" at bounding box center [422, 148] width 12 height 17
click at [359, 197] on input "ס" at bounding box center [356, 197] width 15 height 17
click at [435, 226] on input "SPACE" at bounding box center [443, 232] width 72 height 17
click at [424, 150] on input "ו" at bounding box center [422, 148] width 12 height 17
click at [372, 149] on input "ר" at bounding box center [374, 148] width 14 height 17
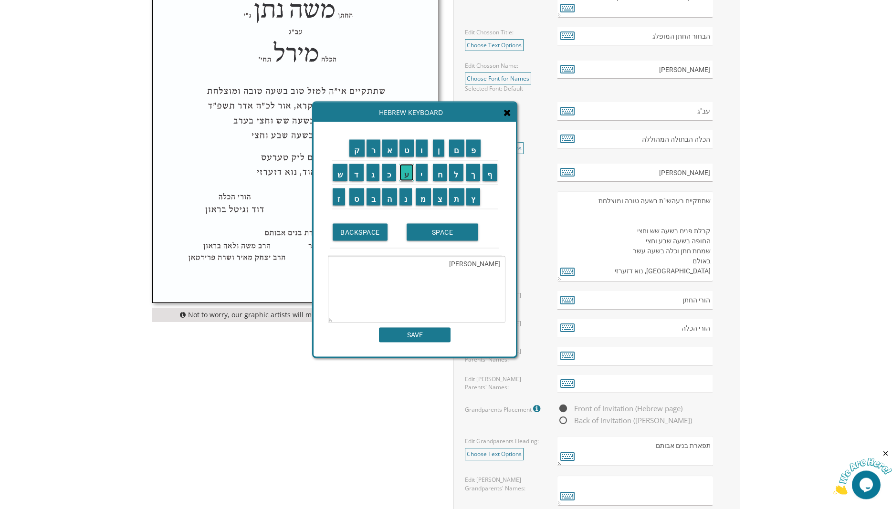
click at [407, 175] on input "ע" at bounding box center [407, 172] width 15 height 17
click at [421, 172] on input "י" at bounding box center [422, 172] width 12 height 17
click at [462, 202] on input "ת" at bounding box center [456, 197] width 15 height 17
click at [422, 147] on input "ו" at bounding box center [422, 148] width 12 height 17
type textarea "משה הוס ורעיתו"
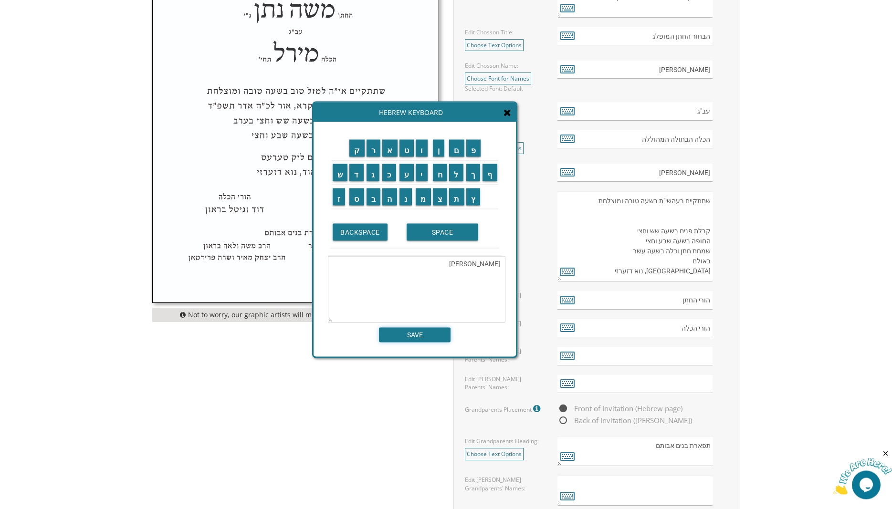
click at [428, 340] on input "SAVE" at bounding box center [415, 335] width 72 height 15
type input "משה הוס ורעיתו"
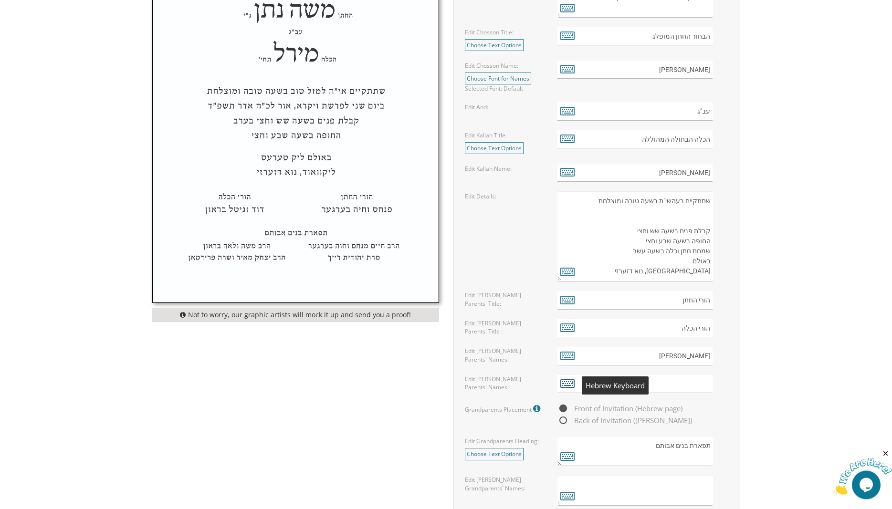
click at [566, 384] on icon at bounding box center [567, 383] width 14 height 13
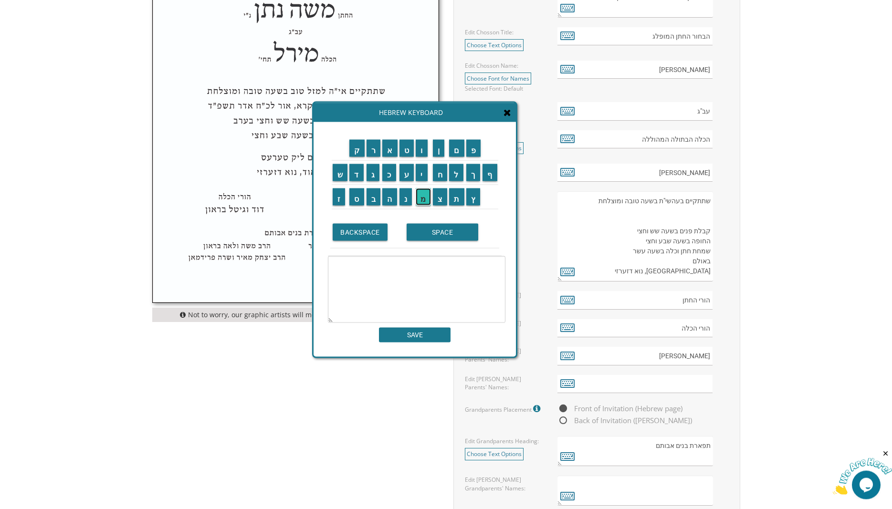
click at [425, 197] on input "מ" at bounding box center [423, 197] width 15 height 17
click at [372, 150] on input "ר" at bounding box center [374, 148] width 14 height 17
click at [355, 173] on input "ד" at bounding box center [356, 172] width 14 height 17
click at [390, 177] on input "כ" at bounding box center [389, 172] width 14 height 17
click at [422, 175] on input "י" at bounding box center [422, 172] width 12 height 17
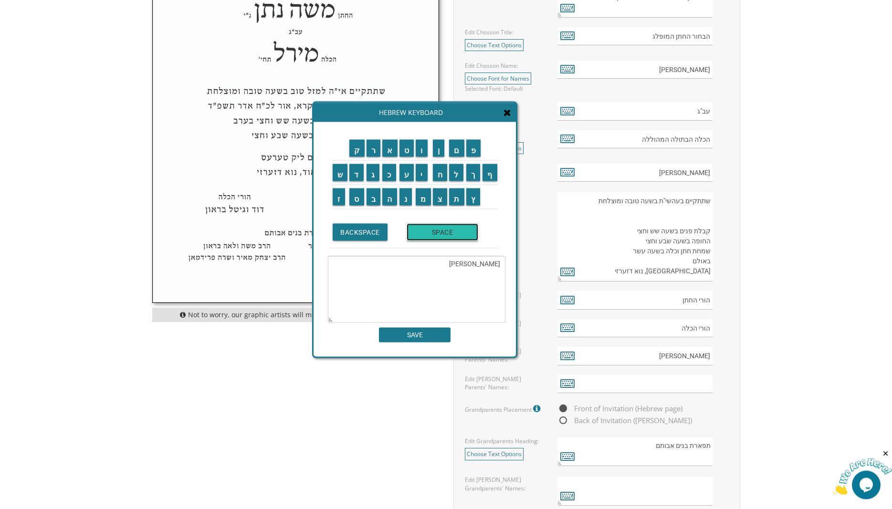
click at [434, 232] on input "SPACE" at bounding box center [443, 232] width 72 height 17
click at [372, 148] on input "ר" at bounding box center [374, 148] width 14 height 17
click at [405, 172] on input "ע" at bounding box center [407, 172] width 15 height 17
drag, startPoint x: 385, startPoint y: 174, endPoint x: 392, endPoint y: 174, distance: 7.2
click at [386, 174] on input "כ" at bounding box center [389, 172] width 14 height 17
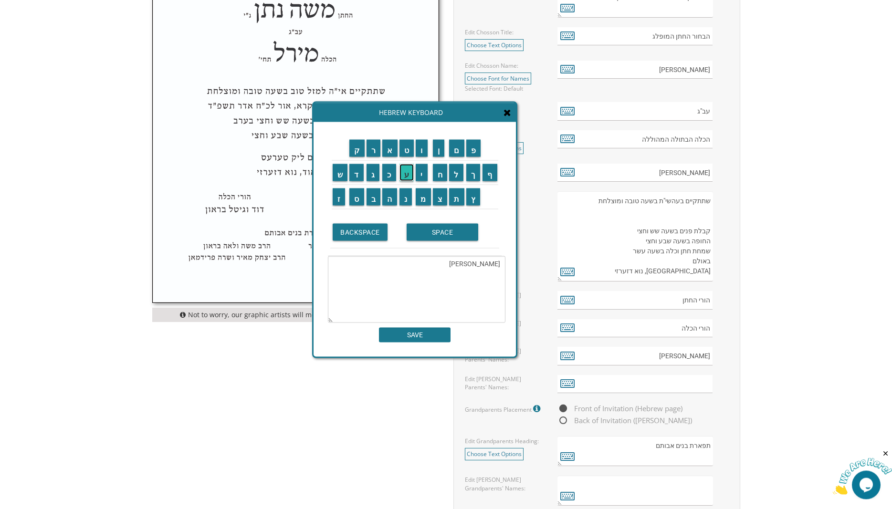
click at [407, 174] on input "ע" at bounding box center [407, 172] width 15 height 17
click at [356, 199] on input "ס" at bounding box center [356, 197] width 15 height 17
drag, startPoint x: 424, startPoint y: 234, endPoint x: 418, endPoint y: 223, distance: 12.6
click at [424, 234] on input "SPACE" at bounding box center [443, 232] width 72 height 17
click at [423, 150] on input "ו" at bounding box center [422, 148] width 12 height 17
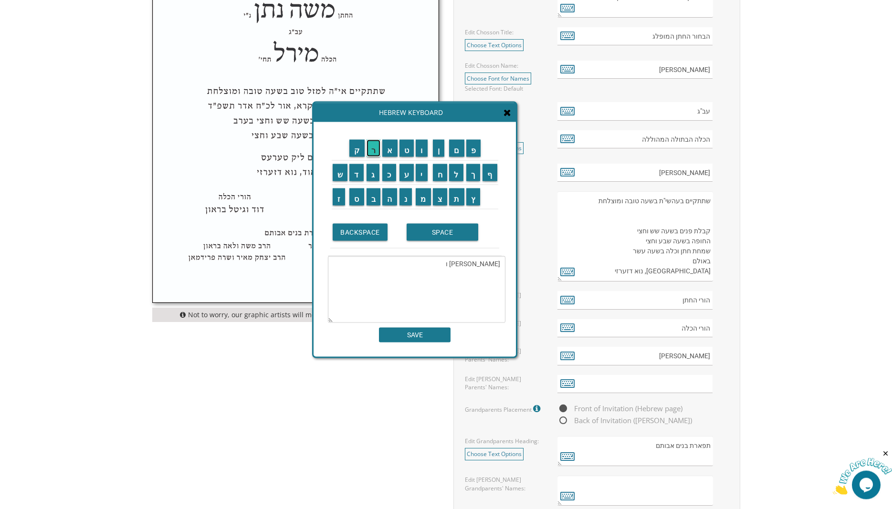
click at [369, 150] on input "ר" at bounding box center [374, 148] width 14 height 17
drag, startPoint x: 404, startPoint y: 176, endPoint x: 411, endPoint y: 174, distance: 7.0
click at [406, 176] on input "ע" at bounding box center [407, 172] width 15 height 17
click at [424, 173] on input "י" at bounding box center [422, 172] width 12 height 17
drag, startPoint x: 458, startPoint y: 199, endPoint x: 458, endPoint y: 193, distance: 5.3
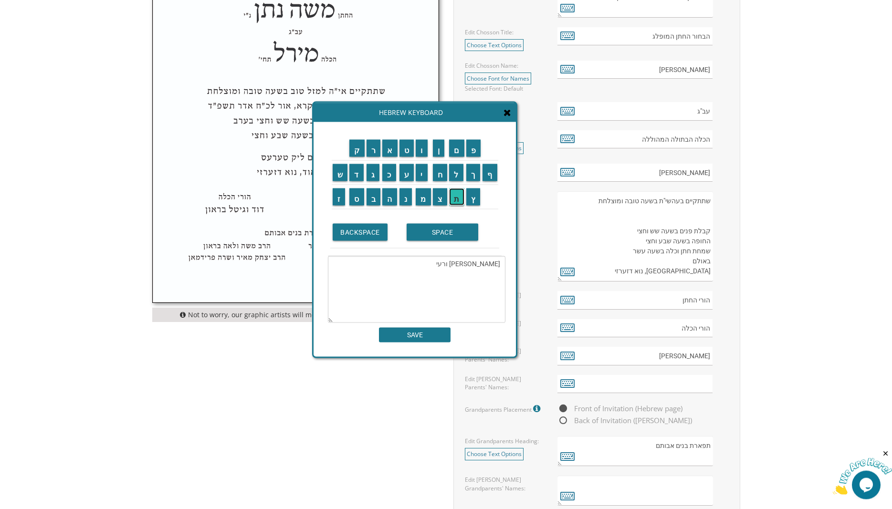
click at [458, 198] on input "ת" at bounding box center [456, 197] width 15 height 17
click at [422, 149] on input "ו" at bounding box center [422, 148] width 12 height 17
type textarea "מרדכי רעכעס ורעיתו"
click at [419, 336] on input "SAVE" at bounding box center [415, 335] width 72 height 15
type input "מרדכי רעכעס ורעיתו"
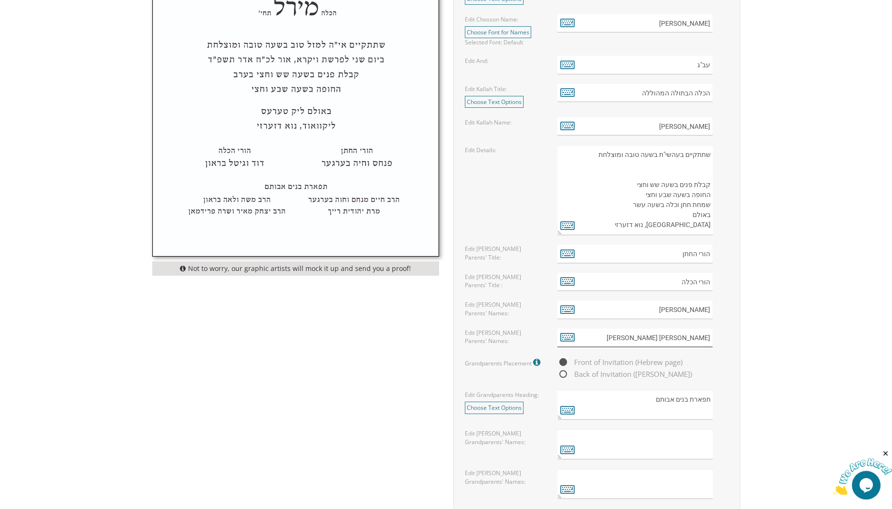
scroll to position [632, 0]
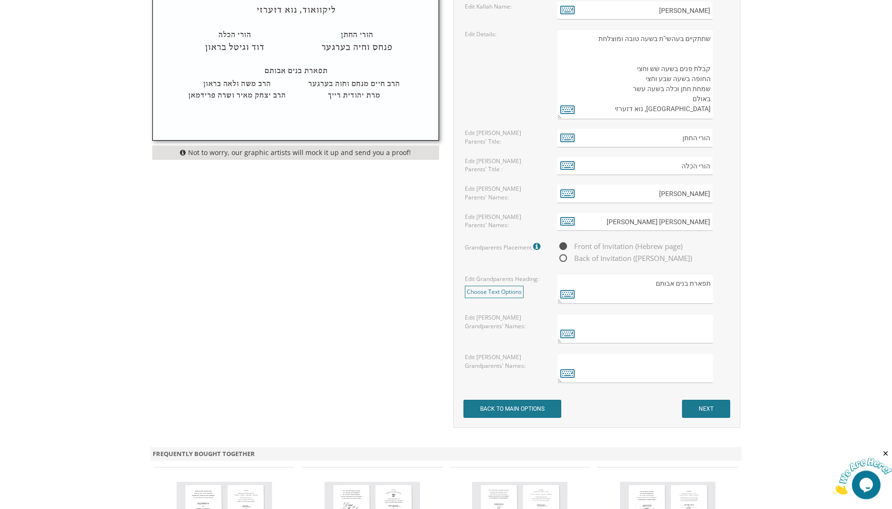
click at [561, 257] on span "Back of Invitation (Aliya page)" at bounding box center [625, 259] width 135 height 12
click at [561, 257] on input "Back of Invitation (Aliya page)" at bounding box center [561, 259] width 6 height 6
radio input "true"
drag, startPoint x: 703, startPoint y: 409, endPoint x: 630, endPoint y: 383, distance: 77.5
click at [702, 409] on input "NEXT" at bounding box center [706, 409] width 48 height 18
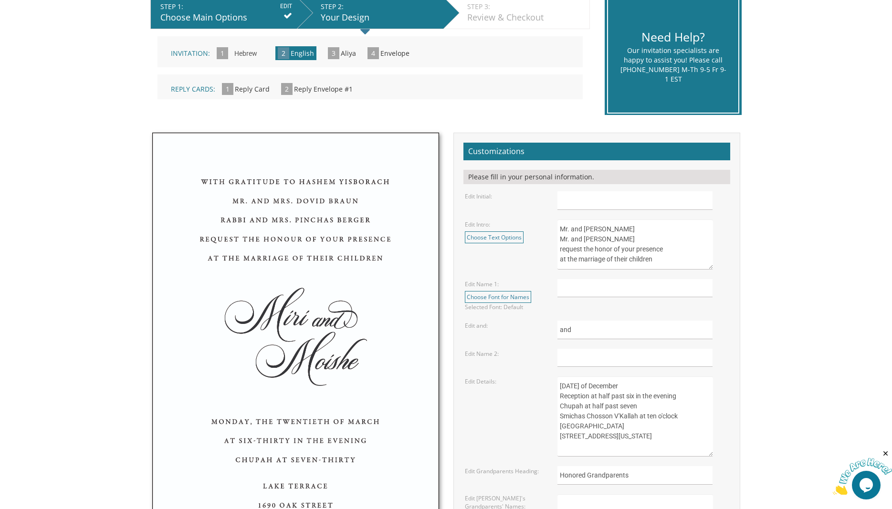
scroll to position [162, 0]
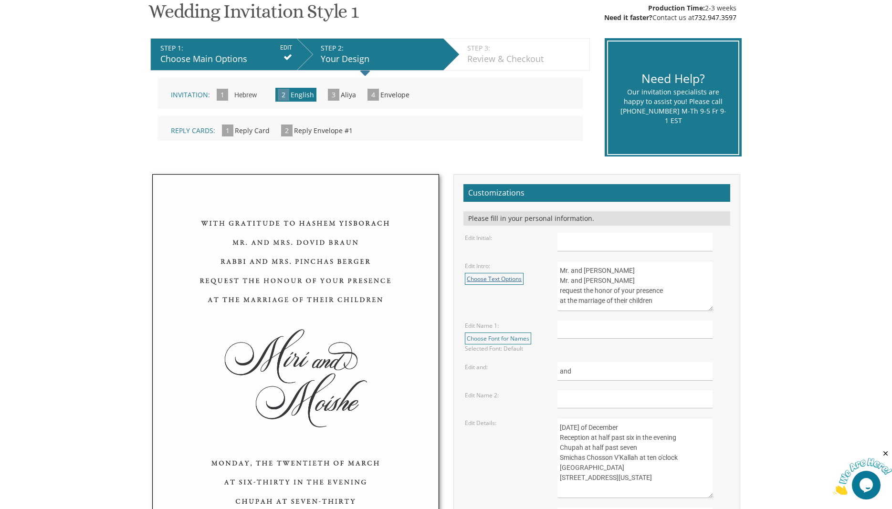
click at [496, 278] on link "Choose Text Options" at bounding box center [494, 279] width 59 height 12
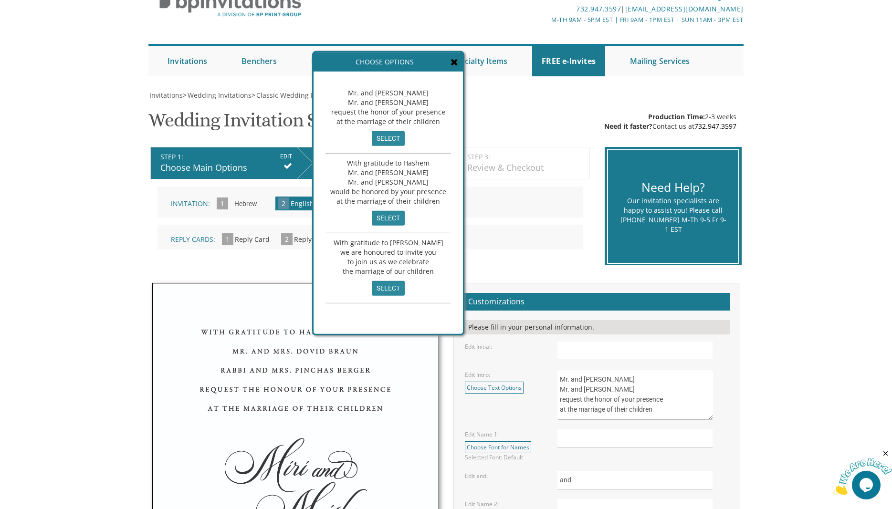
scroll to position [0, 0]
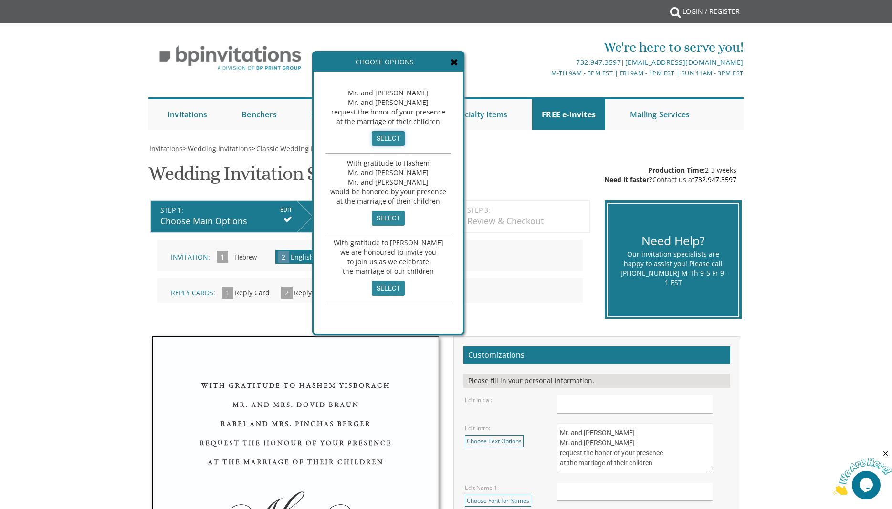
click at [387, 139] on input "select" at bounding box center [388, 138] width 33 height 15
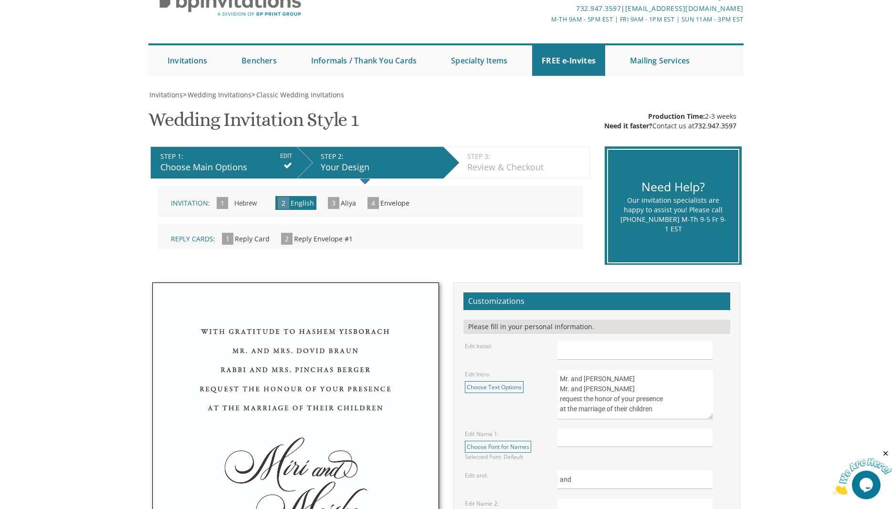
scroll to position [162, 0]
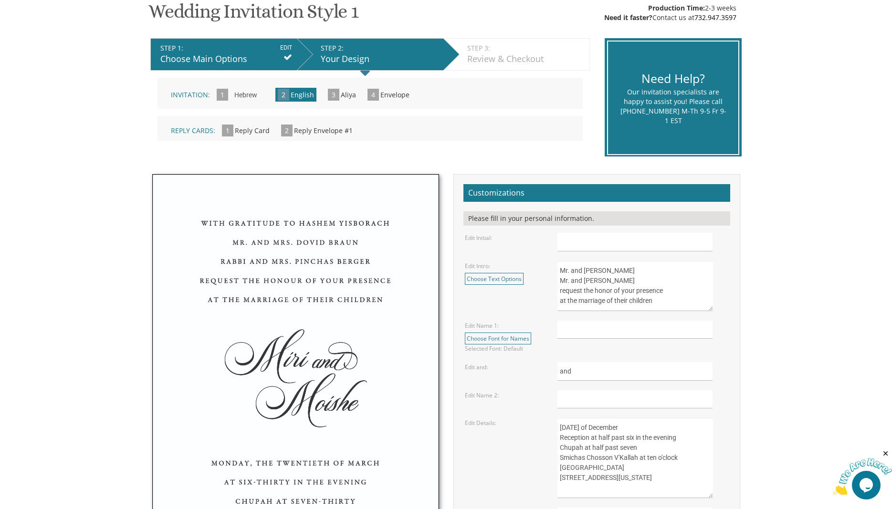
drag, startPoint x: 598, startPoint y: 270, endPoint x: 642, endPoint y: 267, distance: 43.5
click at [642, 267] on textarea "Mr. and [PERSON_NAME] Mr. and [PERSON_NAME] request the honor of your presence …" at bounding box center [635, 286] width 155 height 50
drag, startPoint x: 599, startPoint y: 282, endPoint x: 646, endPoint y: 278, distance: 47.4
click at [646, 278] on textarea "Mr. and [PERSON_NAME] Mr. and [PERSON_NAME] request the honor of your presence …" at bounding box center [635, 286] width 155 height 50
drag, startPoint x: 559, startPoint y: 271, endPoint x: 690, endPoint y: 317, distance: 139.2
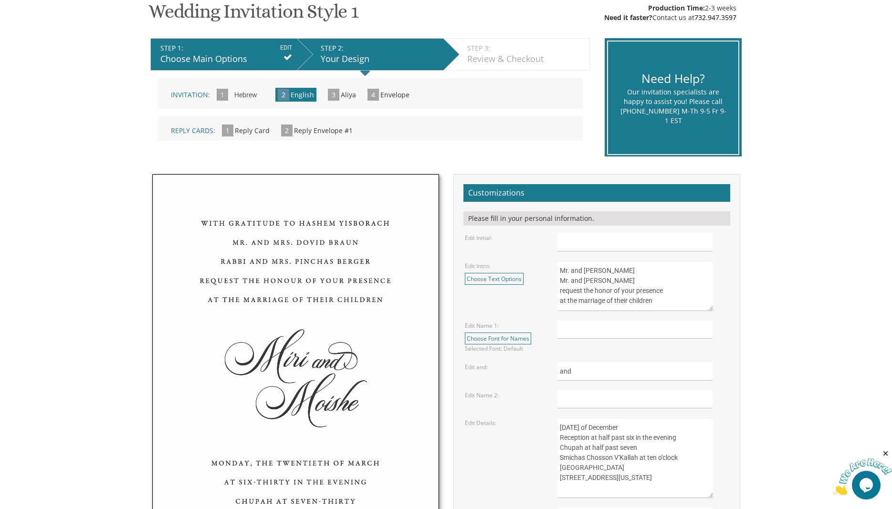
click at [690, 311] on textarea "Mr. and [PERSON_NAME] Mr. and [PERSON_NAME] request the honor of your presence …" at bounding box center [635, 286] width 155 height 50
click at [478, 277] on link "Choose Text Options" at bounding box center [494, 279] width 59 height 12
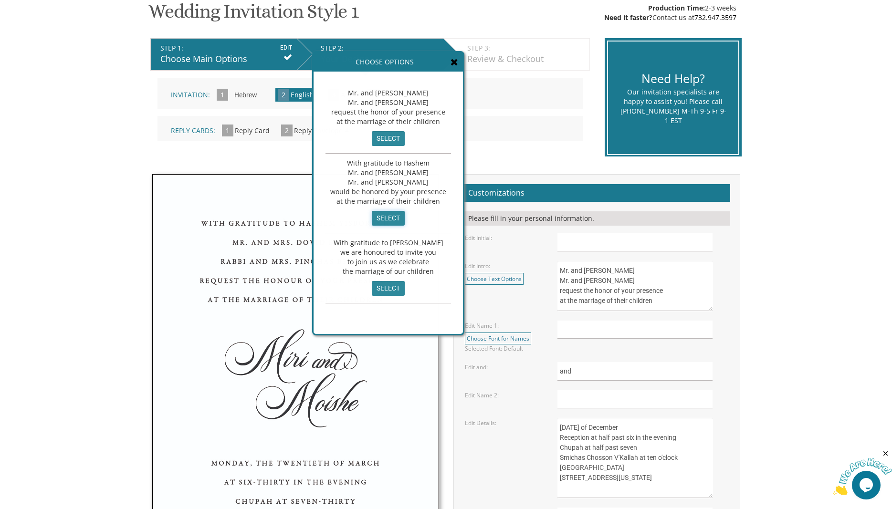
click at [390, 219] on input "select" at bounding box center [388, 218] width 33 height 15
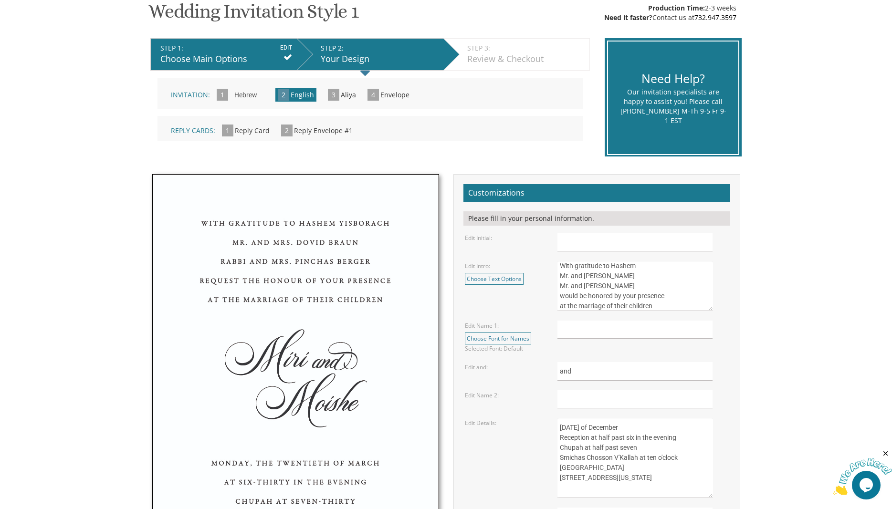
drag, startPoint x: 600, startPoint y: 276, endPoint x: 644, endPoint y: 277, distance: 44.9
click at [644, 277] on textarea "Mr. and [PERSON_NAME] Mr. and [PERSON_NAME] request the honor of your presence …" at bounding box center [635, 286] width 155 height 50
drag, startPoint x: 601, startPoint y: 288, endPoint x: 650, endPoint y: 285, distance: 48.3
click at [650, 285] on textarea "Mr. and [PERSON_NAME] Mr. and [PERSON_NAME] request the honor of your presence …" at bounding box center [635, 286] width 155 height 50
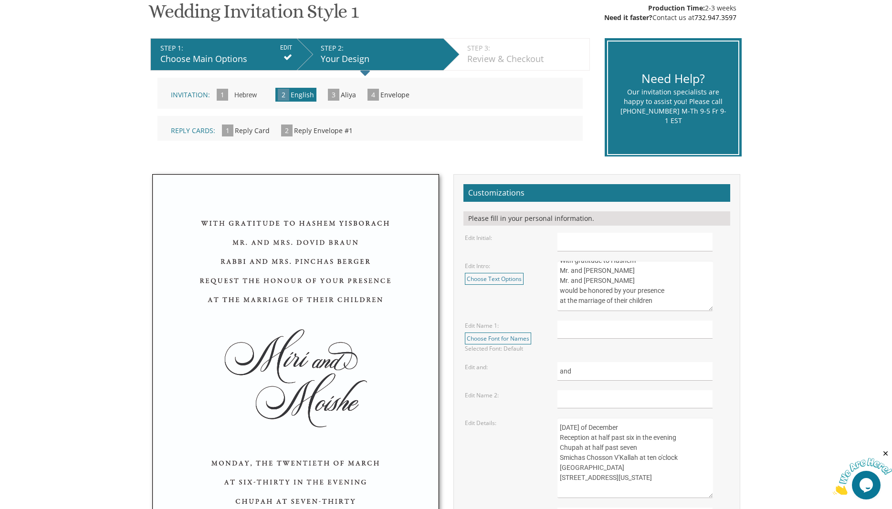
drag, startPoint x: 560, startPoint y: 267, endPoint x: 669, endPoint y: 321, distance: 122.1
click at [669, 311] on textarea "Mr. and [PERSON_NAME] Mr. and [PERSON_NAME] request the honor of your presence …" at bounding box center [635, 286] width 155 height 50
click at [489, 281] on link "Choose Text Options" at bounding box center [494, 279] width 59 height 12
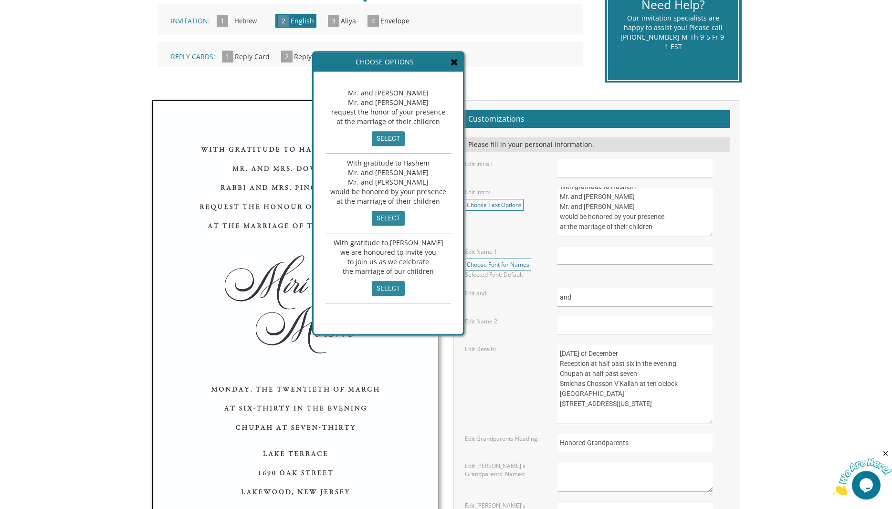
scroll to position [406, 0]
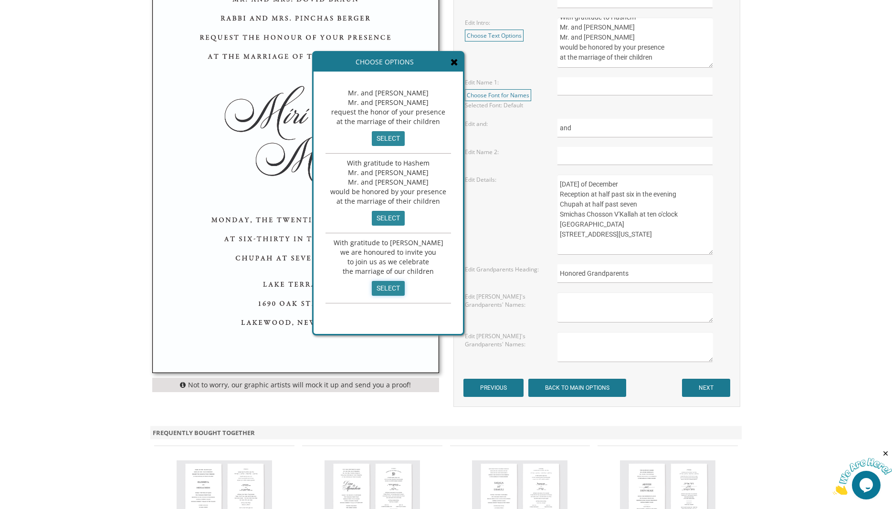
click at [386, 289] on input "select" at bounding box center [388, 288] width 33 height 15
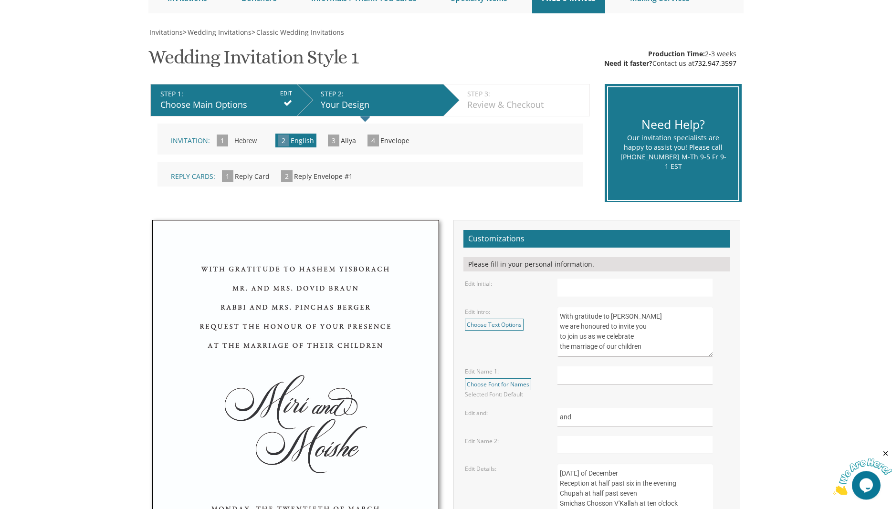
scroll to position [81, 0]
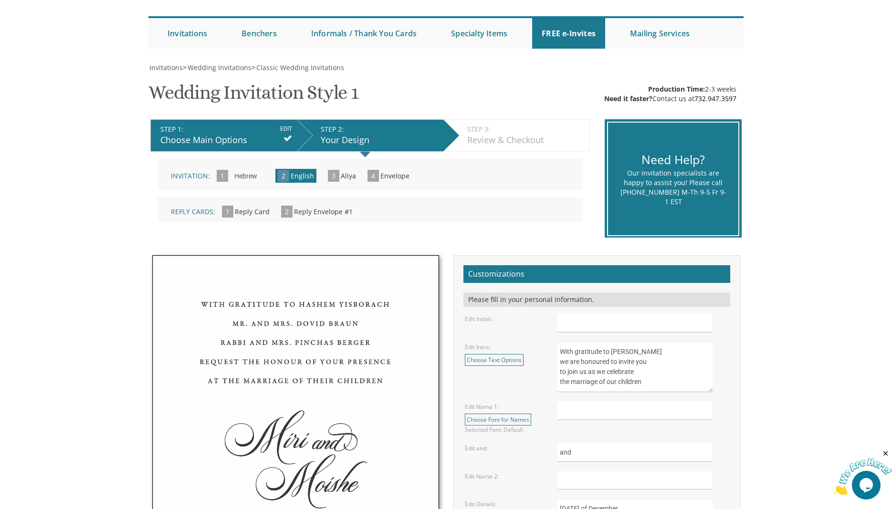
drag, startPoint x: 562, startPoint y: 353, endPoint x: 677, endPoint y: 386, distance: 120.1
click at [677, 386] on textarea "Mr. and [PERSON_NAME] Mr. and [PERSON_NAME] request the honor of your presence …" at bounding box center [635, 367] width 155 height 50
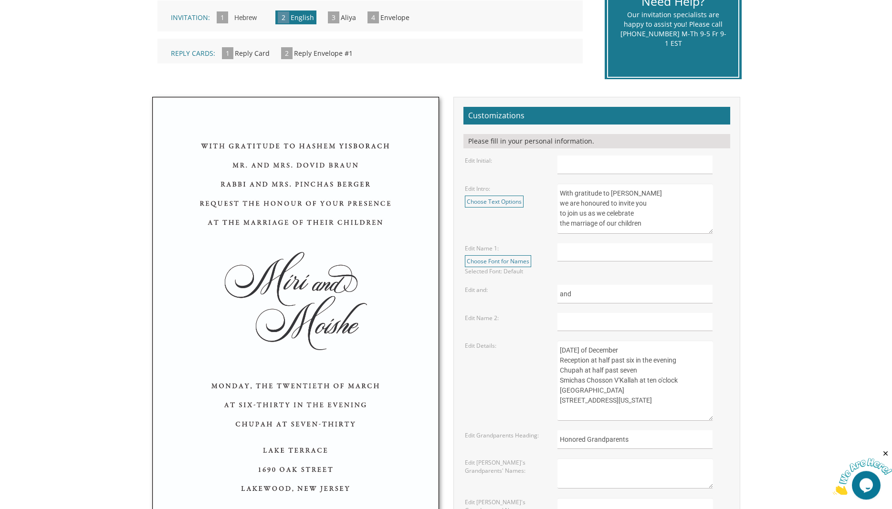
scroll to position [243, 0]
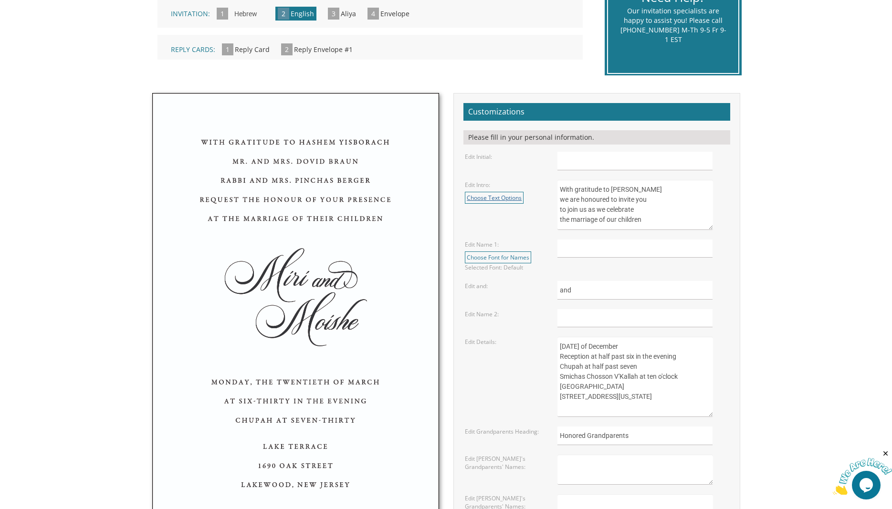
click at [507, 192] on link "Choose Text Options" at bounding box center [494, 198] width 59 height 12
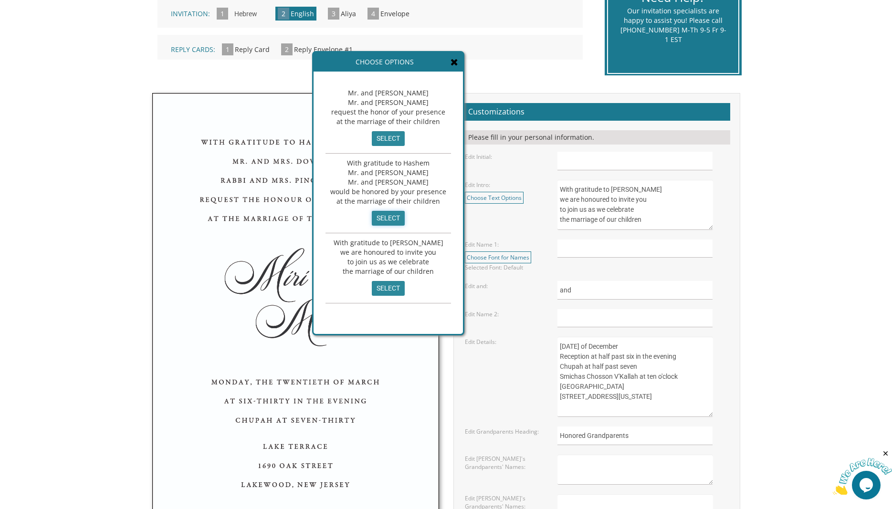
click at [388, 217] on input "select" at bounding box center [388, 218] width 33 height 15
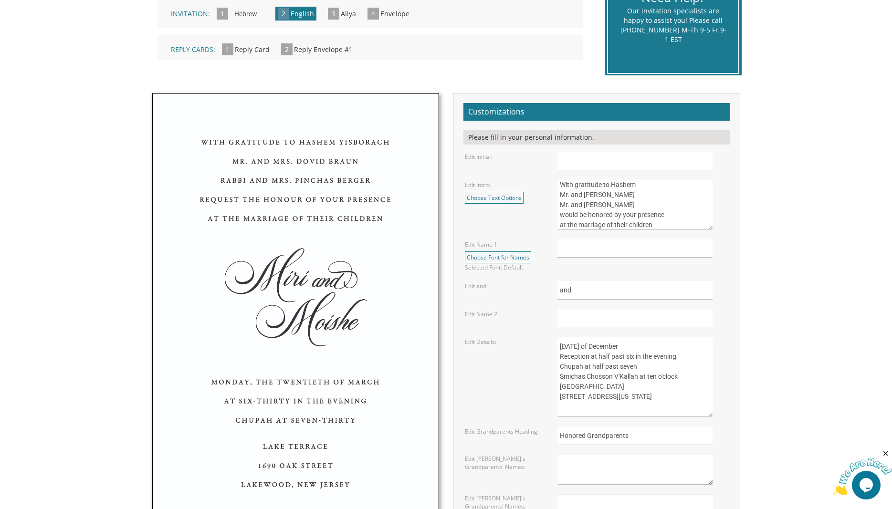
drag, startPoint x: 601, startPoint y: 195, endPoint x: 644, endPoint y: 196, distance: 43.0
click at [644, 196] on textarea "Mr. and [PERSON_NAME] Mr. and [PERSON_NAME] request the honor of your presence …" at bounding box center [635, 205] width 155 height 50
drag, startPoint x: 600, startPoint y: 203, endPoint x: 648, endPoint y: 205, distance: 47.8
click at [648, 205] on textarea "Mr. and [PERSON_NAME] Mr. and [PERSON_NAME] request the honor of your presence …" at bounding box center [635, 205] width 155 height 50
type textarea "With gratitude to Hashem Mr. and [PERSON_NAME] Mr. and [PERSON_NAME] would be h…"
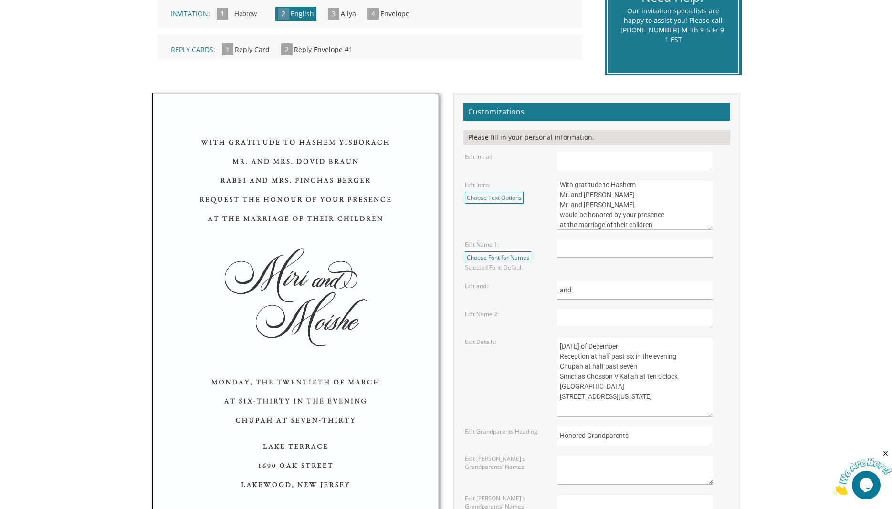
click at [576, 252] on input "text" at bounding box center [635, 249] width 155 height 19
type input "Shimmy"
click at [559, 316] on input "text" at bounding box center [635, 318] width 155 height 19
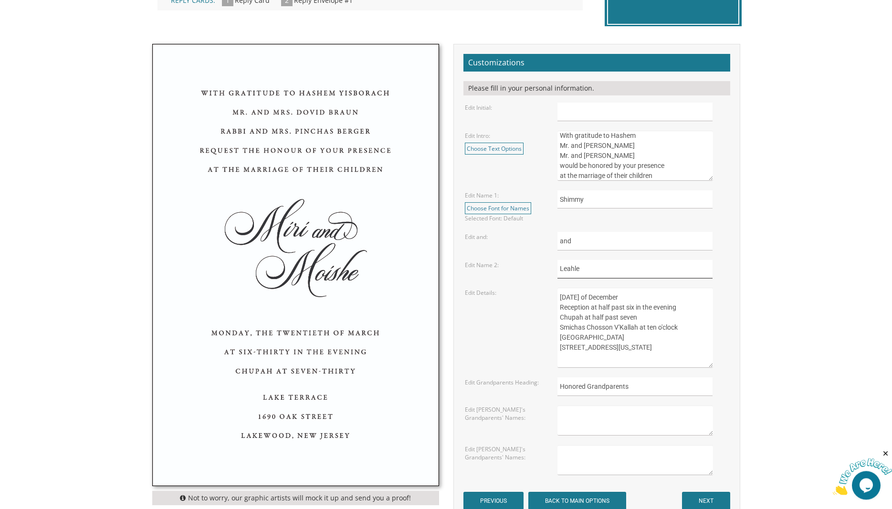
scroll to position [325, 0]
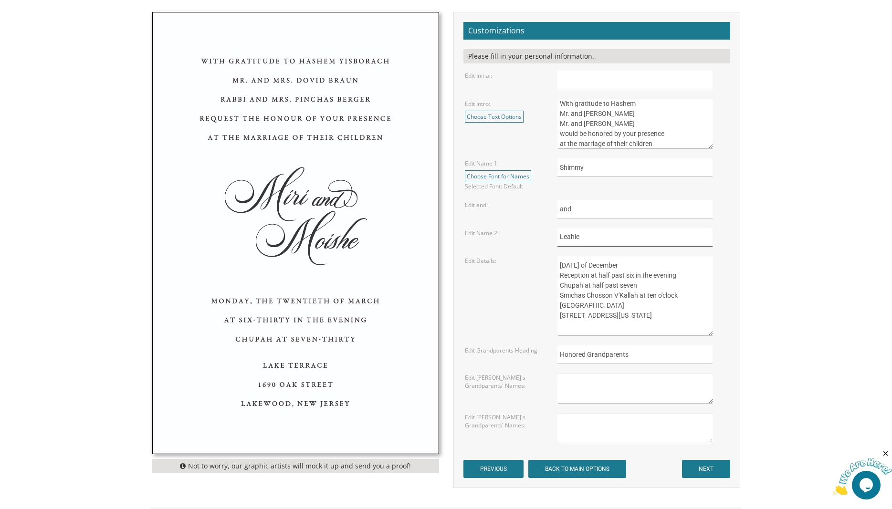
type input "Leahle"
drag, startPoint x: 562, startPoint y: 266, endPoint x: 677, endPoint y: 268, distance: 115.1
click at [677, 268] on textarea "[DATE] of December Reception at half past six in the evening Chupah at half pas…" at bounding box center [635, 296] width 155 height 80
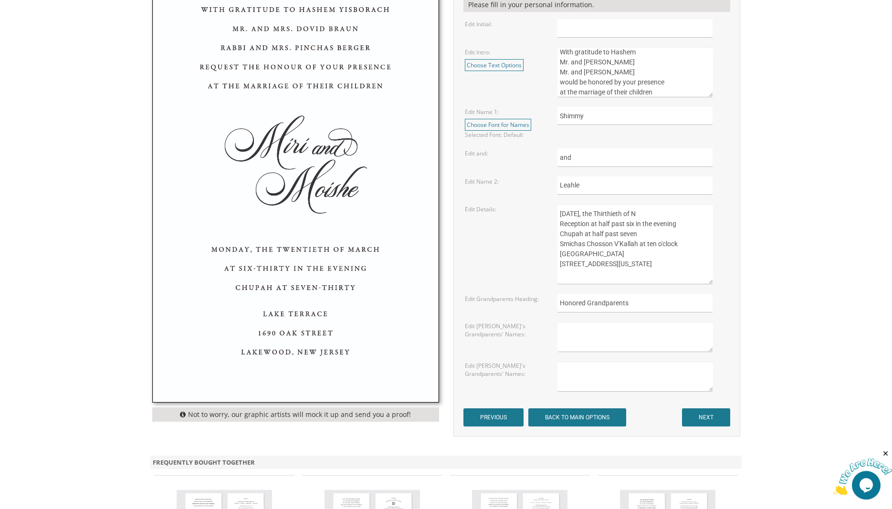
scroll to position [406, 0]
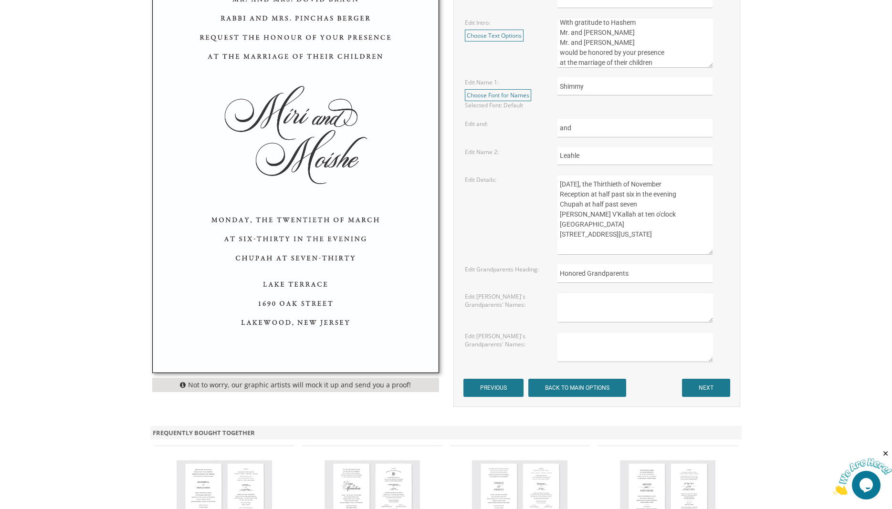
click at [611, 182] on textarea "[DATE] of December Reception at half past six in the evening Chupah at half pas…" at bounding box center [635, 215] width 155 height 80
drag, startPoint x: 560, startPoint y: 224, endPoint x: 625, endPoint y: 227, distance: 65.0
click at [625, 227] on textarea "[DATE] of December Reception at half past six in the evening Chupah at half pas…" at bounding box center [635, 215] width 155 height 80
type textarea "[DATE] of November Reception at half past six in the evening Chupah at half pas…"
